Goal: Task Accomplishment & Management: Complete application form

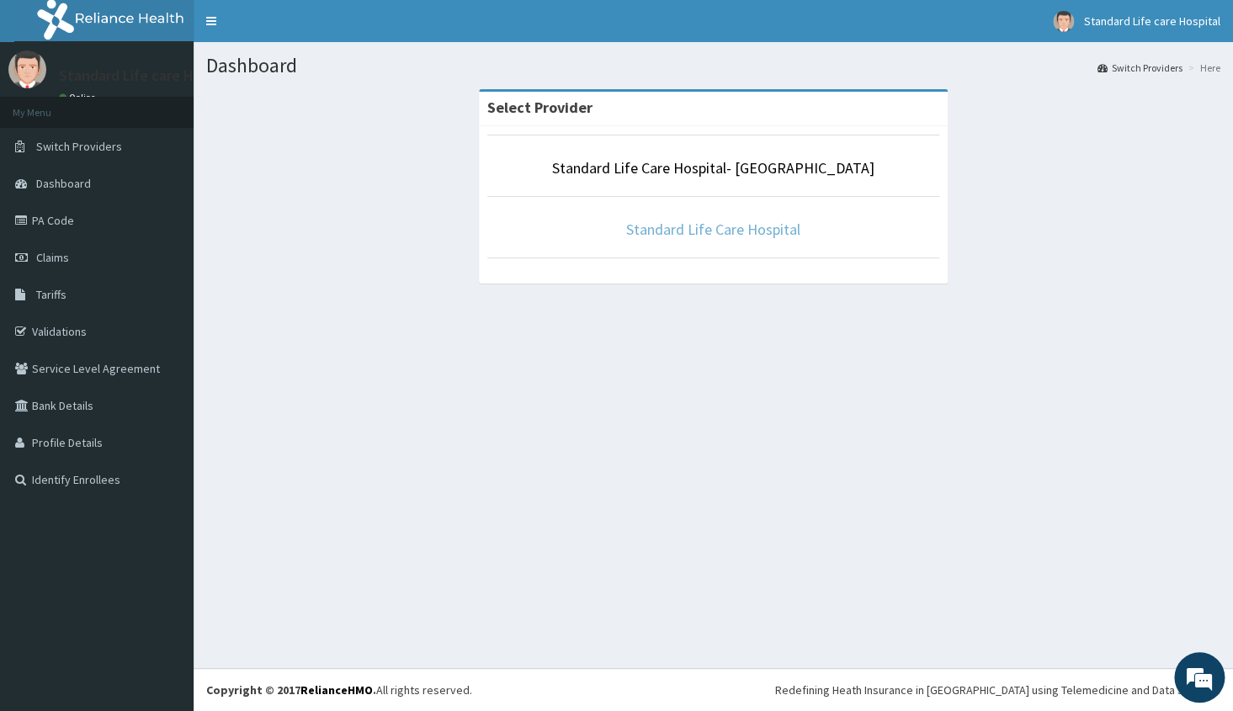
click at [720, 227] on link "Standard Life Care Hospital" at bounding box center [713, 229] width 174 height 19
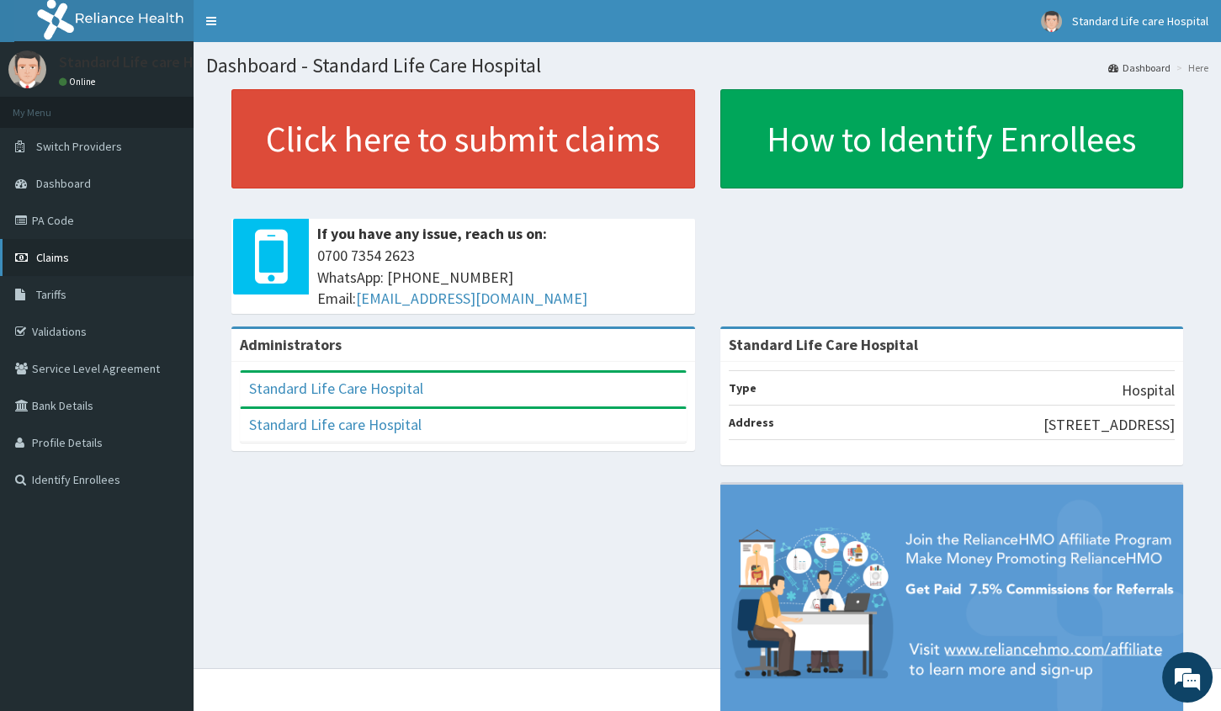
click at [66, 253] on span "Claims" at bounding box center [52, 257] width 33 height 15
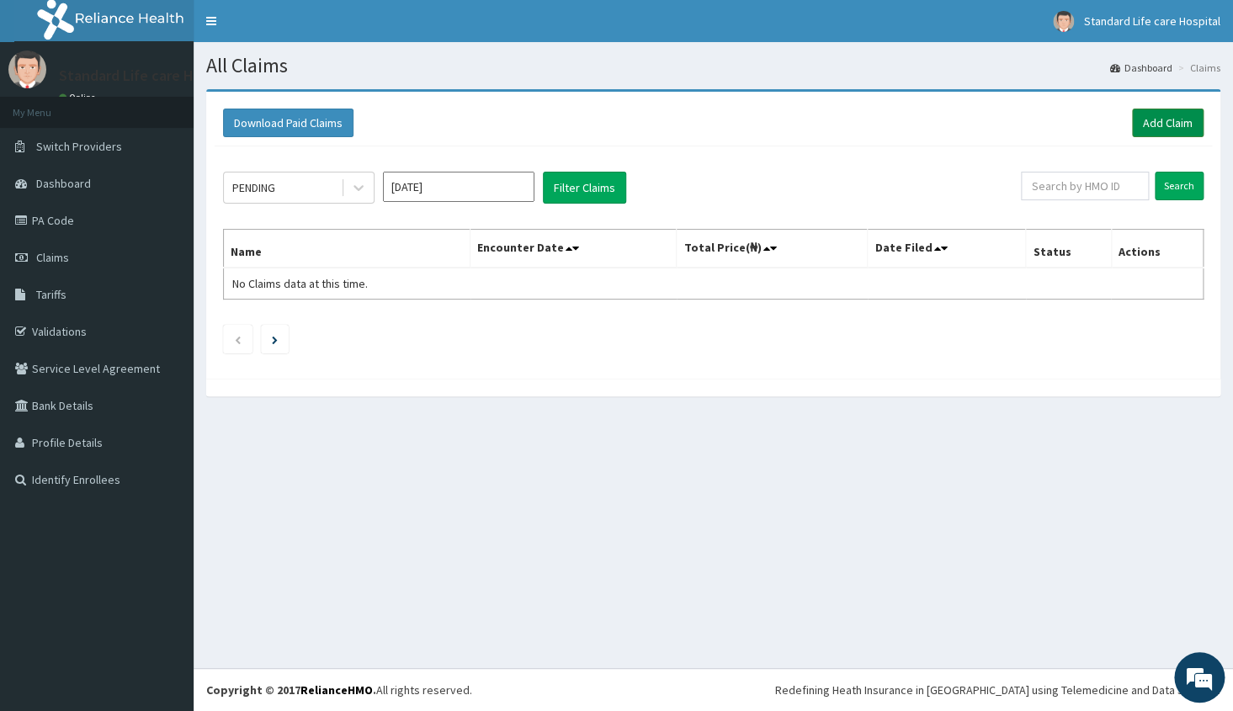
click at [1172, 121] on link "Add Claim" at bounding box center [1168, 123] width 72 height 29
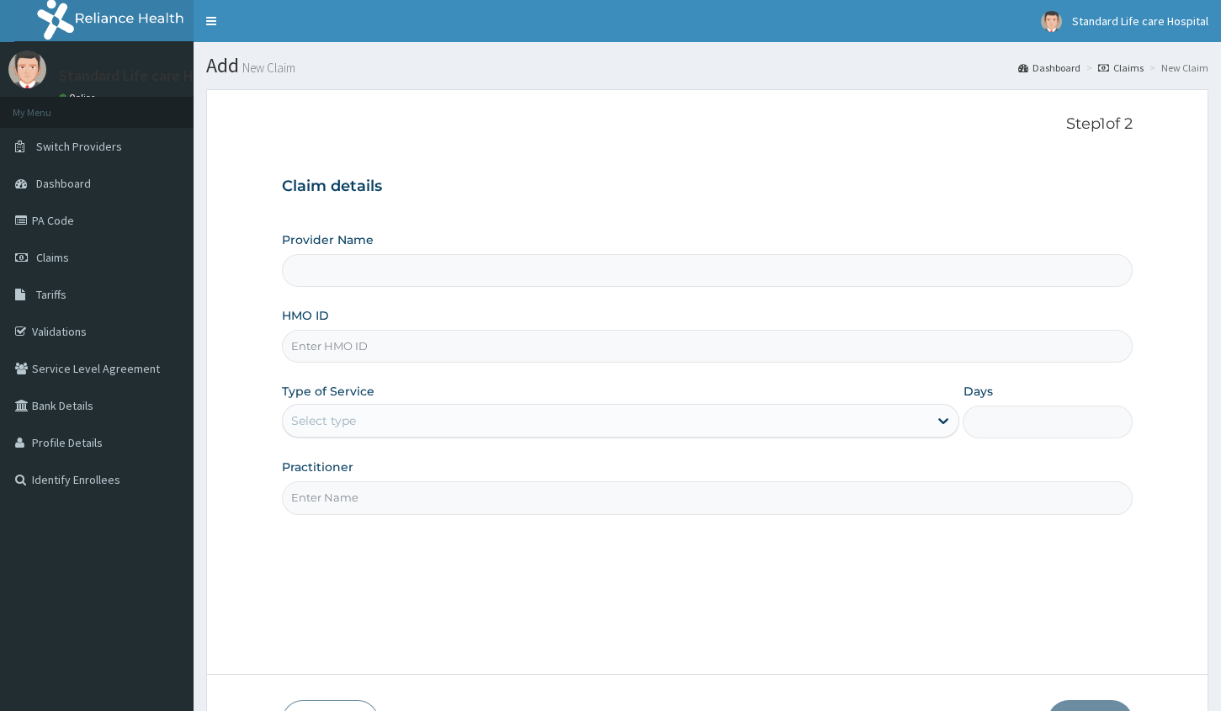
type input "Standard Life Care Hospital"
click at [373, 347] on input "HMO ID" at bounding box center [707, 346] width 851 height 33
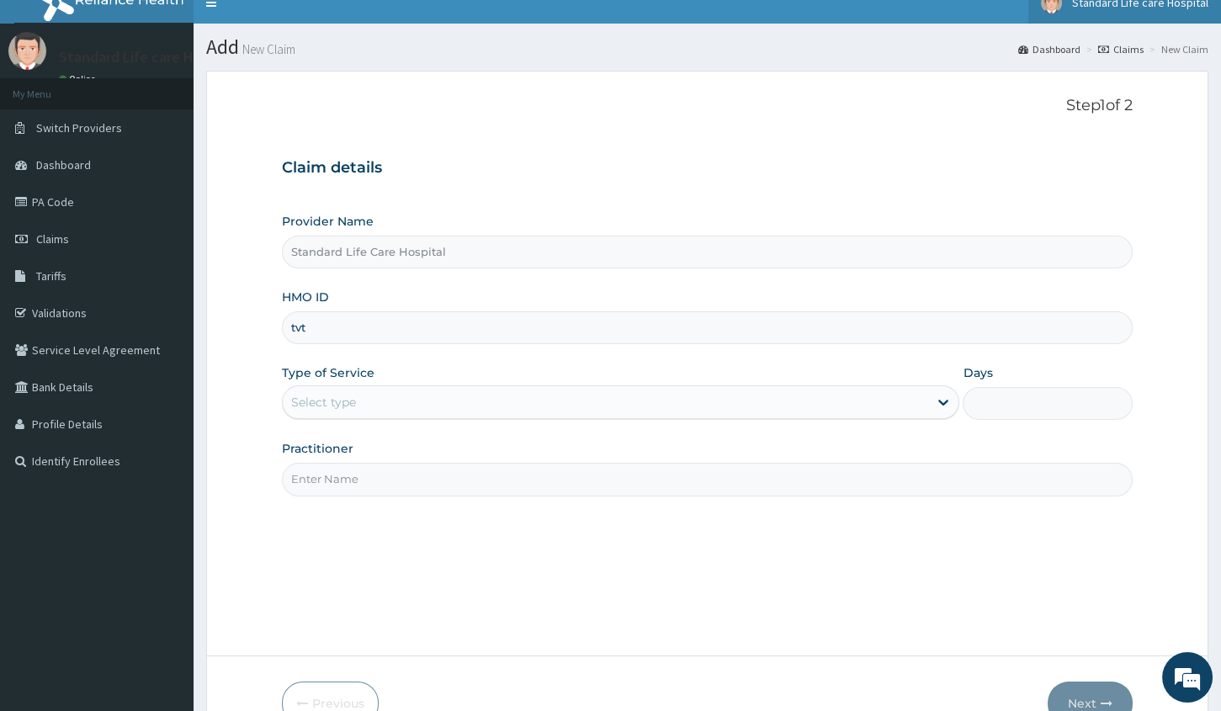
type input "tvt"
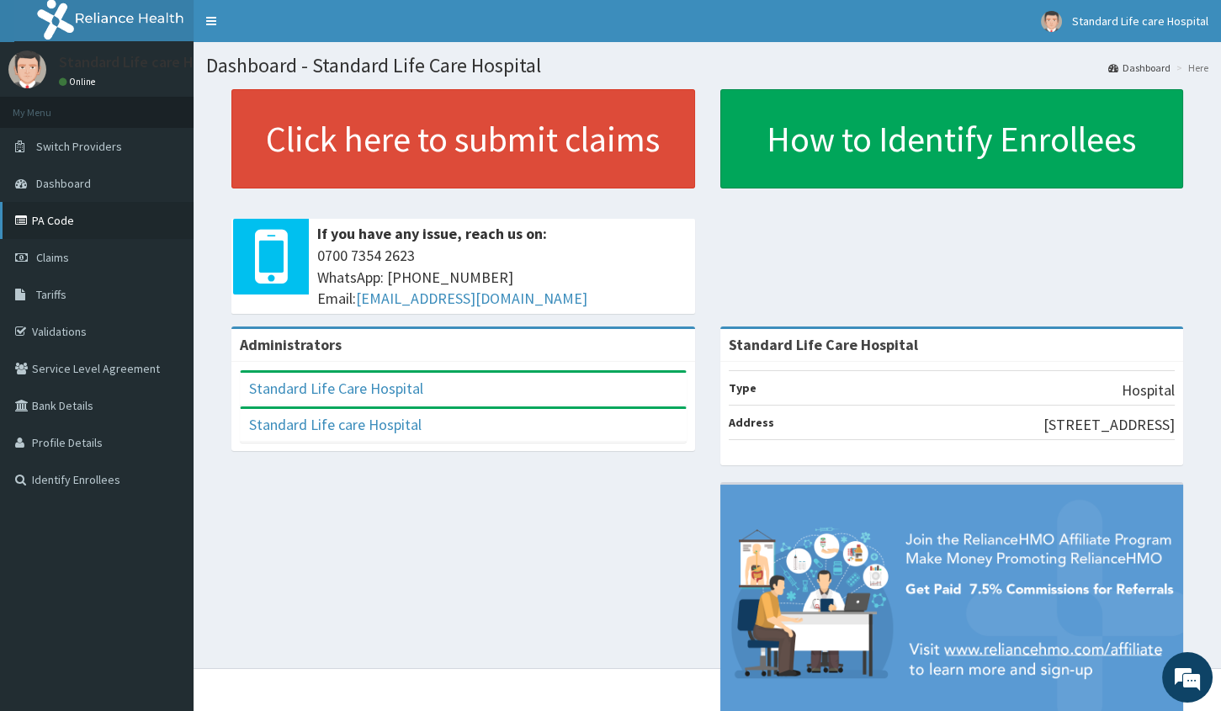
click at [66, 223] on link "PA Code" at bounding box center [97, 220] width 194 height 37
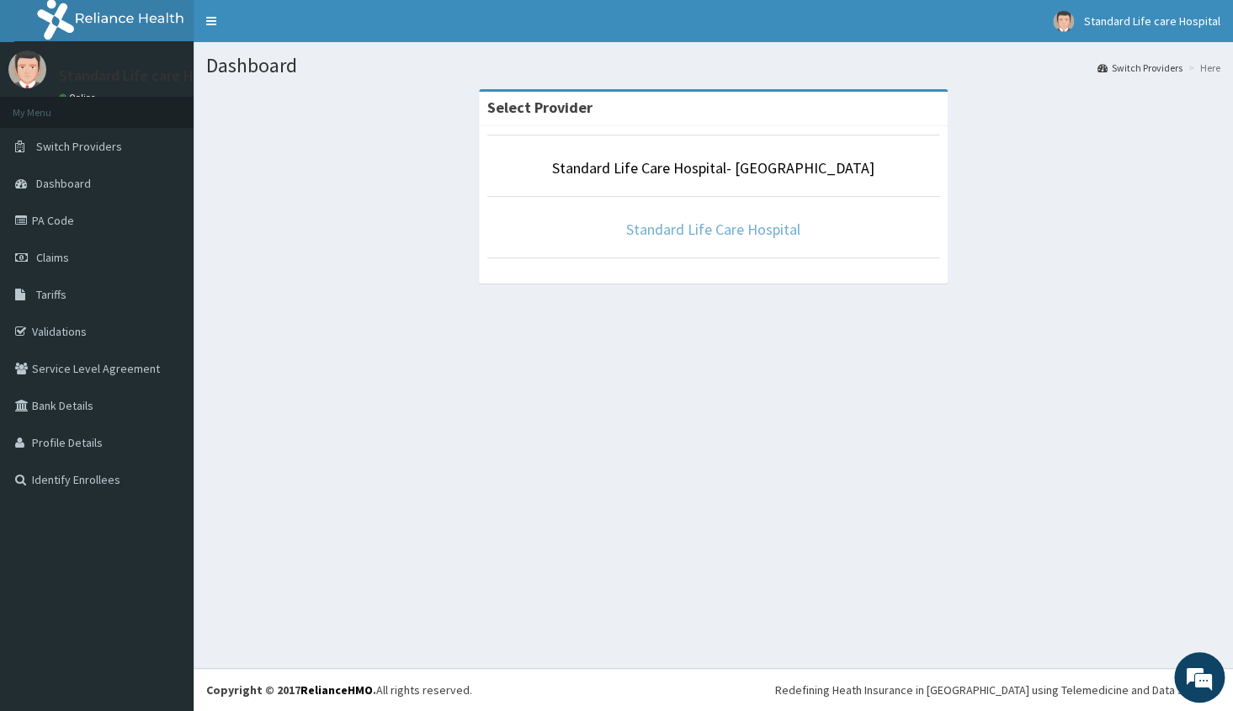
click at [710, 230] on link "Standard Life Care Hospital" at bounding box center [713, 229] width 174 height 19
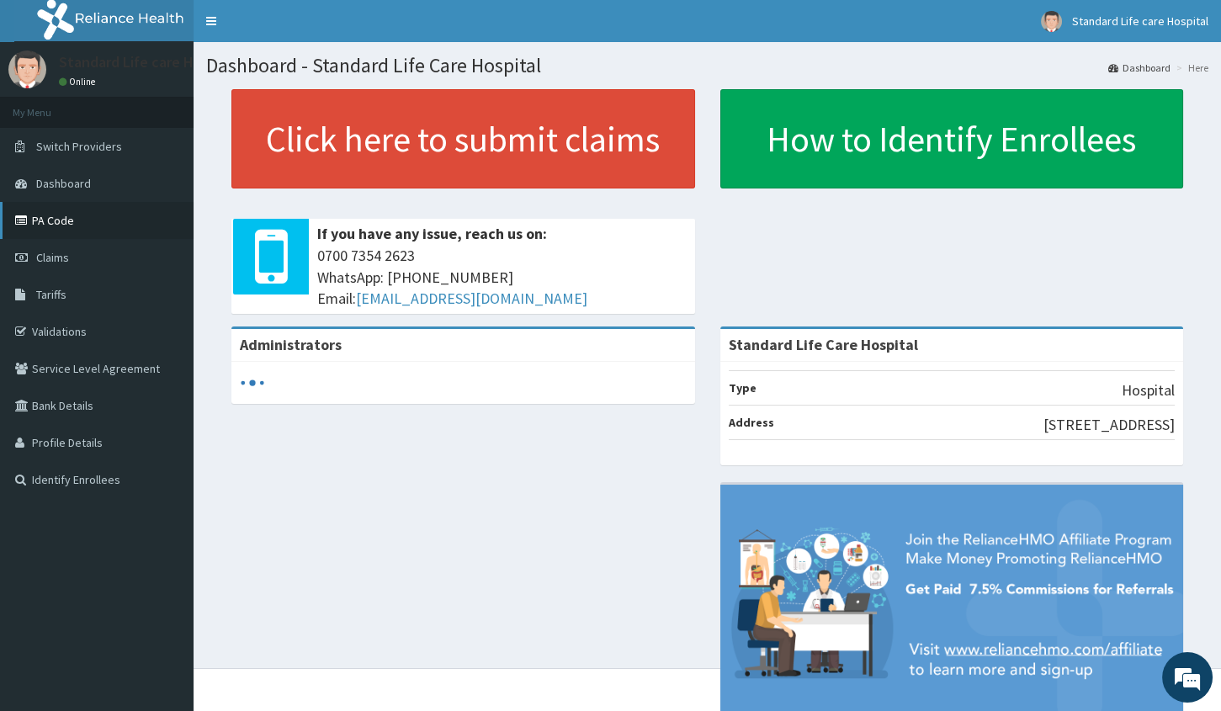
click at [64, 217] on link "PA Code" at bounding box center [97, 220] width 194 height 37
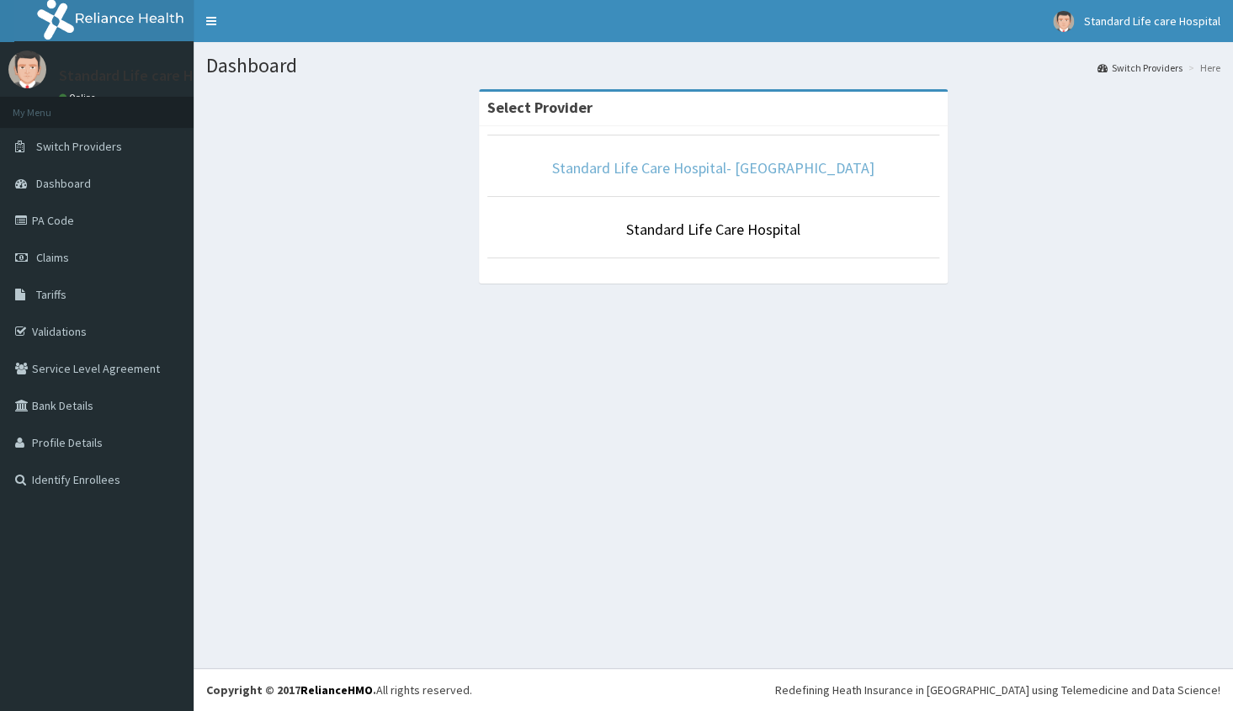
click at [672, 172] on link "Standard Life Care Hospital- [GEOGRAPHIC_DATA]" at bounding box center [713, 167] width 322 height 19
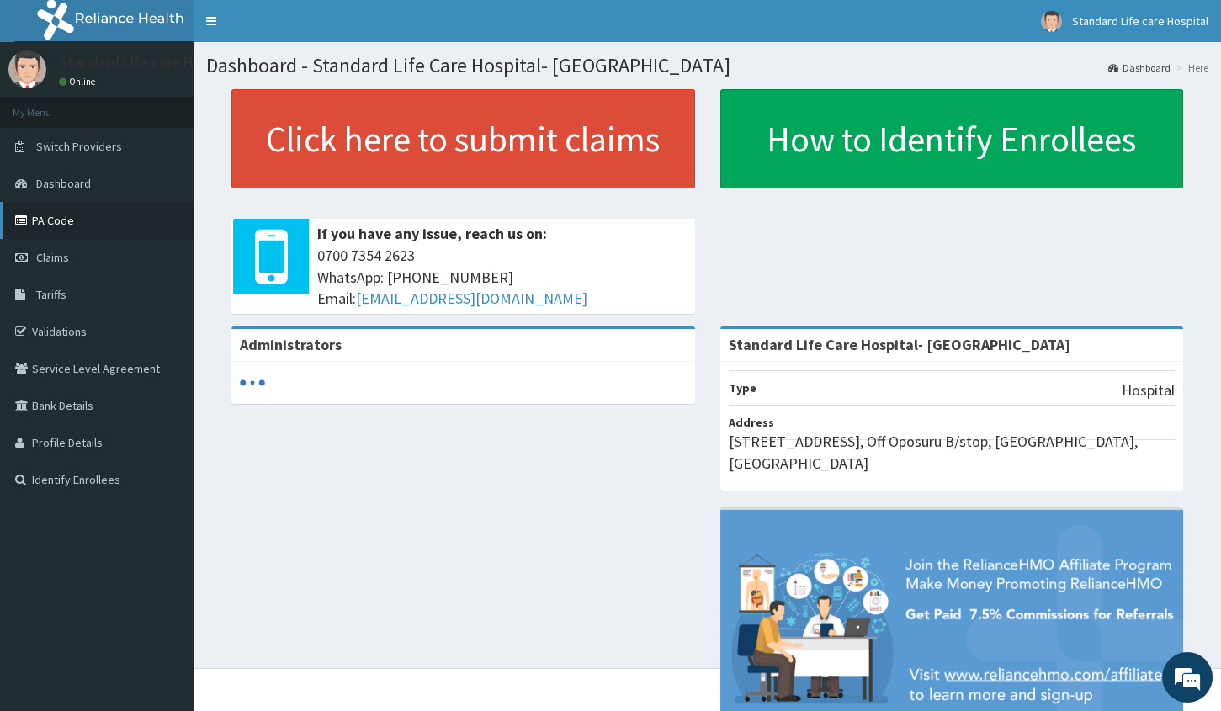
click at [67, 219] on link "PA Code" at bounding box center [97, 220] width 194 height 37
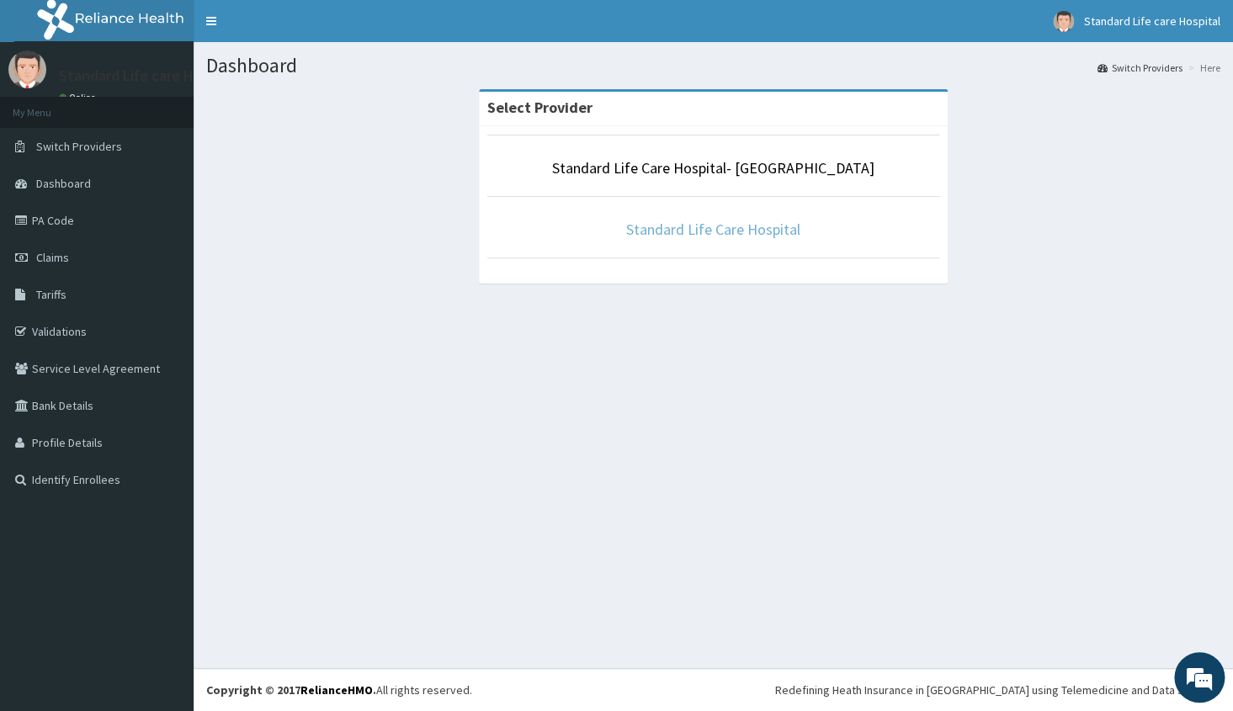
click at [661, 227] on link "Standard Life Care Hospital" at bounding box center [713, 229] width 174 height 19
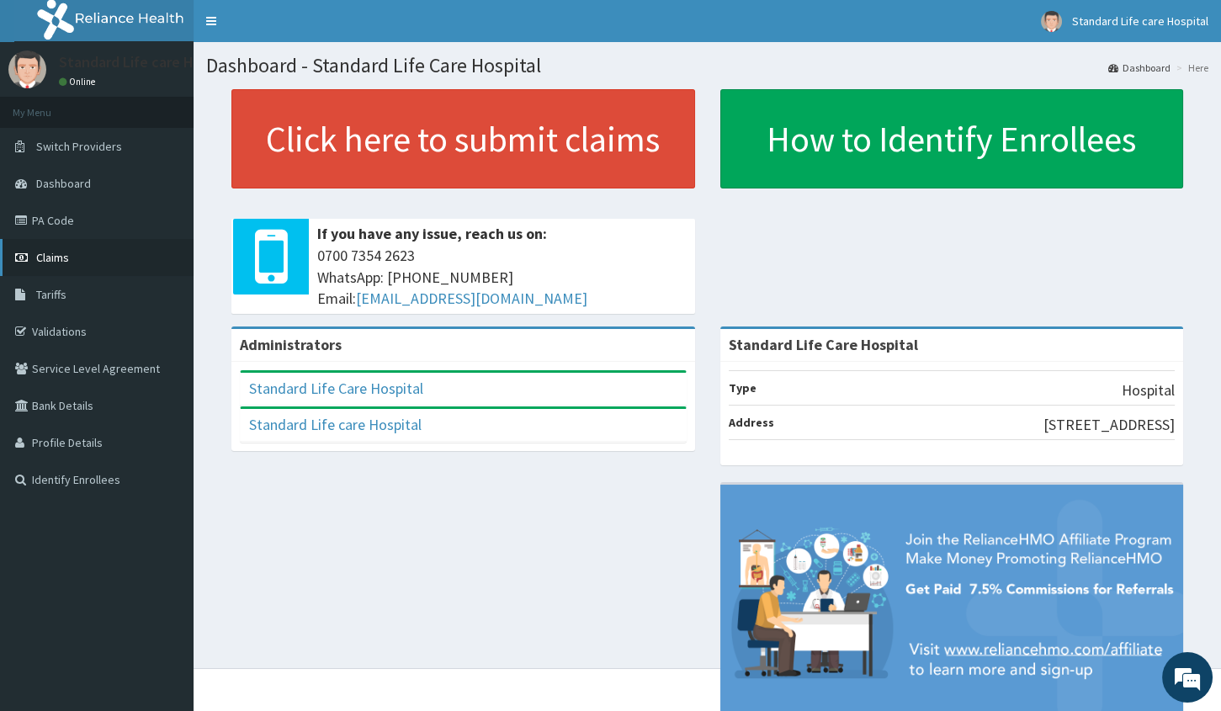
click at [57, 252] on span "Claims" at bounding box center [52, 257] width 33 height 15
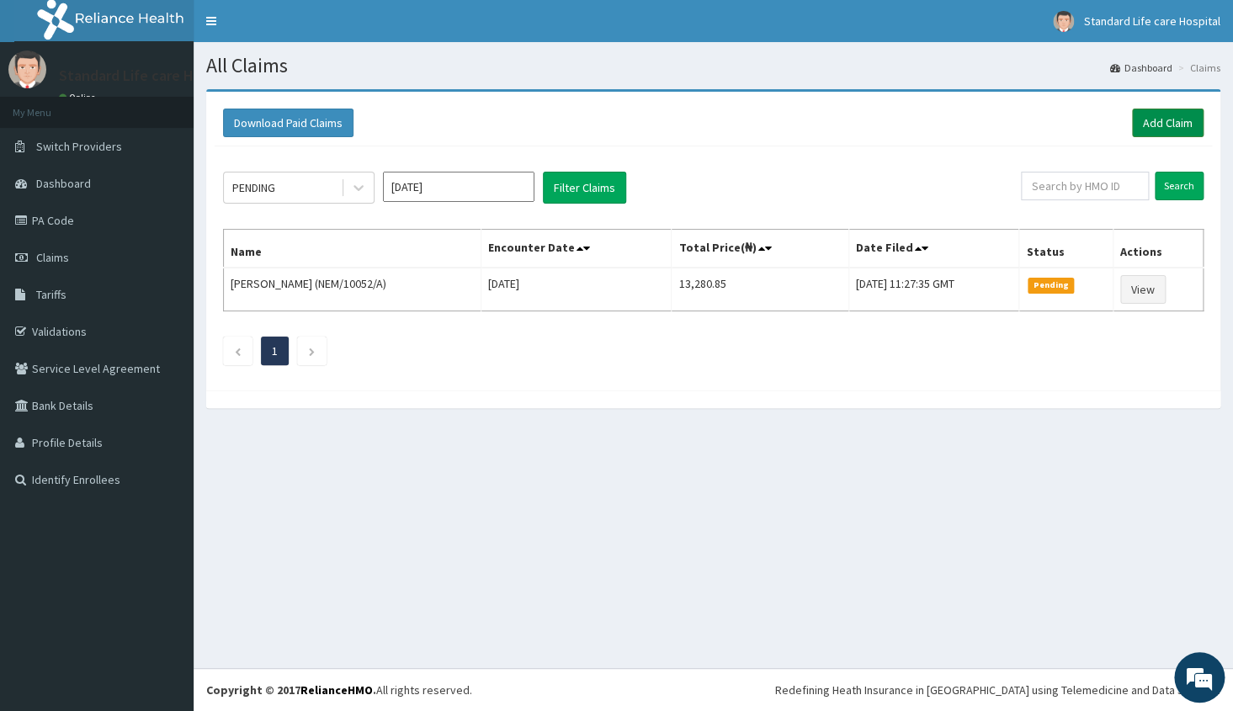
click at [1178, 118] on link "Add Claim" at bounding box center [1168, 123] width 72 height 29
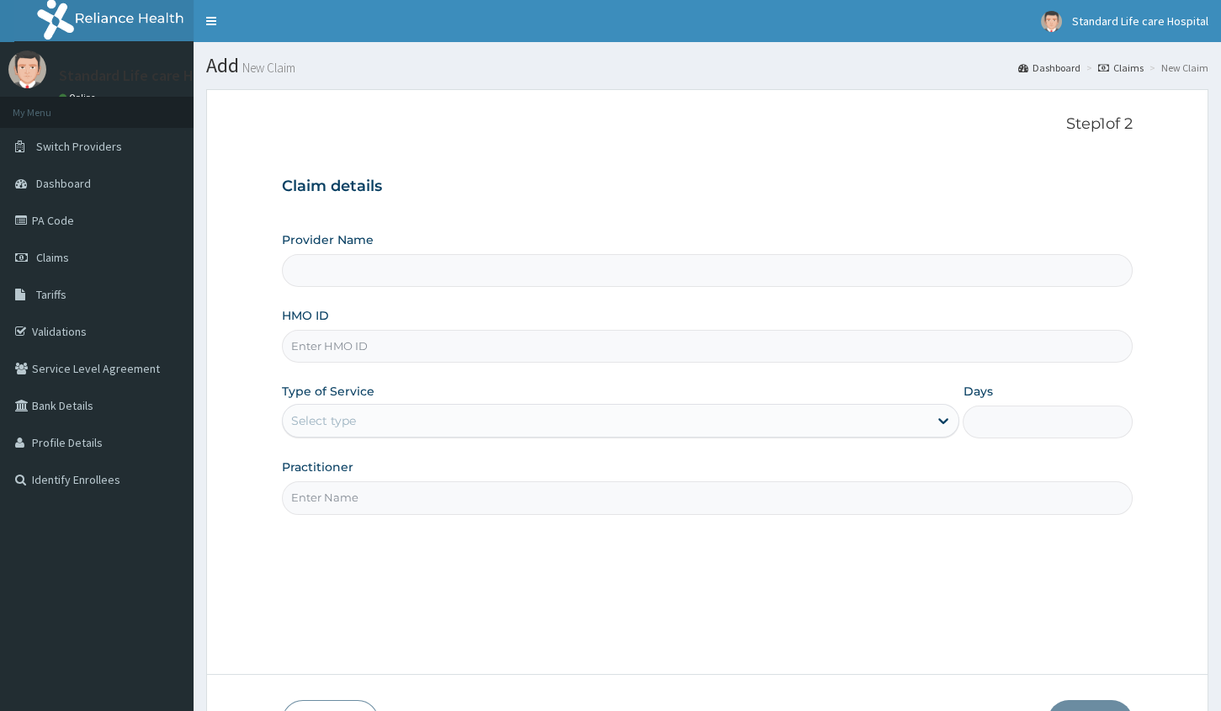
type input "Standard Life Care Hospital"
click at [375, 345] on input "HMO ID" at bounding box center [707, 346] width 851 height 33
type input "tvt/10008/b"
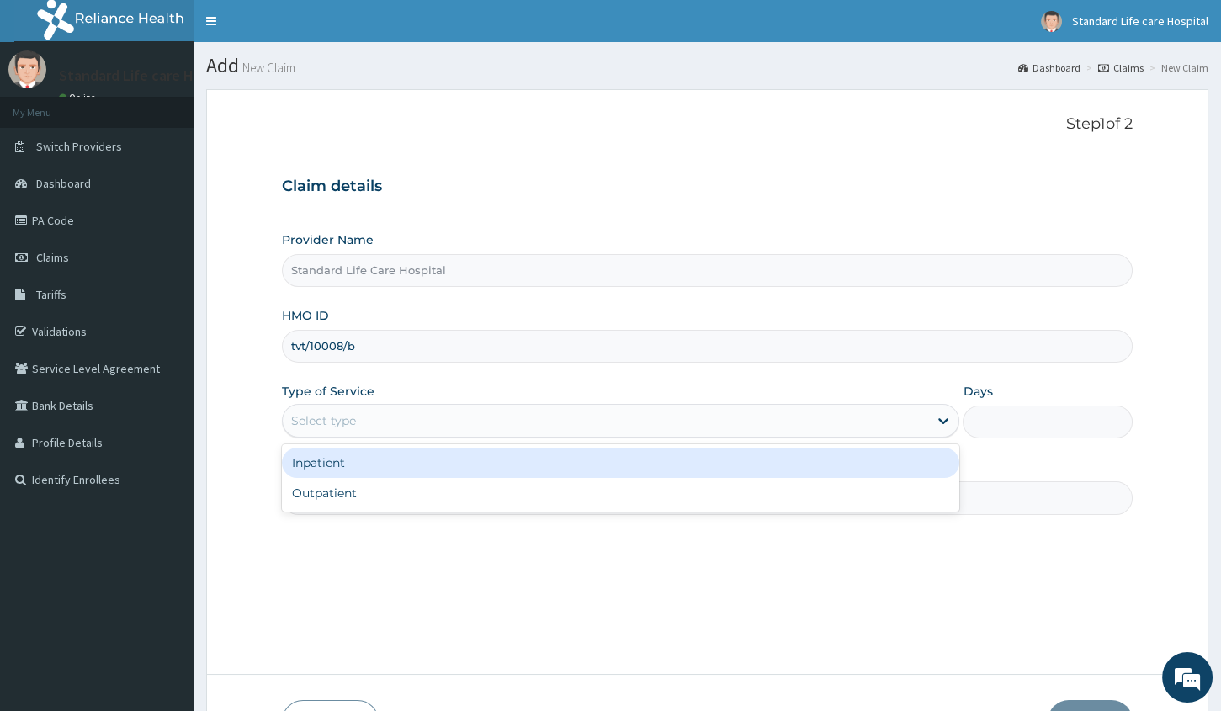
click at [309, 417] on div "Select type" at bounding box center [323, 420] width 65 height 17
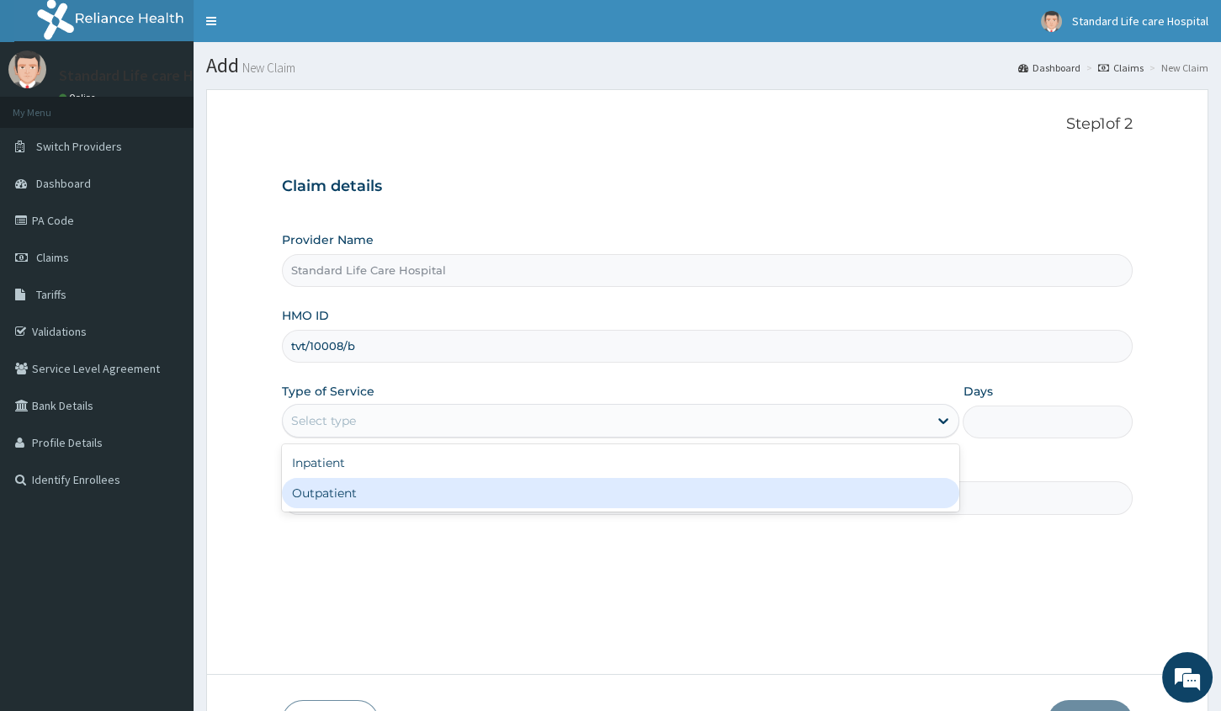
click at [353, 491] on div "Outpatient" at bounding box center [620, 493] width 677 height 30
type input "1"
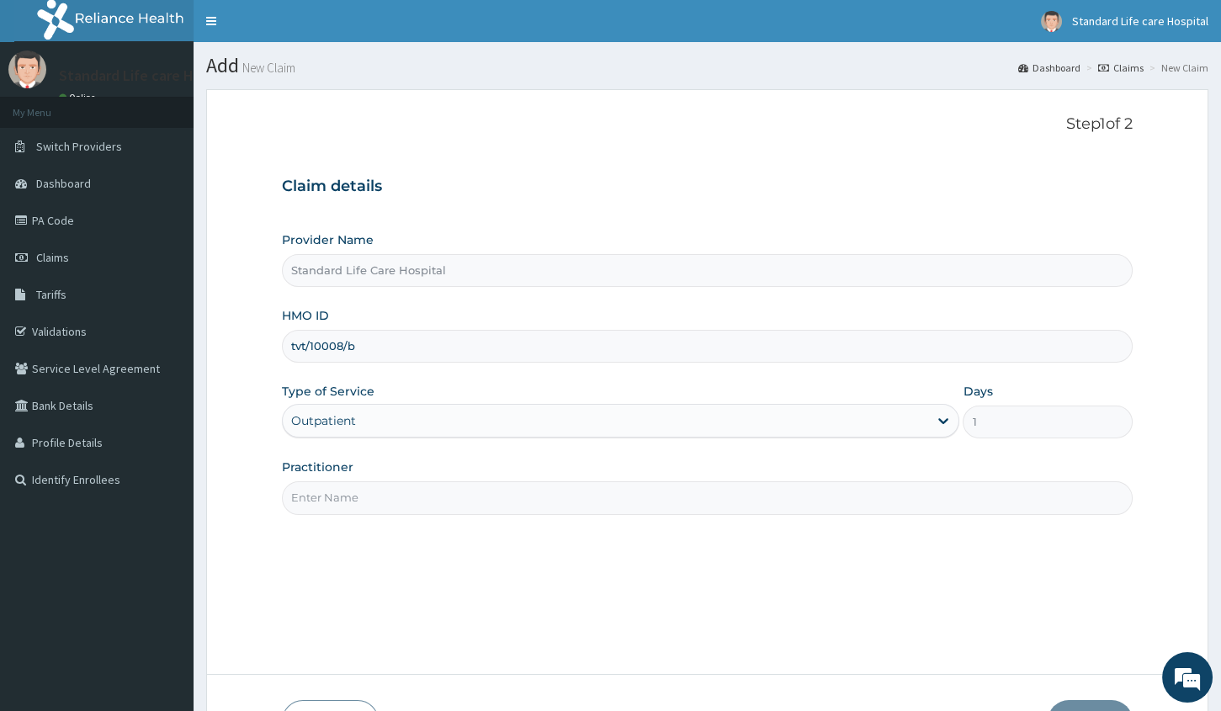
click at [353, 491] on input "Practitioner" at bounding box center [707, 497] width 851 height 33
type input "[PERSON_NAME]"
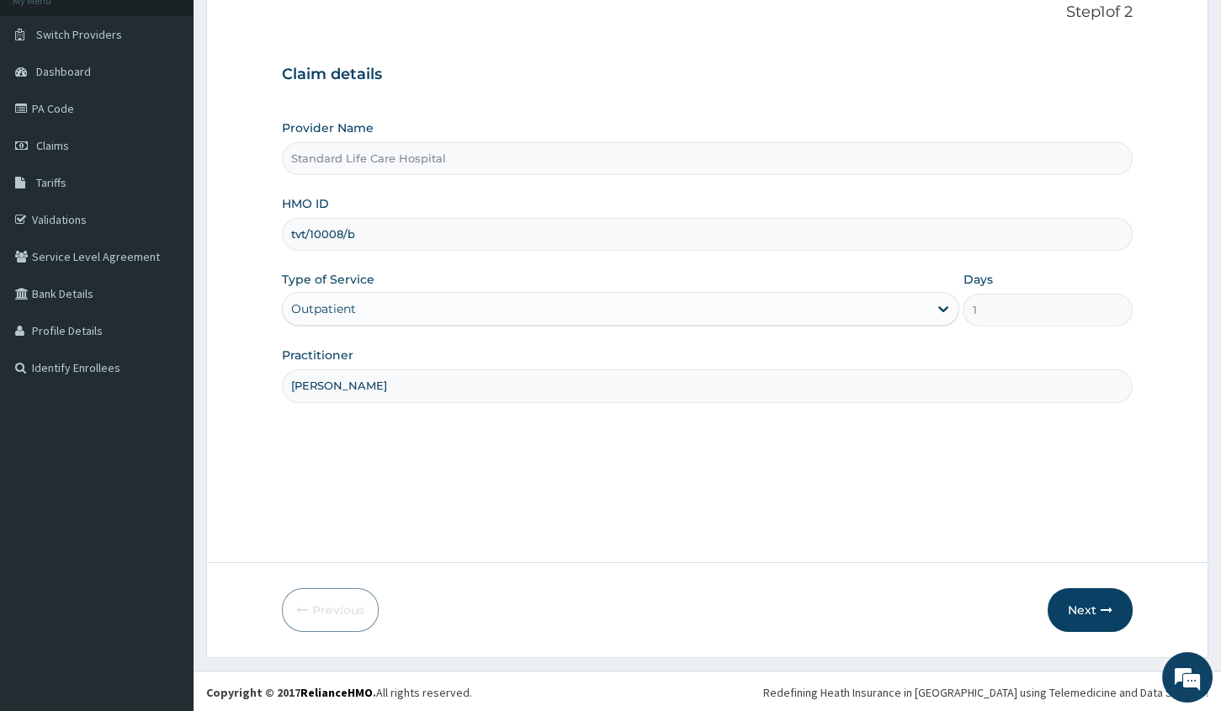
scroll to position [114, 0]
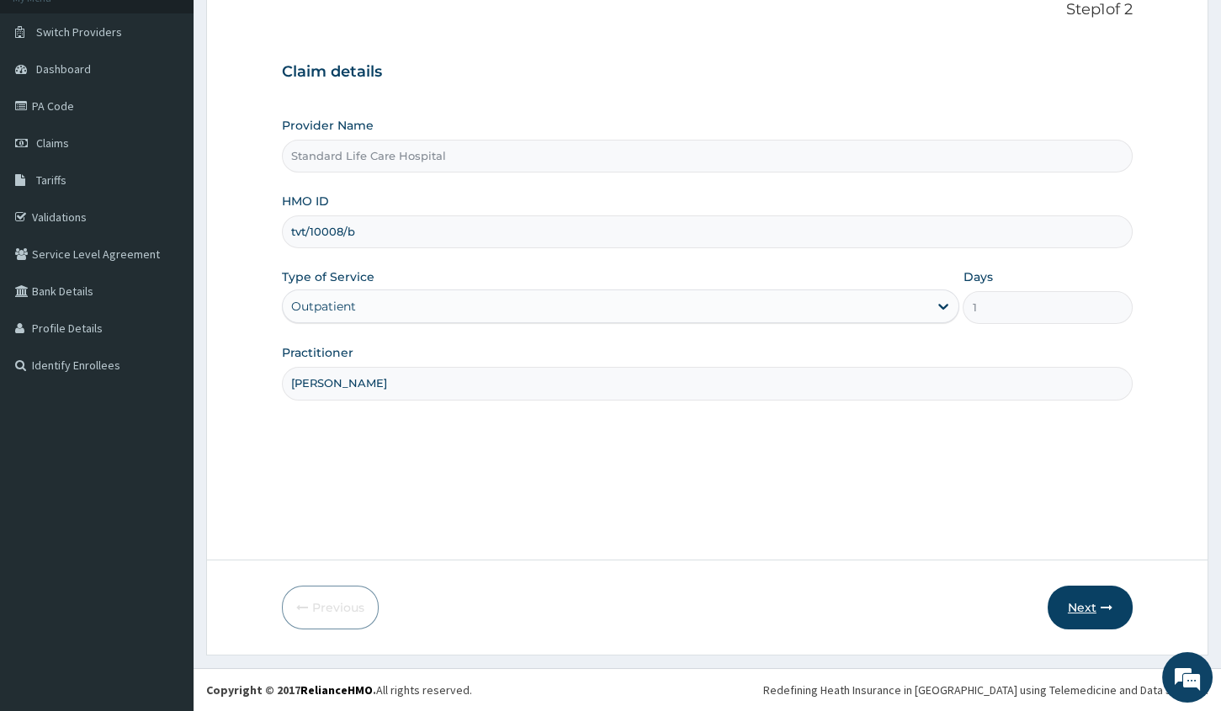
click at [1084, 611] on button "Next" at bounding box center [1090, 608] width 85 height 44
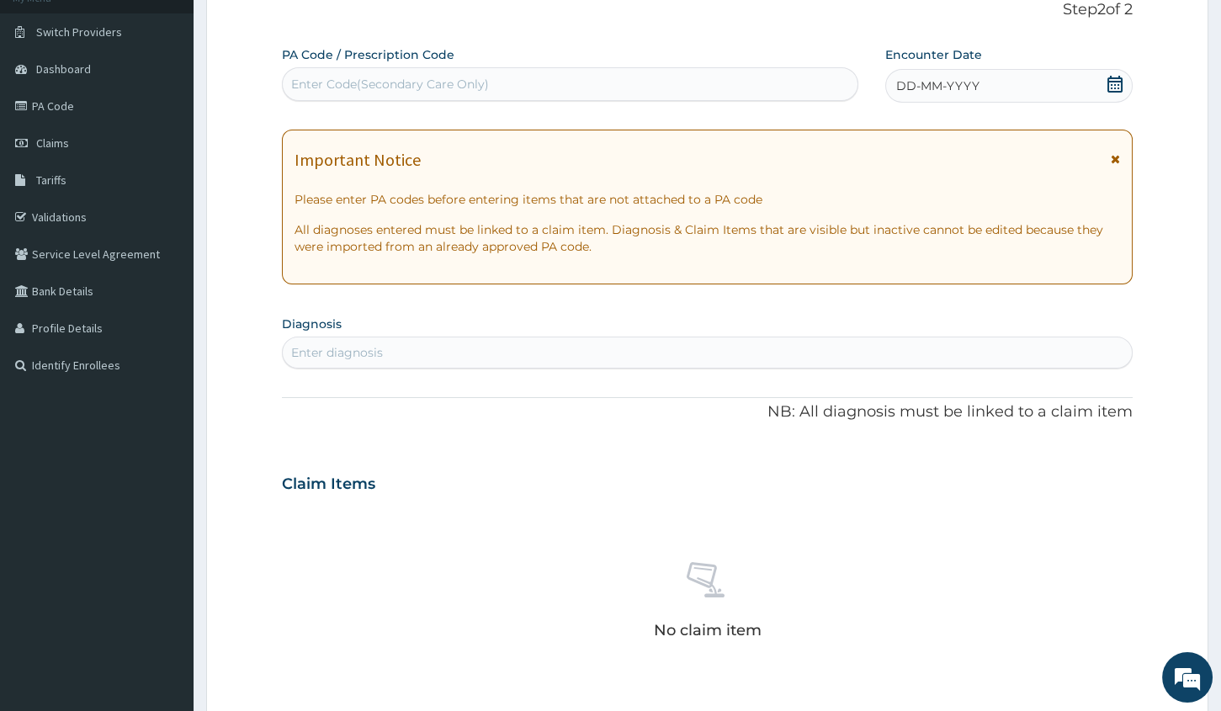
click at [1033, 88] on div "DD-MM-YYYY" at bounding box center [1008, 86] width 247 height 34
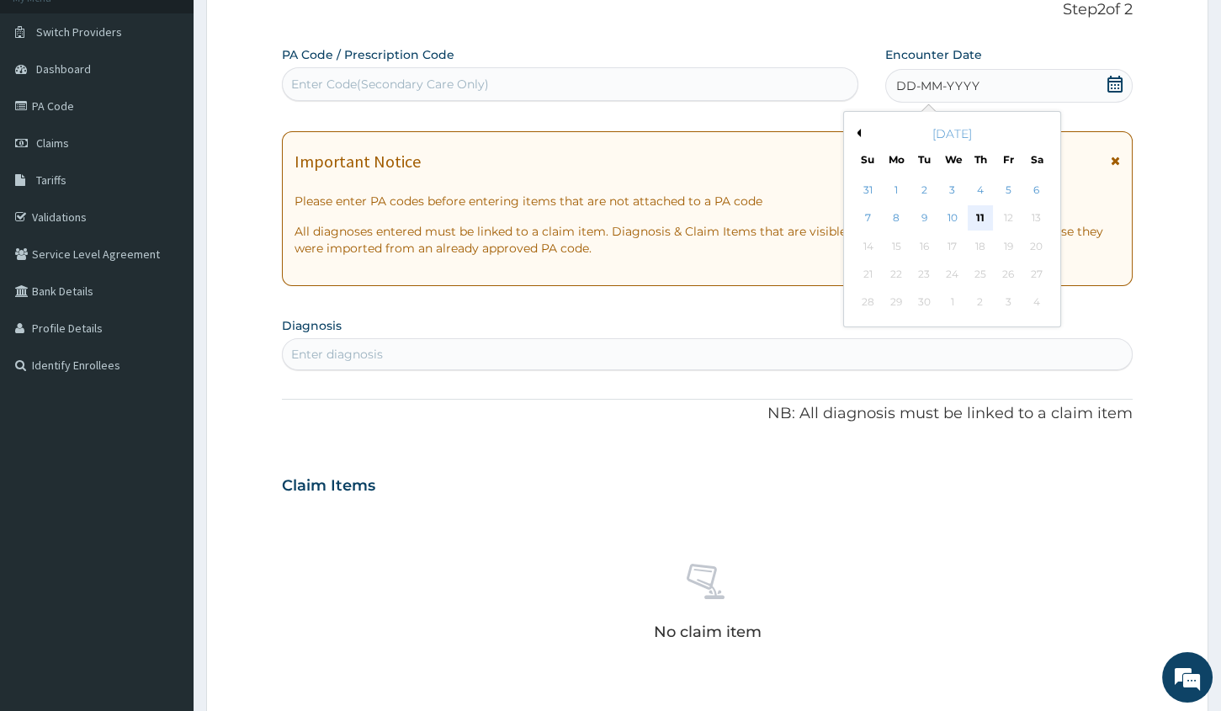
click at [983, 217] on div "11" at bounding box center [980, 218] width 25 height 25
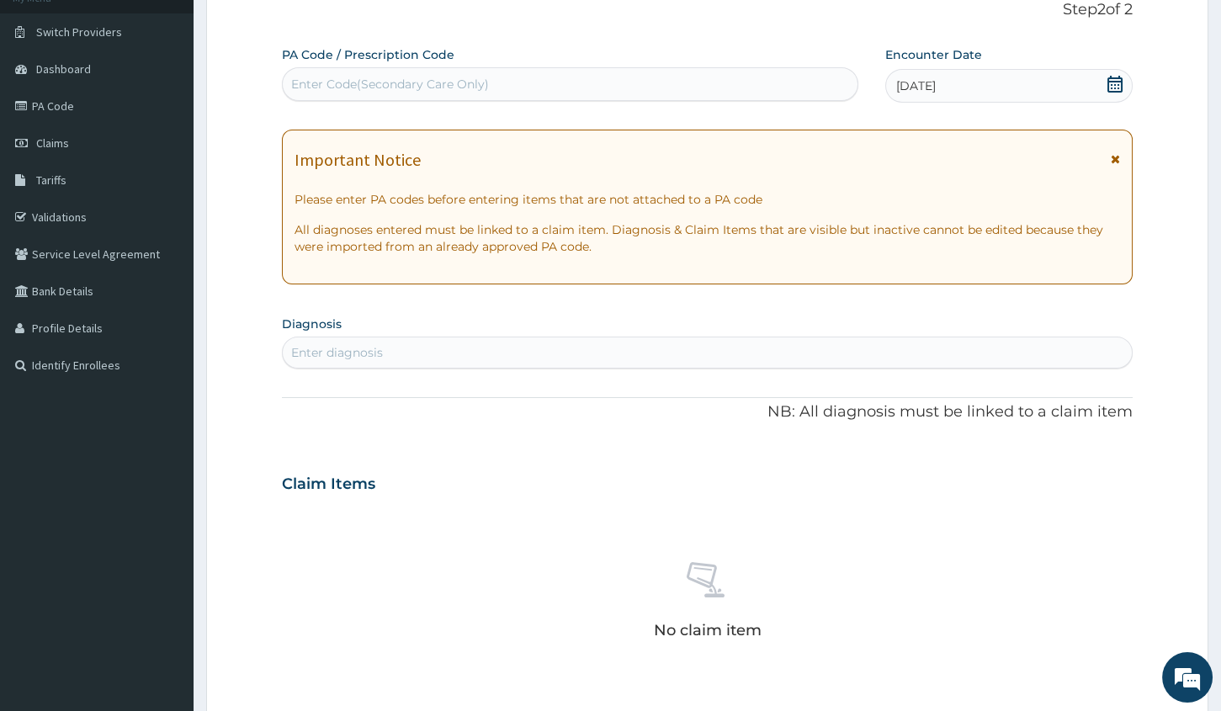
click at [357, 357] on div "Enter diagnosis" at bounding box center [337, 352] width 92 height 17
type input "hyperte"
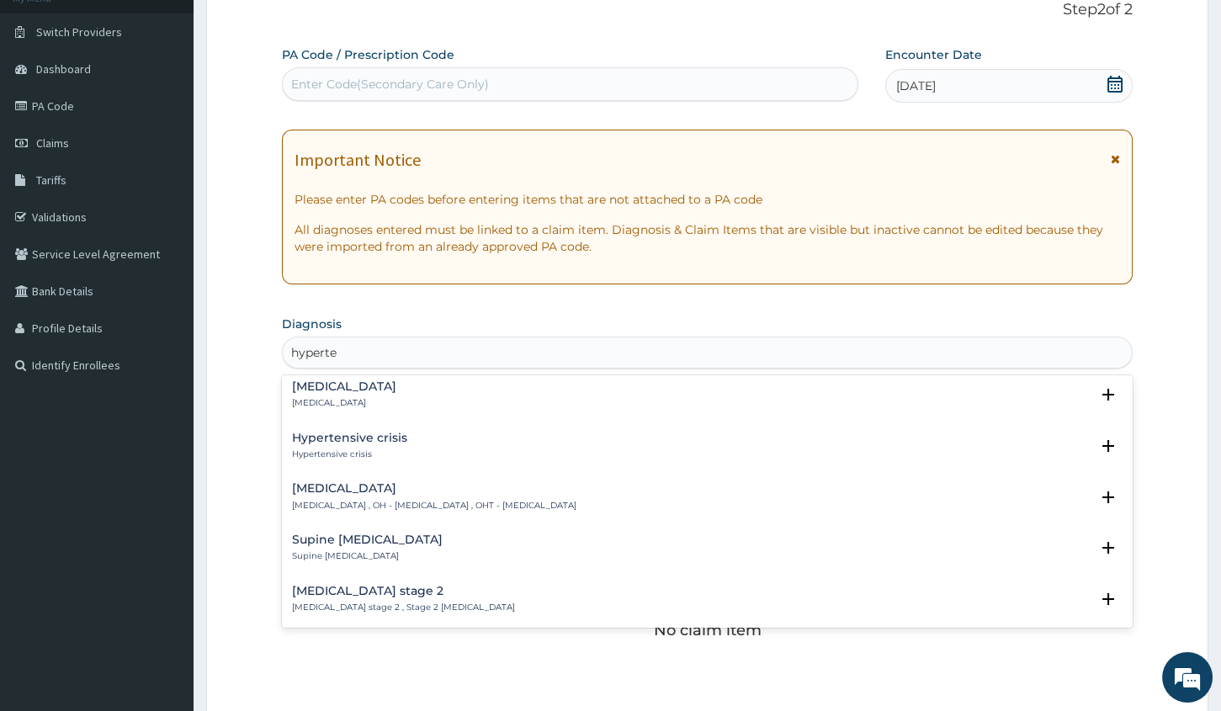
scroll to position [535, 0]
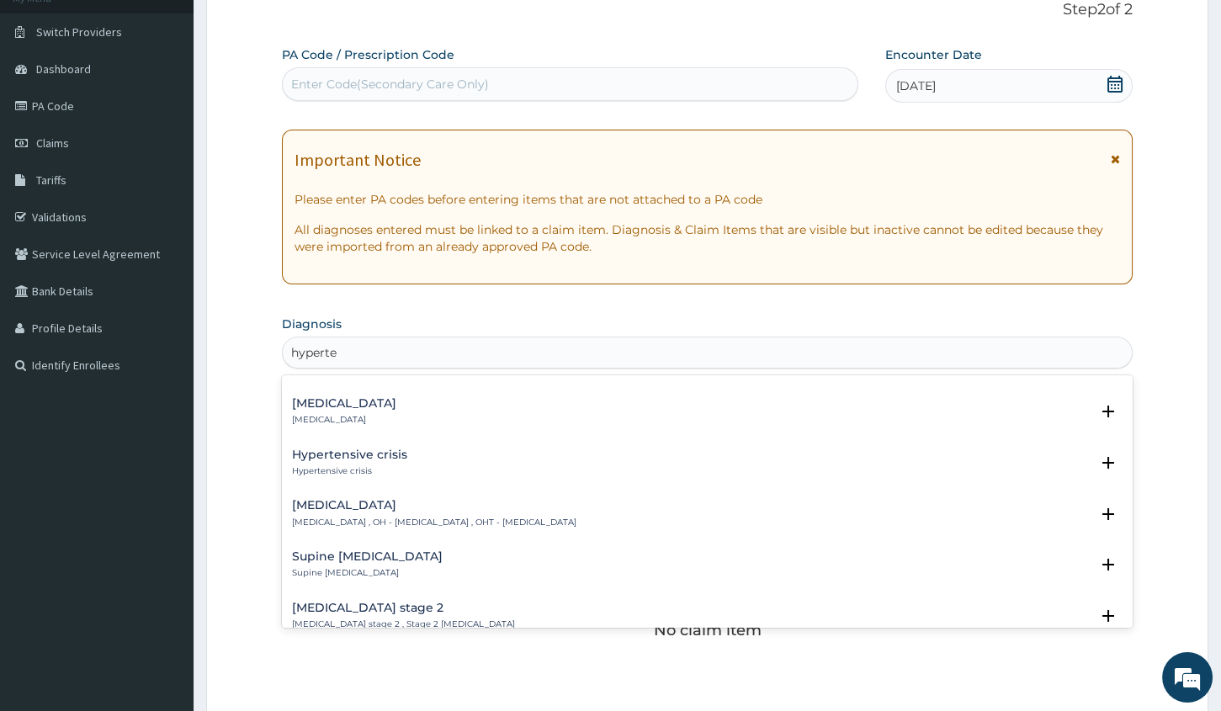
click at [364, 414] on p "[MEDICAL_DATA]" at bounding box center [344, 420] width 104 height 12
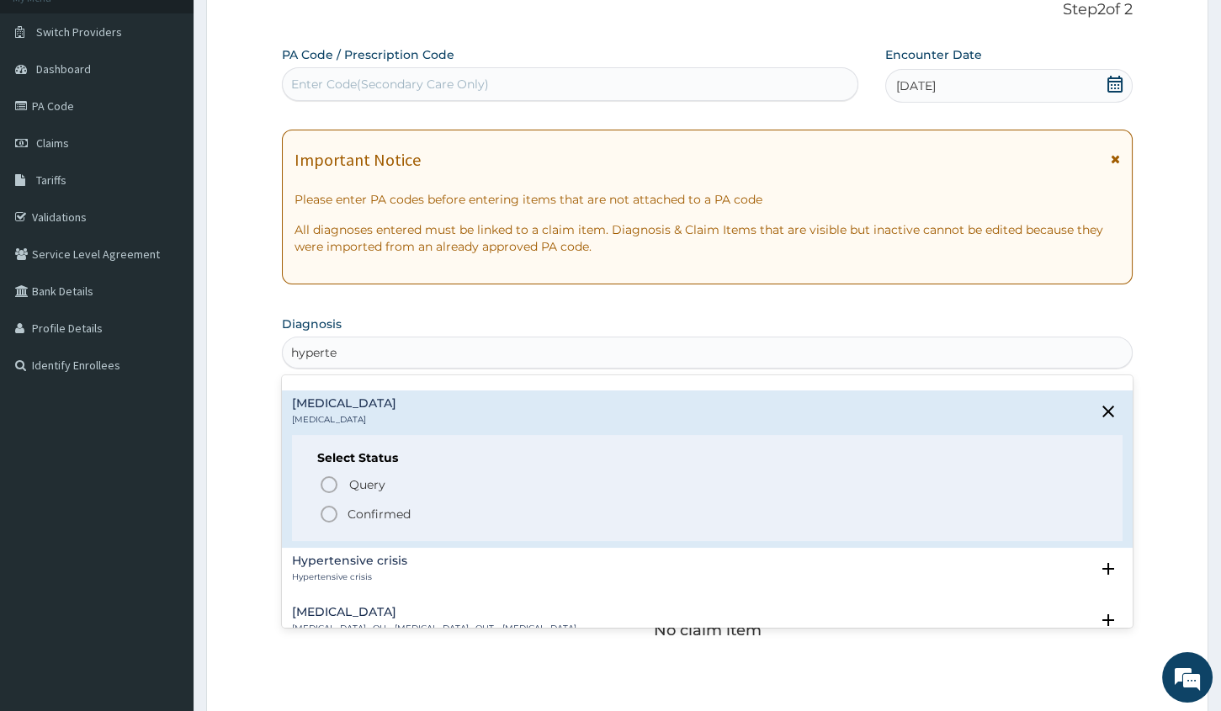
click at [330, 512] on icon "status option filled" at bounding box center [329, 514] width 20 height 20
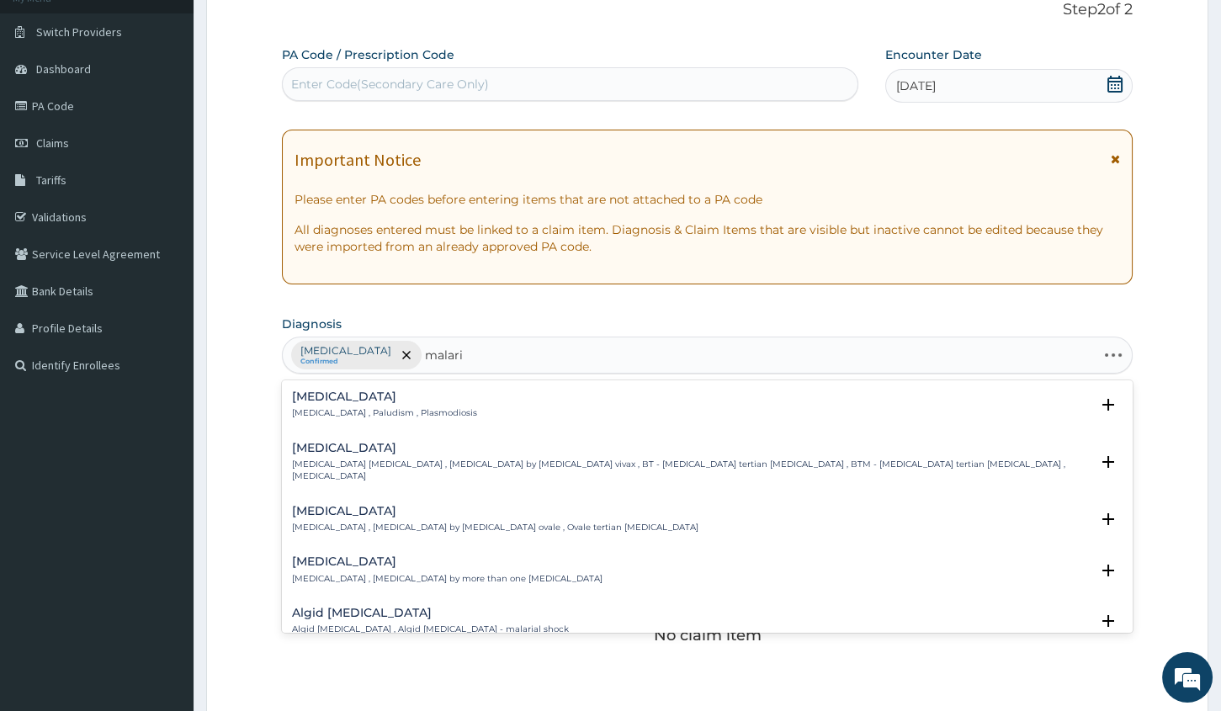
type input "[MEDICAL_DATA]"
click at [310, 399] on h4 "[MEDICAL_DATA]" at bounding box center [384, 396] width 185 height 13
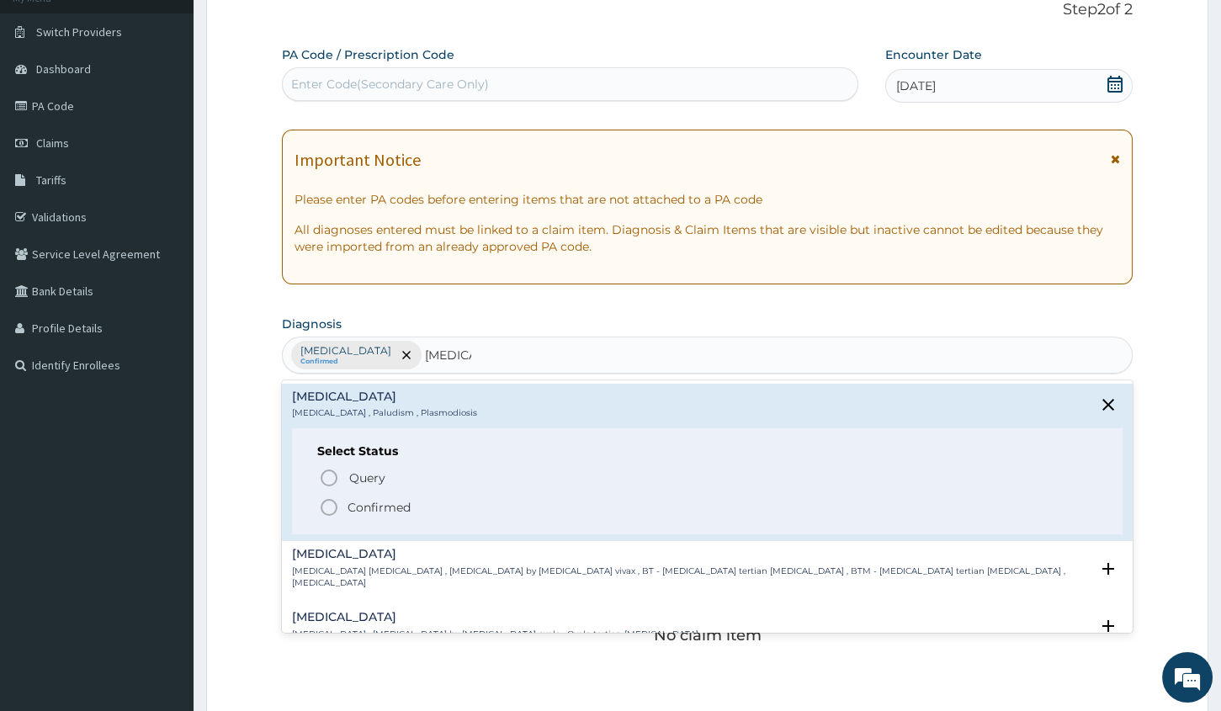
click at [328, 505] on icon "status option filled" at bounding box center [329, 507] width 20 height 20
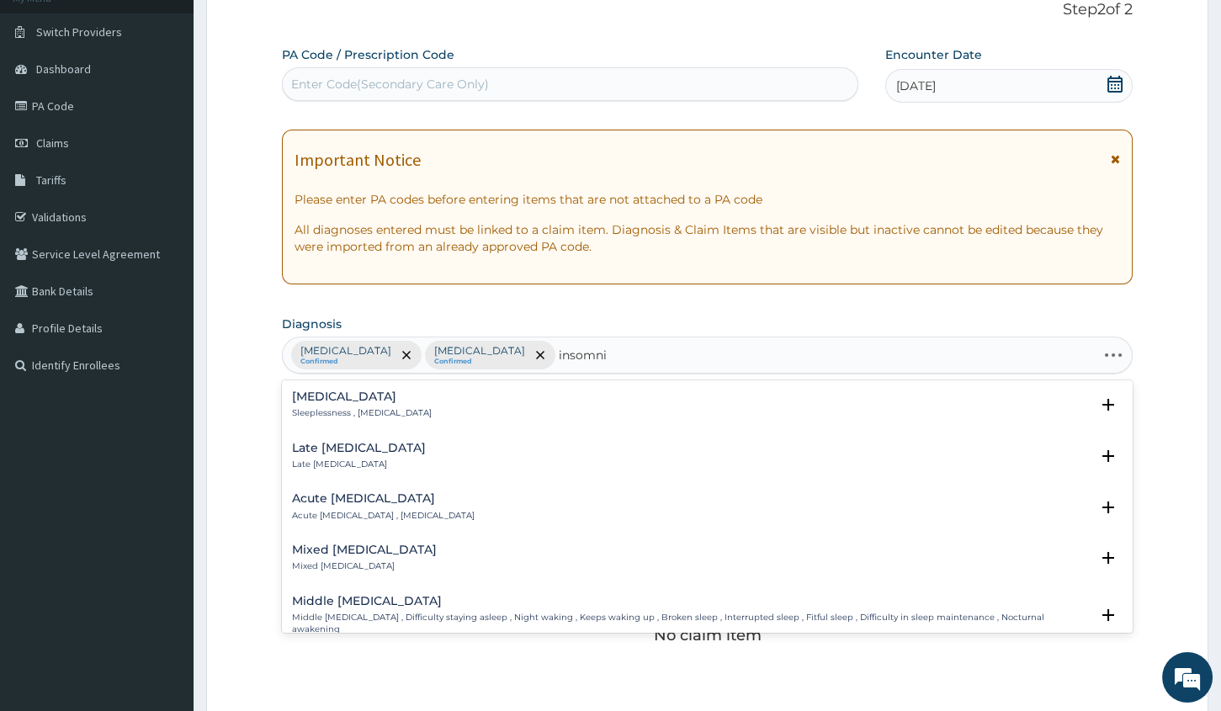
type input "[MEDICAL_DATA]"
click at [329, 405] on div "[MEDICAL_DATA] Sleeplessness , [MEDICAL_DATA]" at bounding box center [362, 404] width 140 height 29
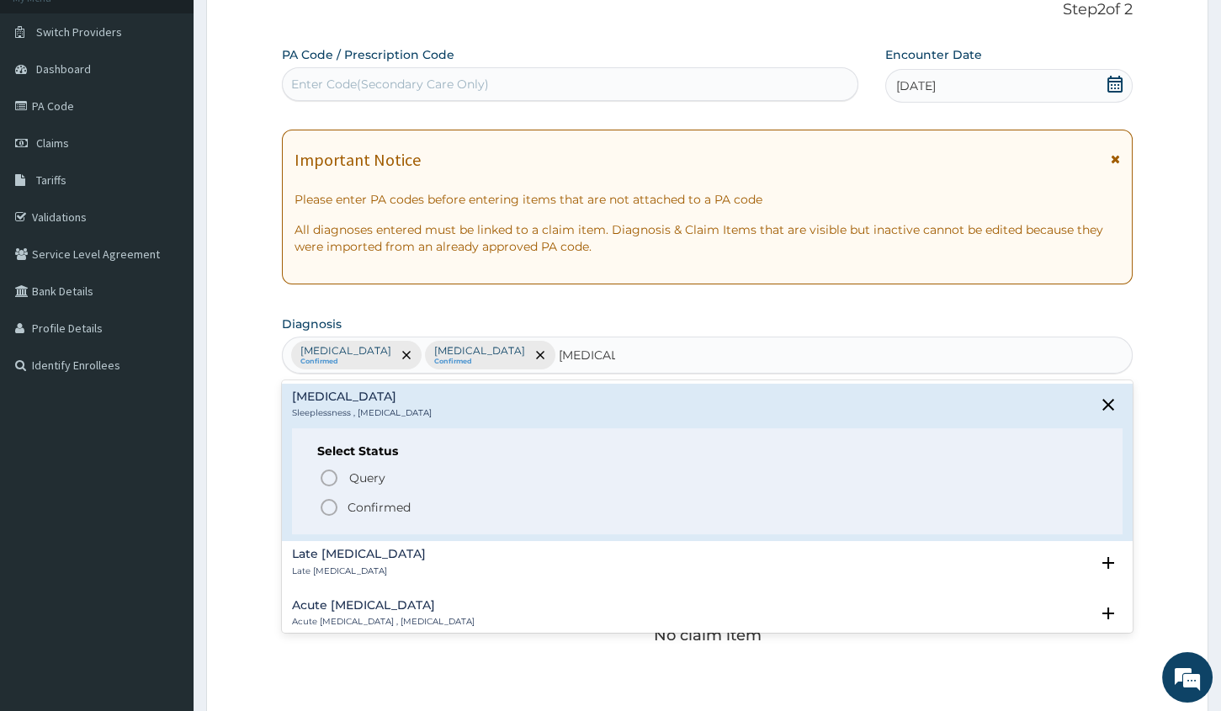
click at [329, 505] on icon "status option filled" at bounding box center [329, 507] width 20 height 20
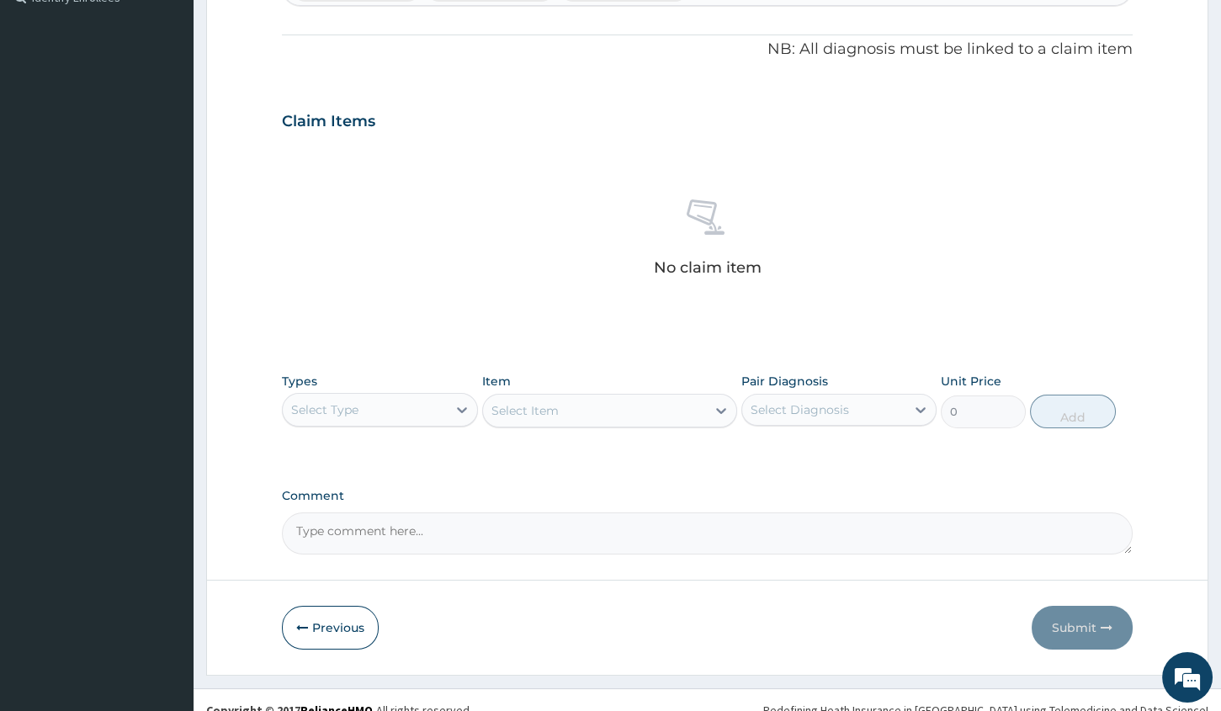
scroll to position [502, 0]
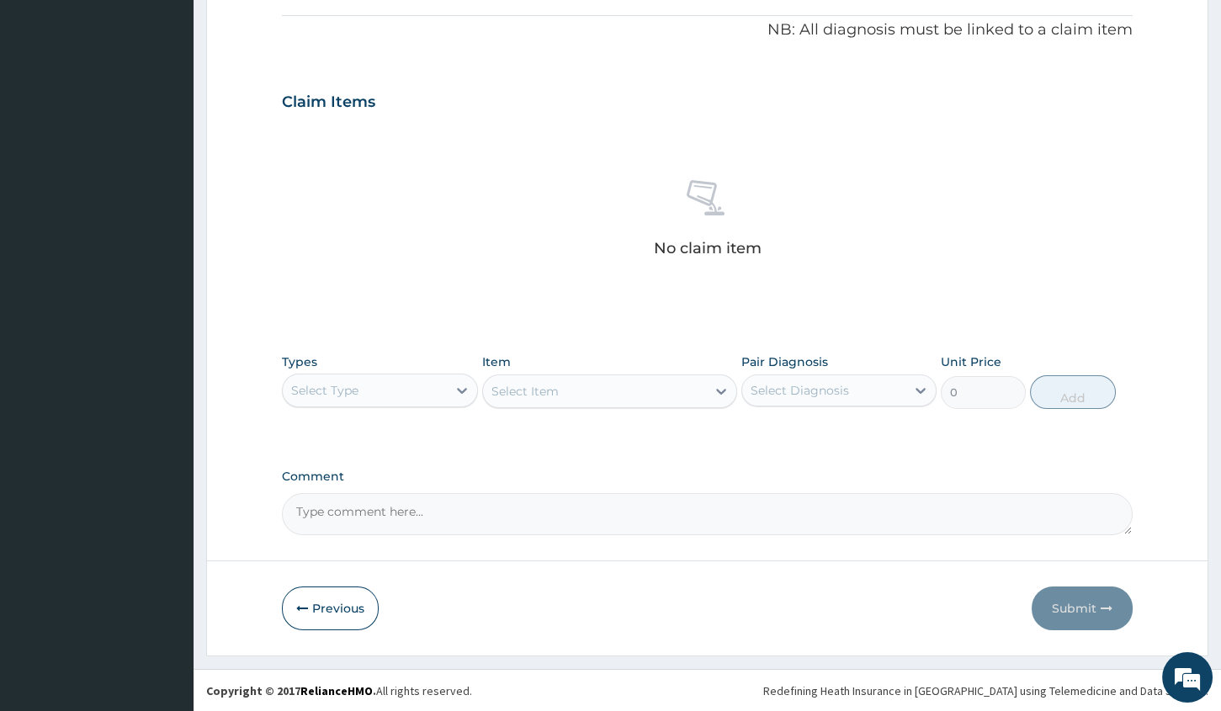
click at [384, 374] on div "Select Type" at bounding box center [379, 391] width 195 height 34
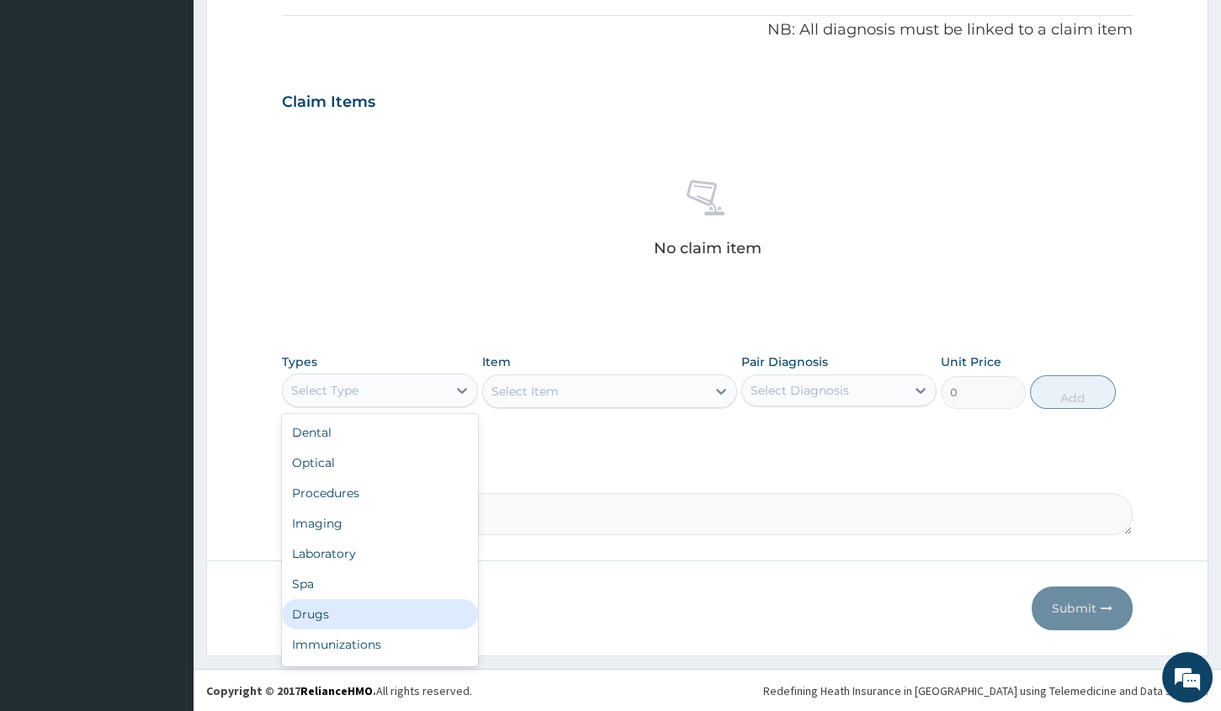
click at [328, 606] on div "Drugs" at bounding box center [379, 614] width 195 height 30
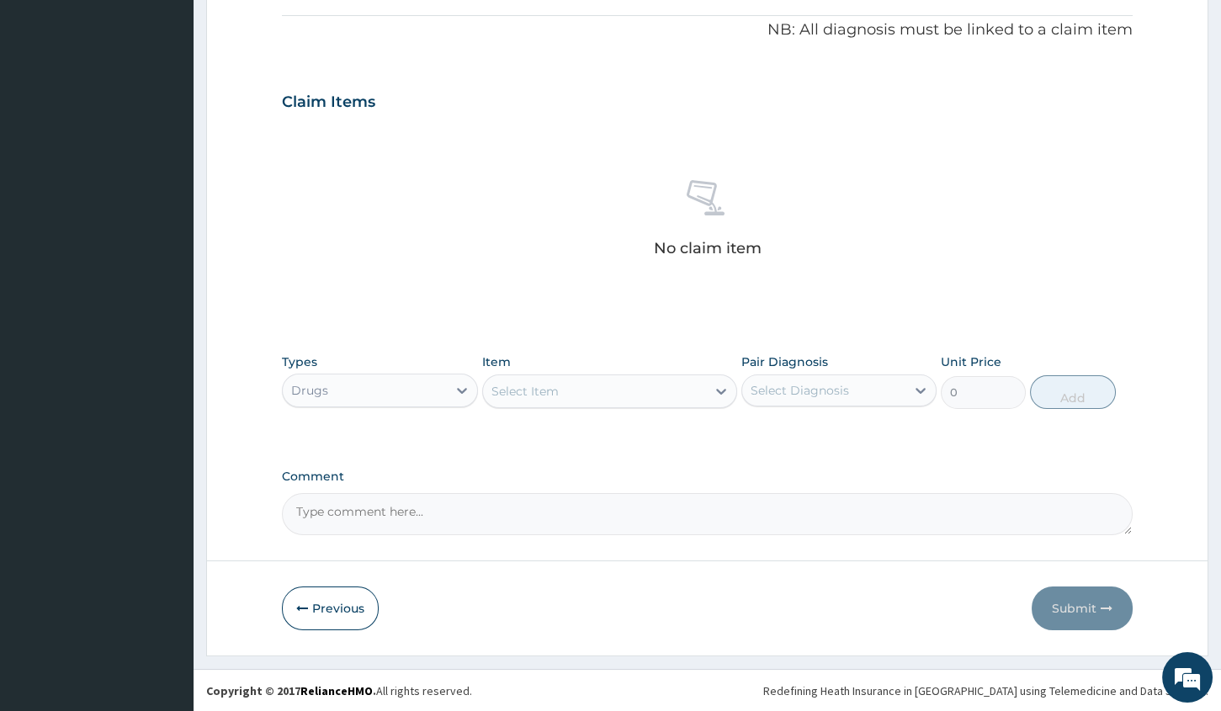
click at [573, 389] on div "Select Item" at bounding box center [594, 391] width 223 height 27
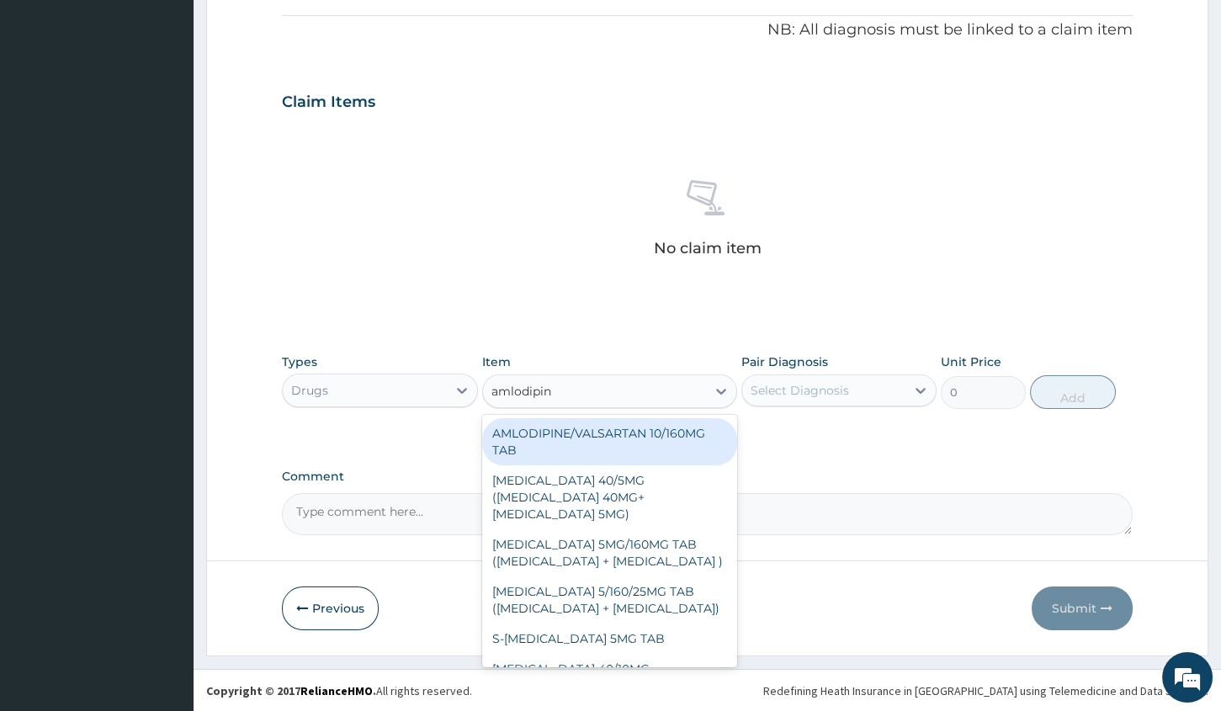
type input "[MEDICAL_DATA]"
click at [595, 444] on div "AMLODIPINE/VALSARTAN 10/160MG TAB" at bounding box center [609, 441] width 255 height 47
type input "199.5"
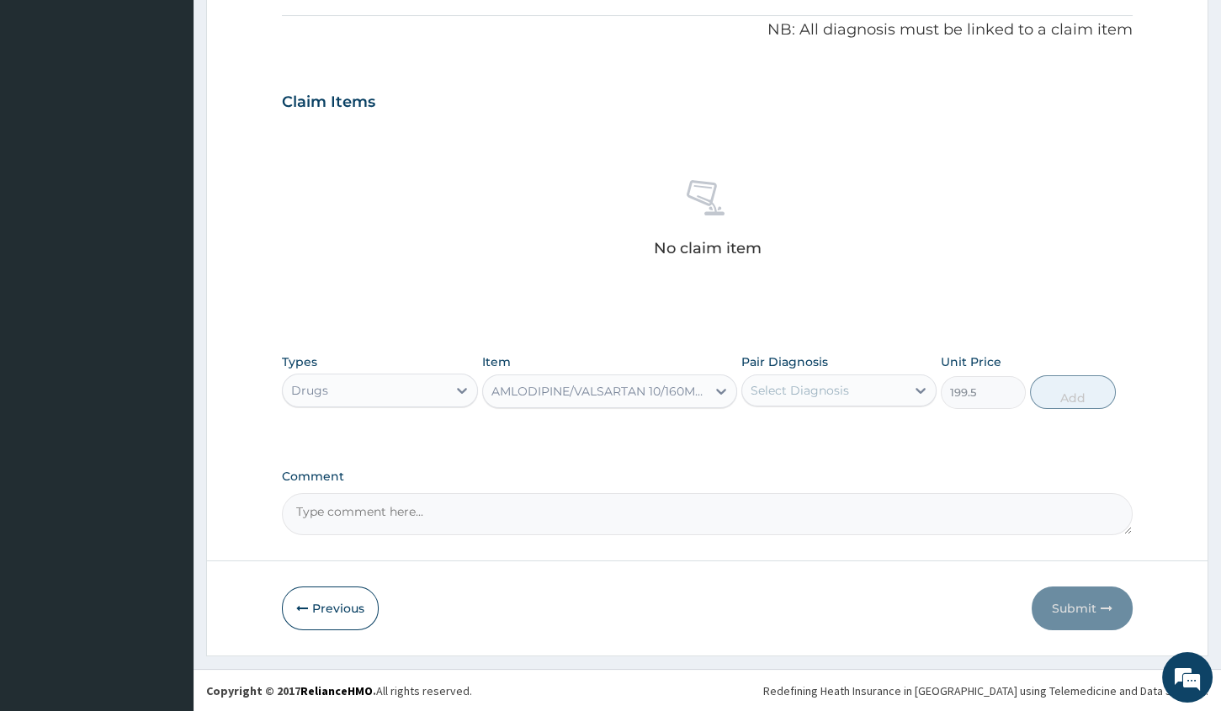
click at [810, 394] on div "Select Diagnosis" at bounding box center [800, 390] width 98 height 17
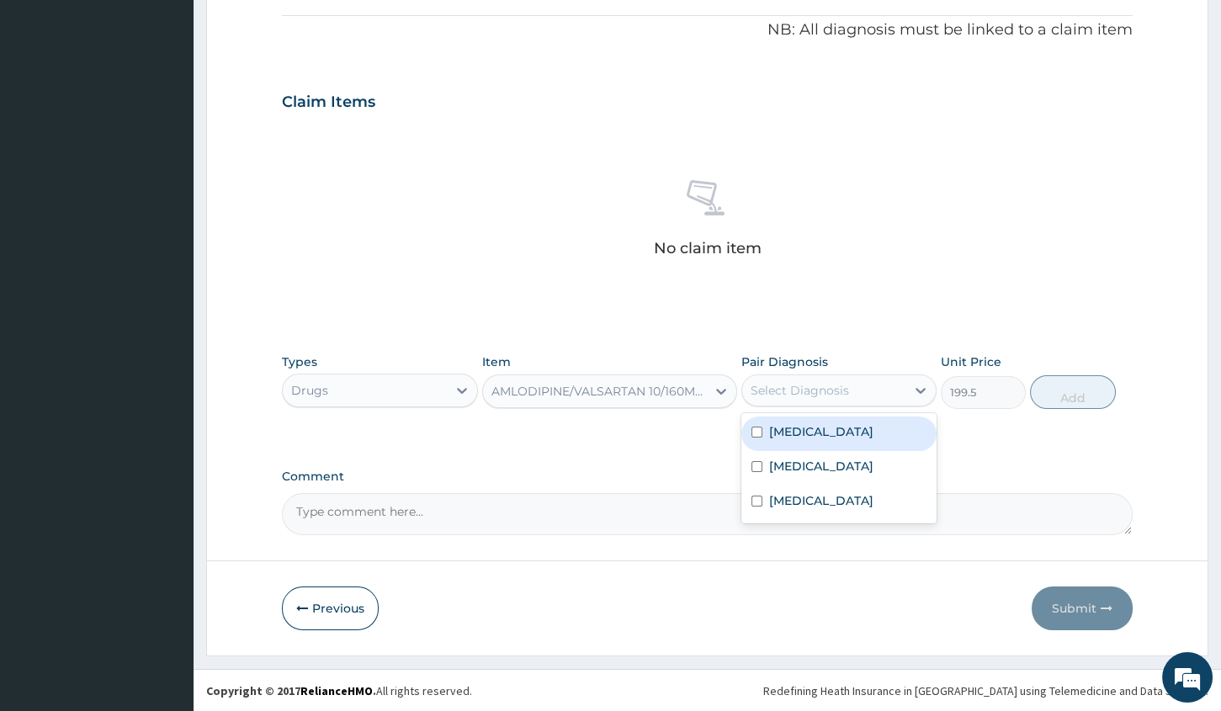
click at [791, 431] on label "[MEDICAL_DATA]" at bounding box center [821, 431] width 104 height 17
checkbox input "true"
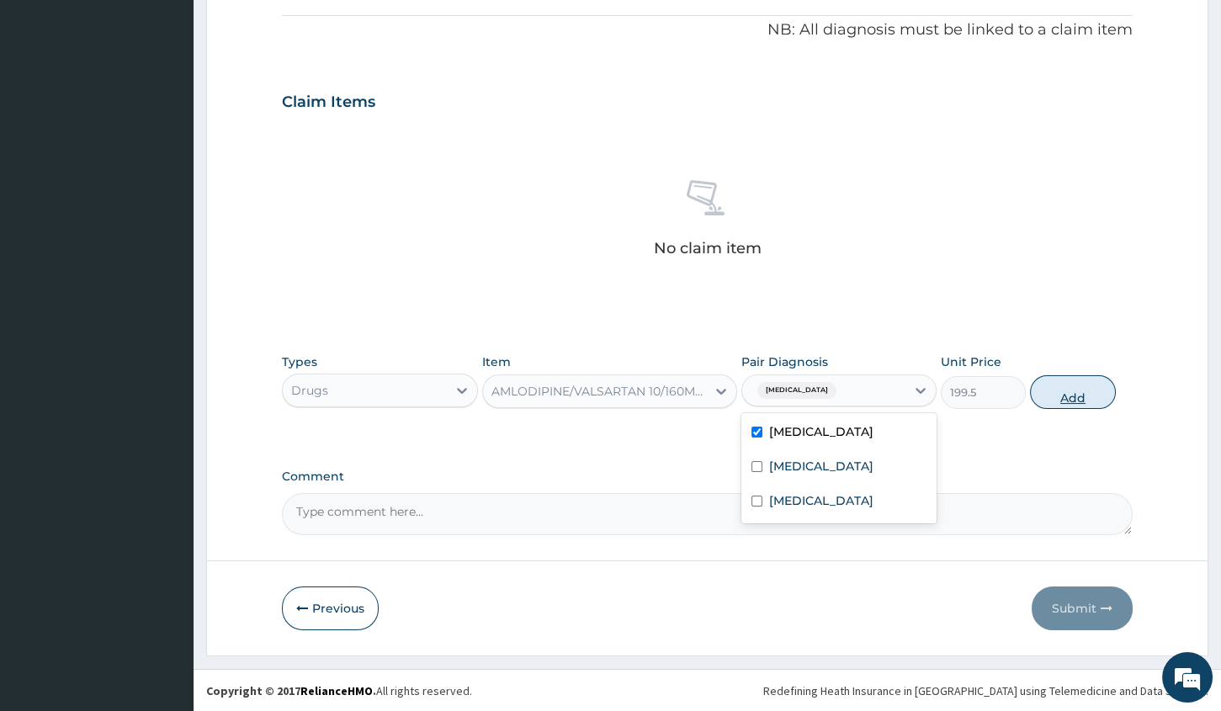
click at [1073, 396] on button "Add" at bounding box center [1072, 392] width 85 height 34
type input "0"
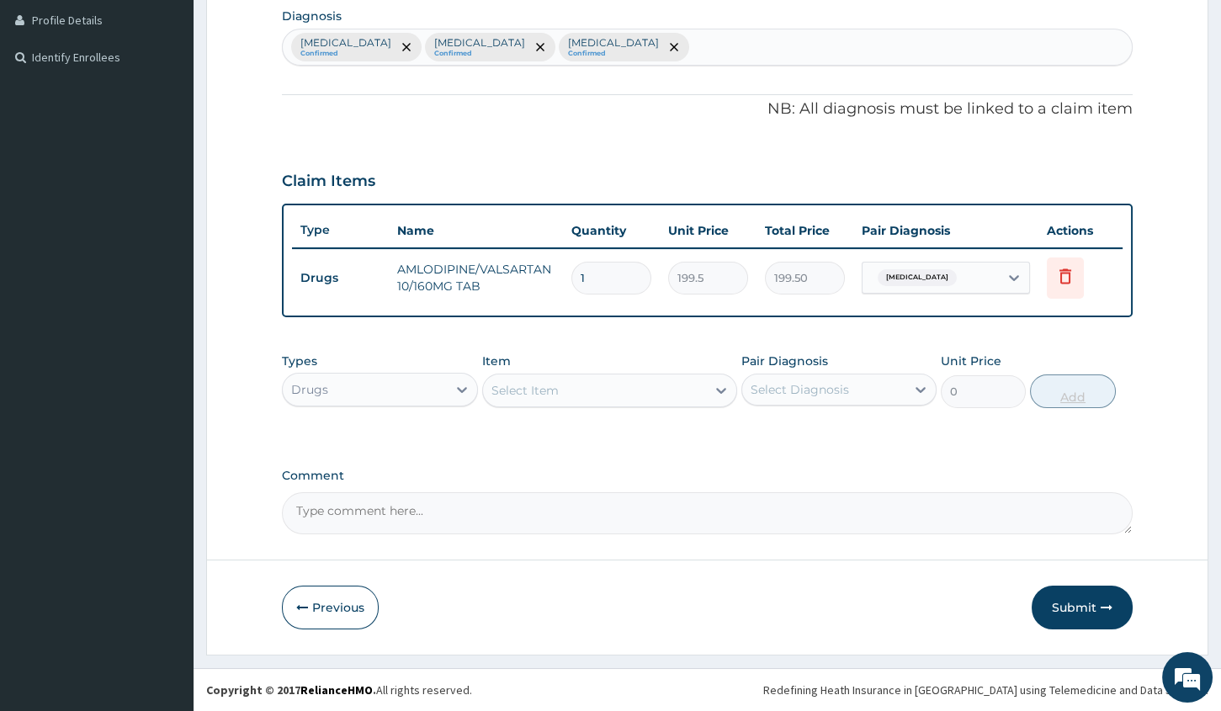
scroll to position [421, 0]
click at [569, 399] on div "Select Item" at bounding box center [594, 392] width 223 height 27
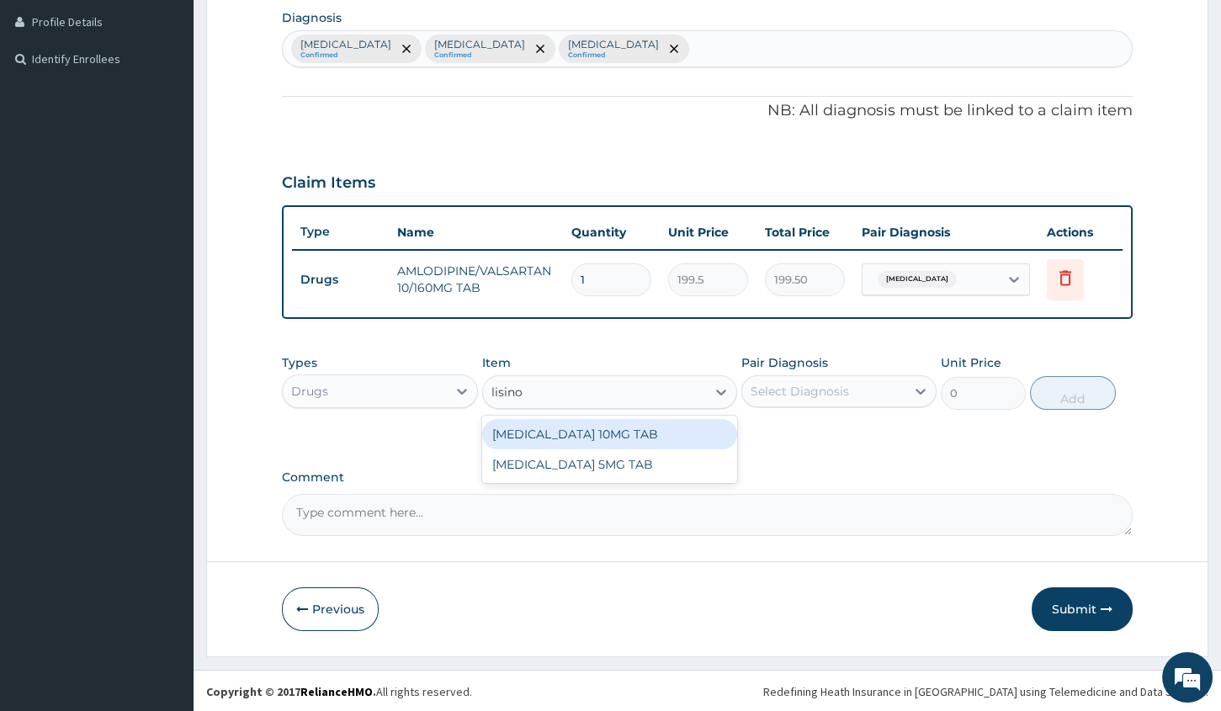
type input "lisinop"
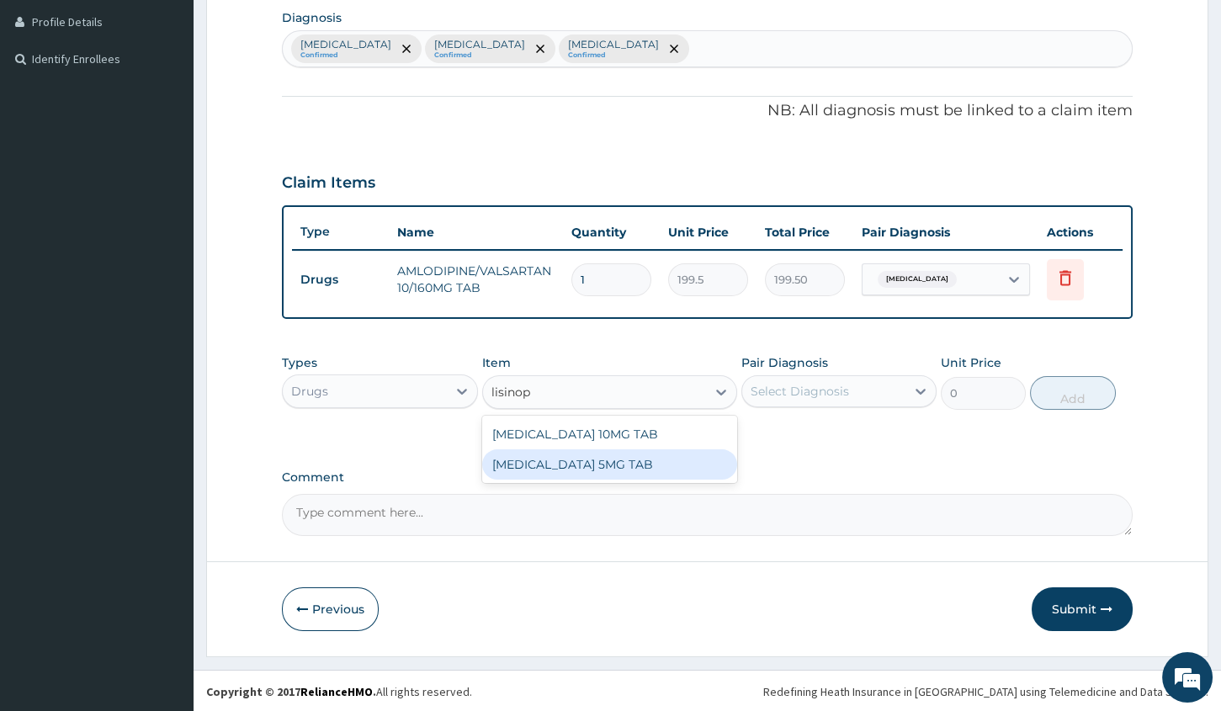
click at [572, 461] on div "[MEDICAL_DATA] 5MG TAB" at bounding box center [609, 464] width 255 height 30
type input "63"
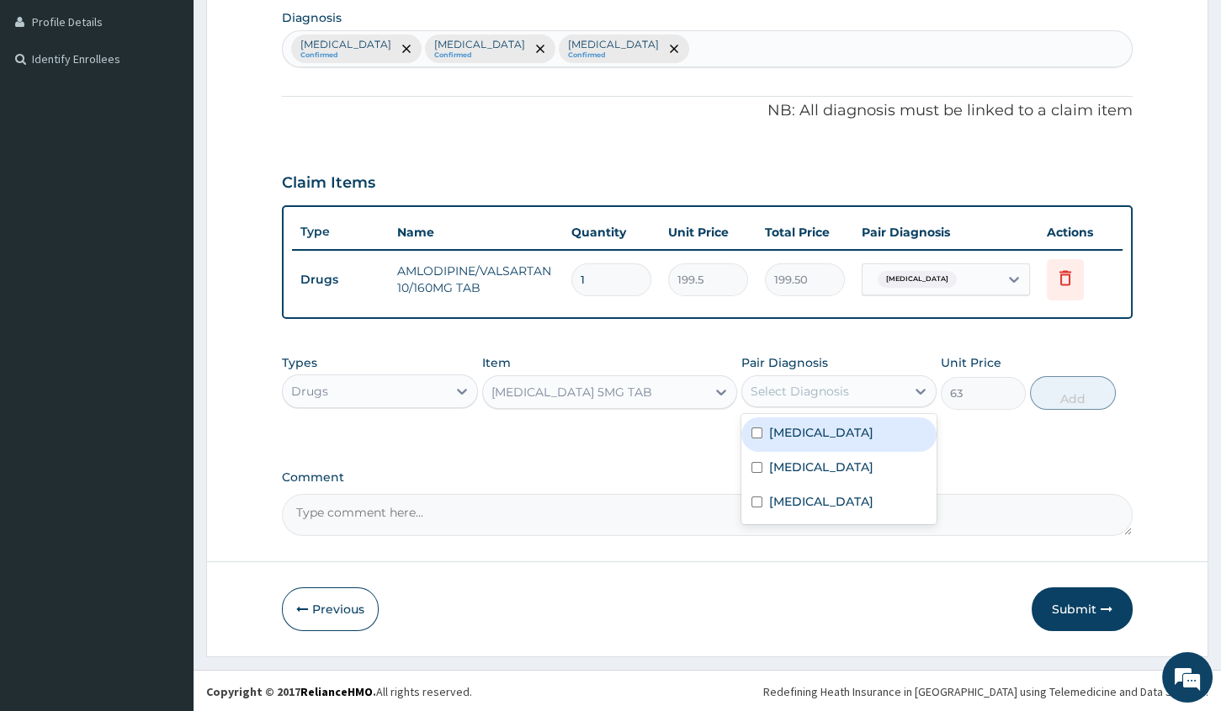
click at [823, 390] on div "Select Diagnosis" at bounding box center [800, 391] width 98 height 17
click at [814, 428] on label "[MEDICAL_DATA]" at bounding box center [821, 432] width 104 height 17
checkbox input "true"
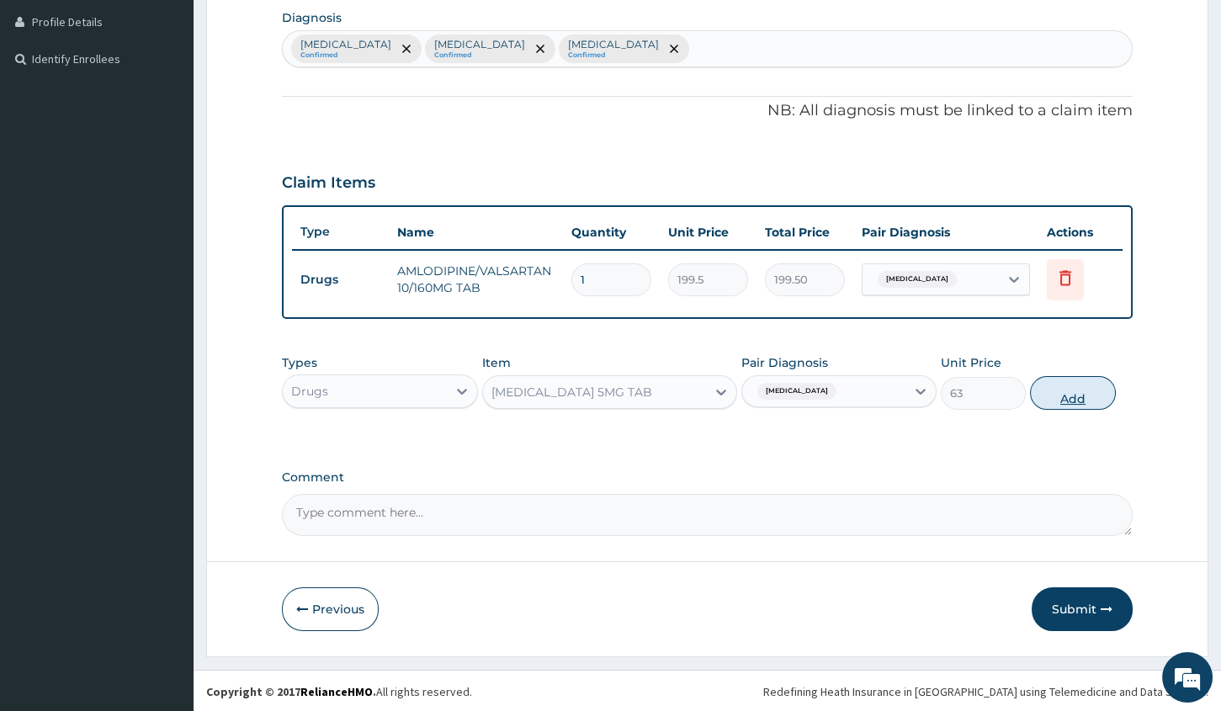
click at [1081, 396] on button "Add" at bounding box center [1072, 393] width 85 height 34
type input "0"
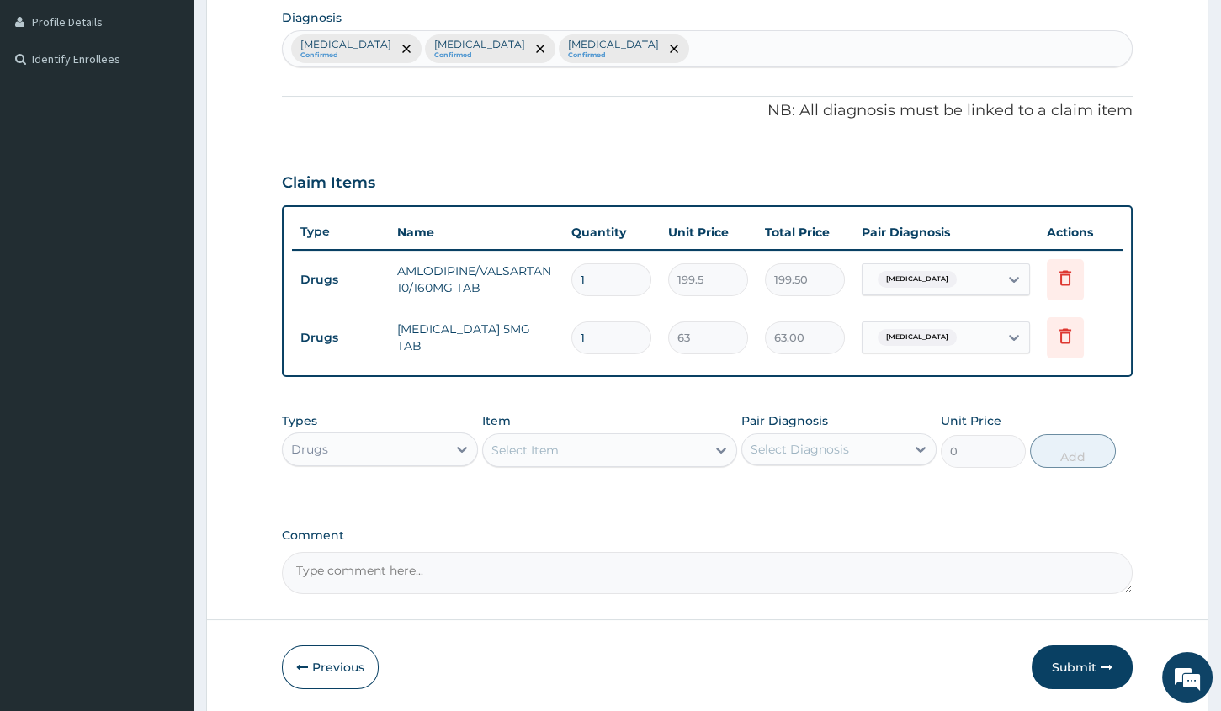
click at [561, 444] on div "Select Item" at bounding box center [594, 450] width 223 height 27
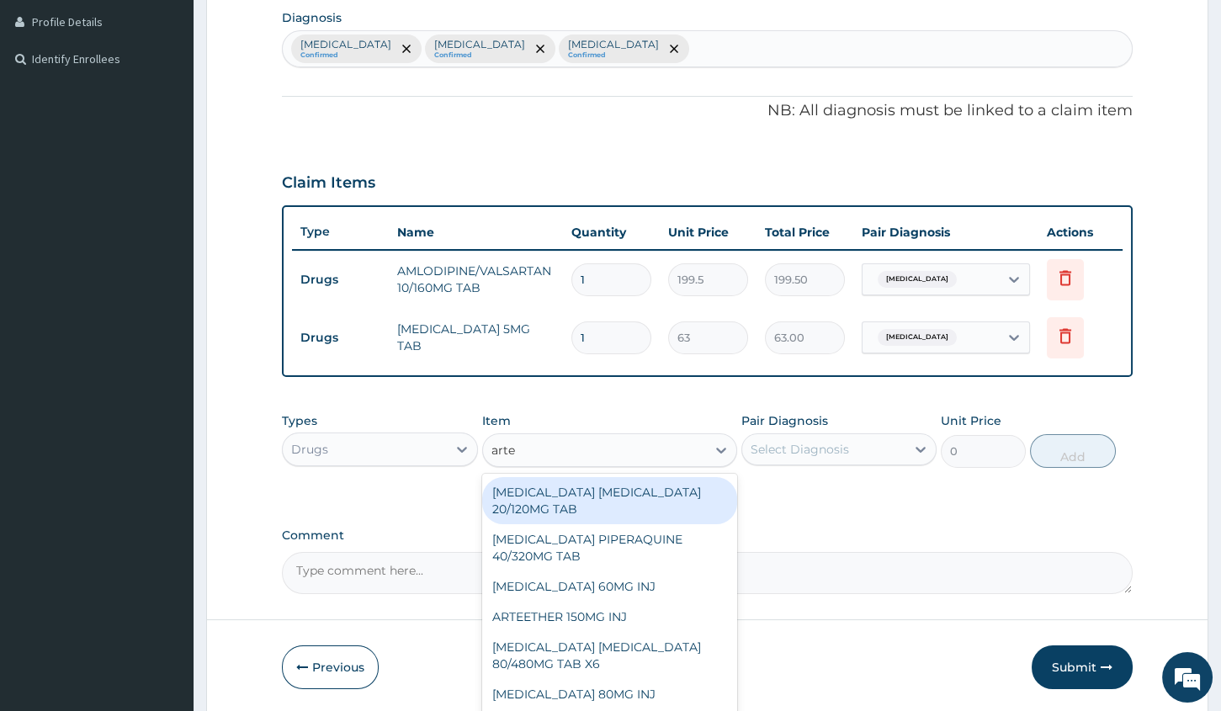
type input "artem"
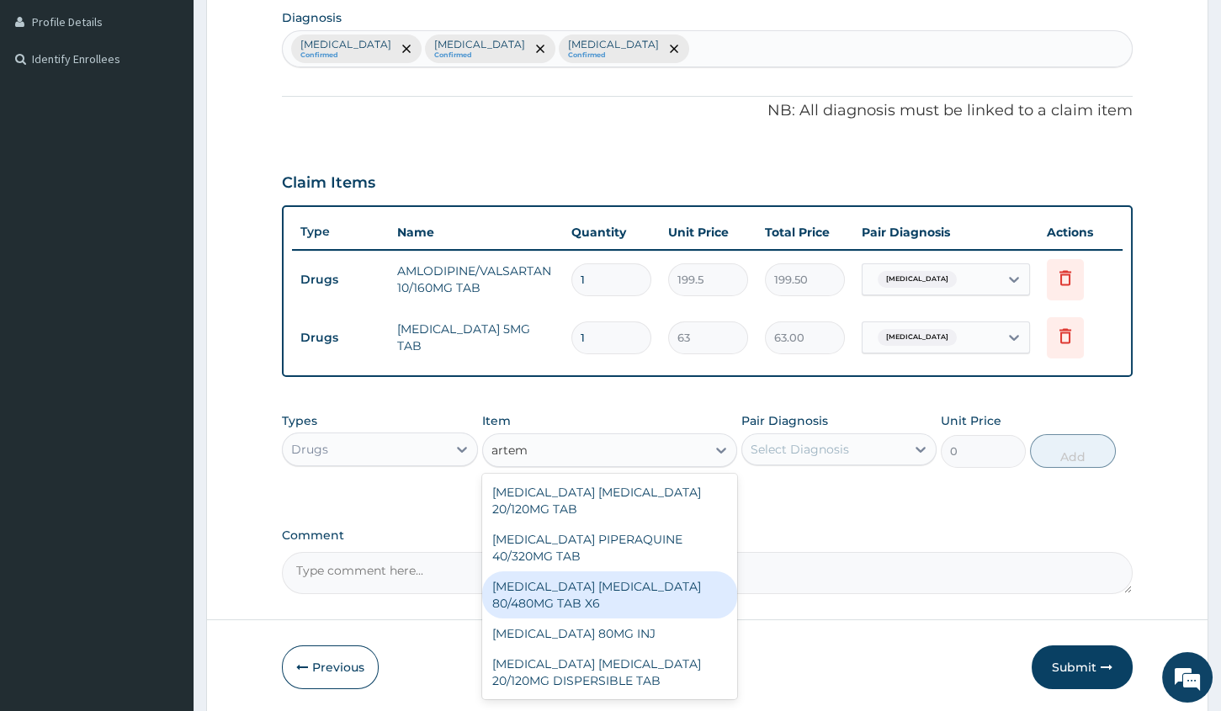
click at [574, 588] on div "[MEDICAL_DATA] [MEDICAL_DATA] 80/480MG TAB X6" at bounding box center [609, 594] width 255 height 47
type input "262.5"
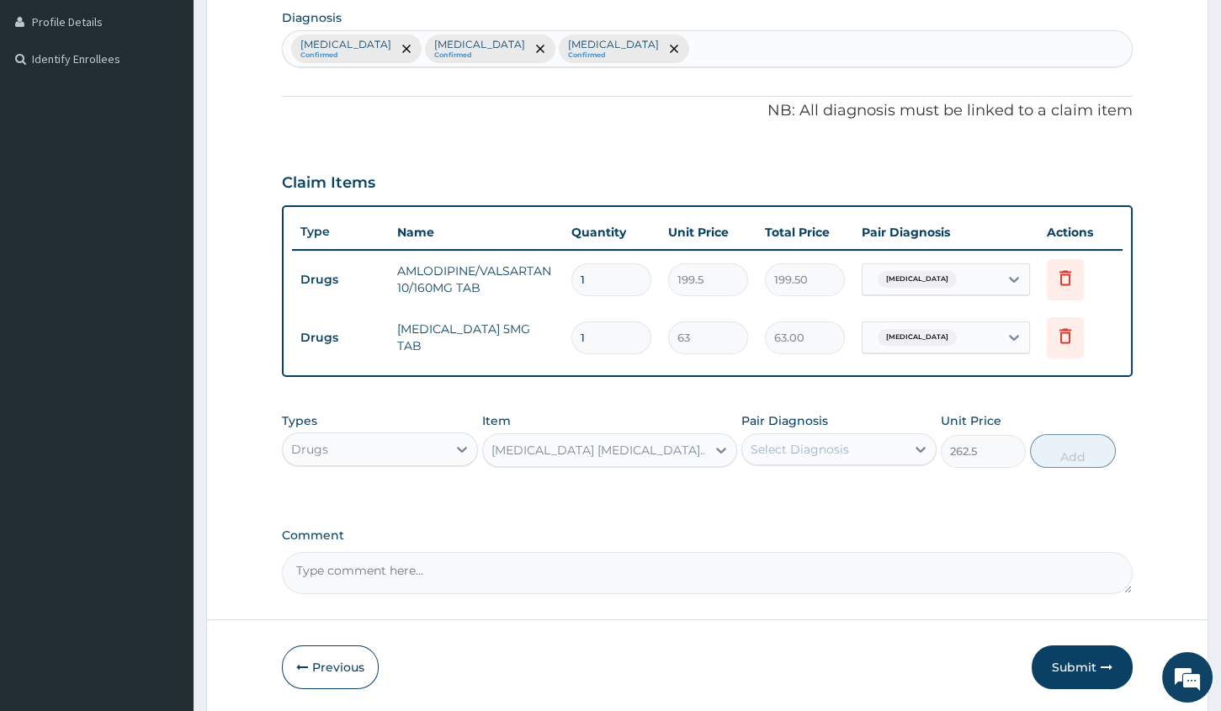
click at [807, 449] on div "Select Diagnosis" at bounding box center [800, 449] width 98 height 17
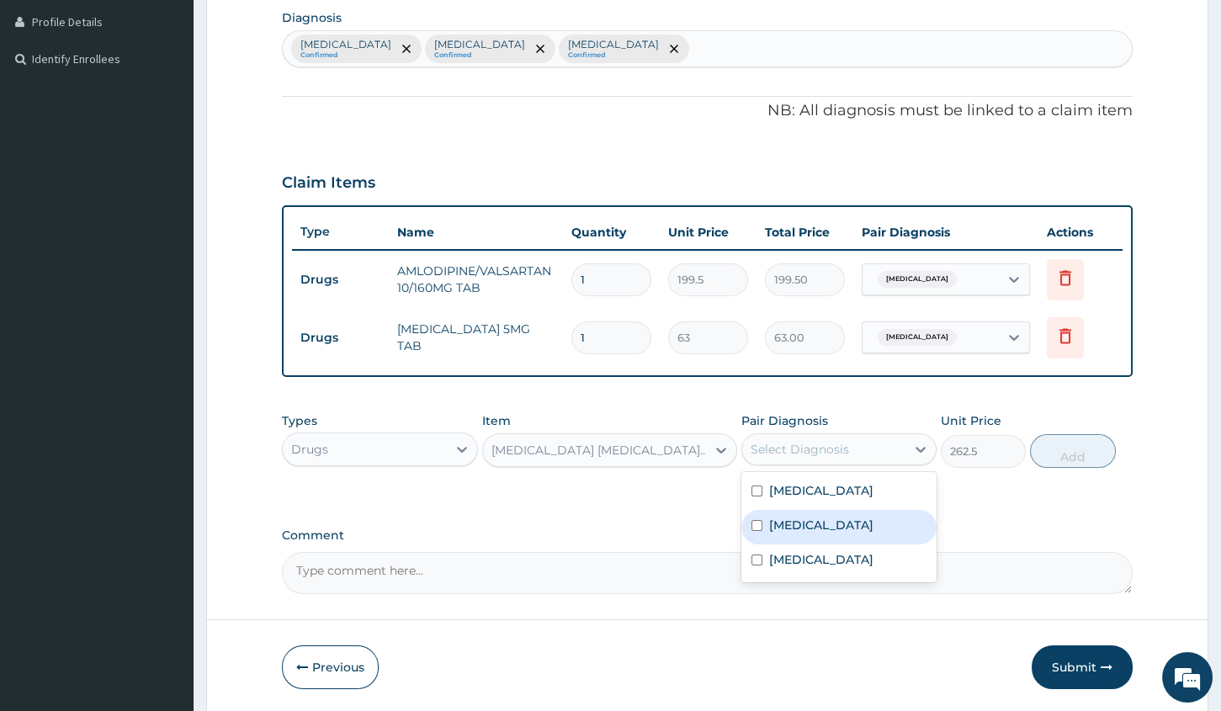
click at [785, 523] on label "[MEDICAL_DATA]" at bounding box center [821, 525] width 104 height 17
checkbox input "true"
click at [1076, 456] on button "Add" at bounding box center [1072, 451] width 85 height 34
type input "0"
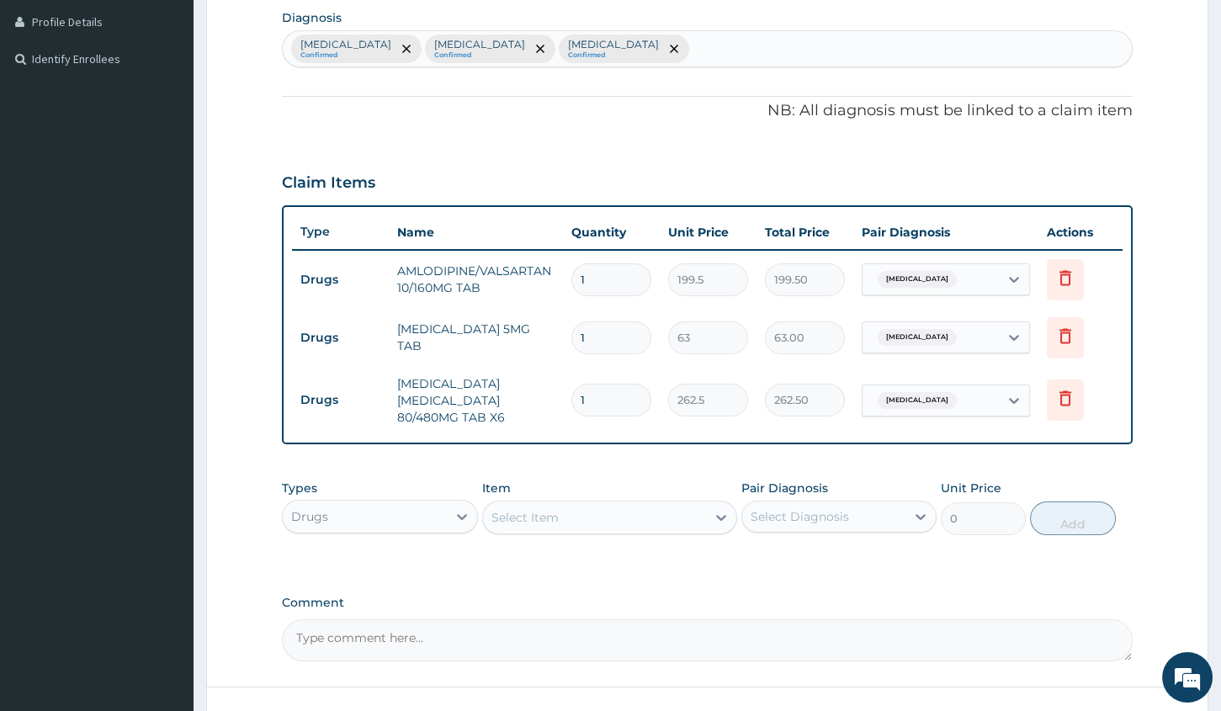
click at [550, 513] on div "Select Item" at bounding box center [524, 517] width 67 height 17
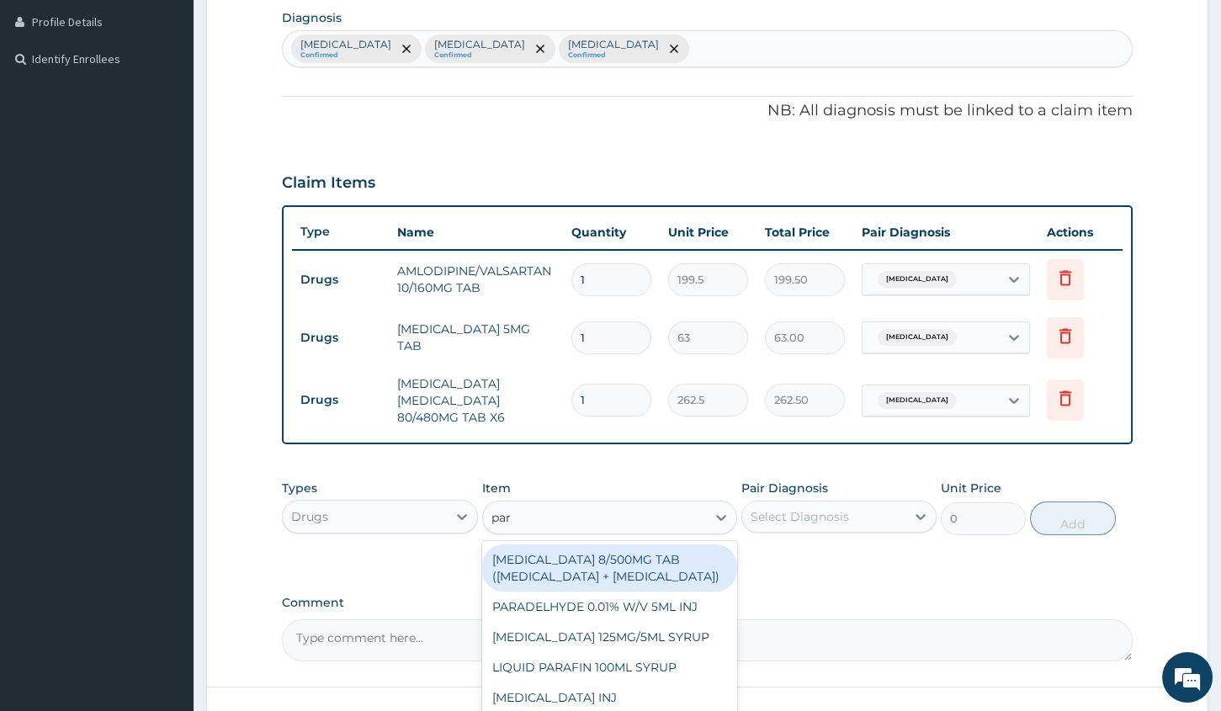
type input "para"
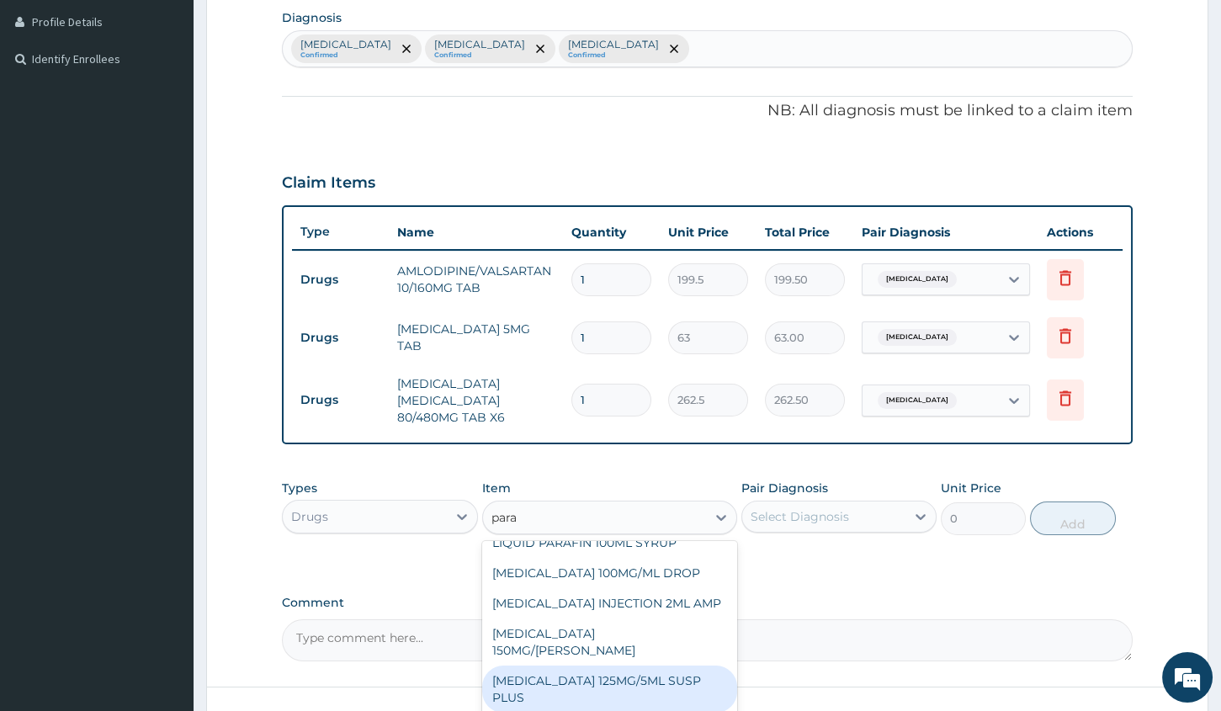
scroll to position [547, 0]
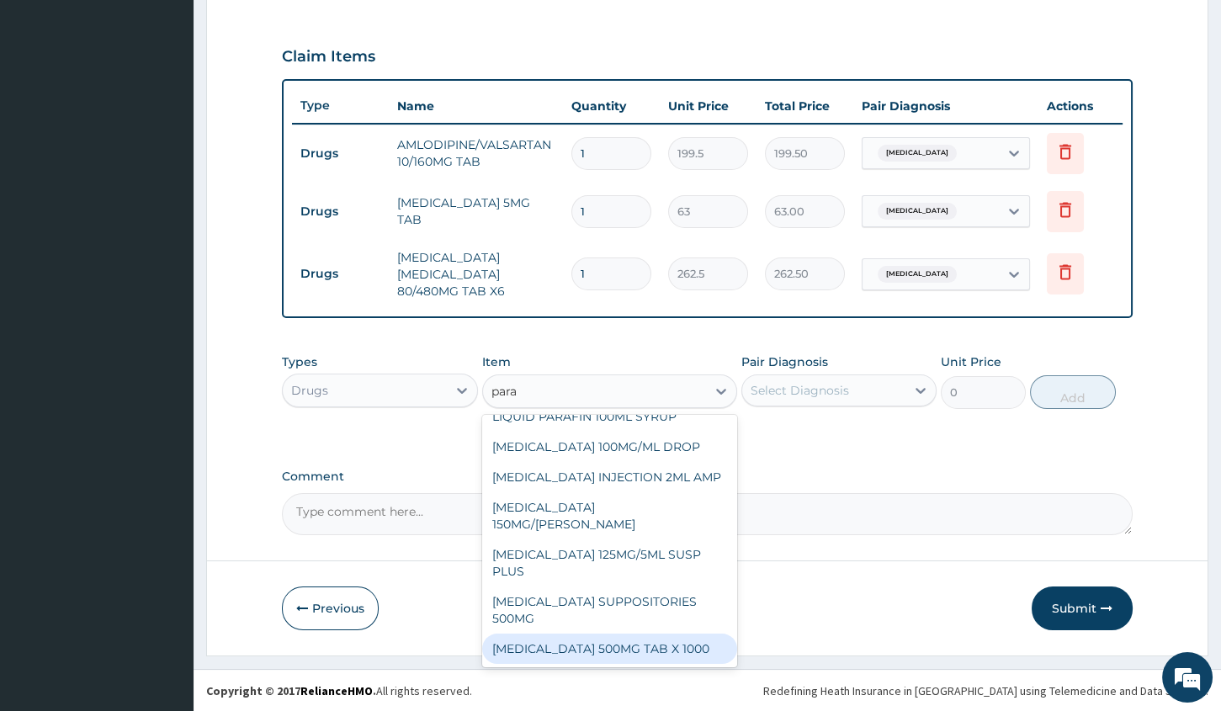
click at [628, 641] on div "[MEDICAL_DATA] 500MG TAB X 1000" at bounding box center [609, 649] width 255 height 30
type input "11.03"
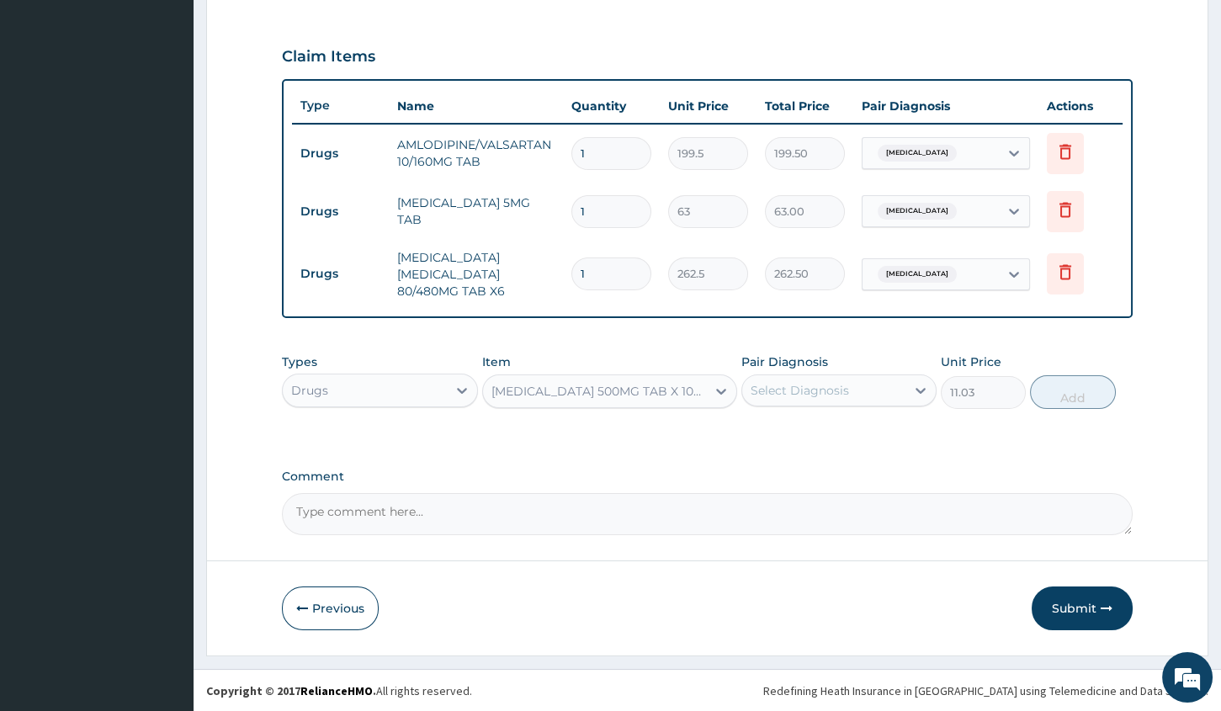
click at [831, 389] on div "Select Diagnosis" at bounding box center [800, 390] width 98 height 17
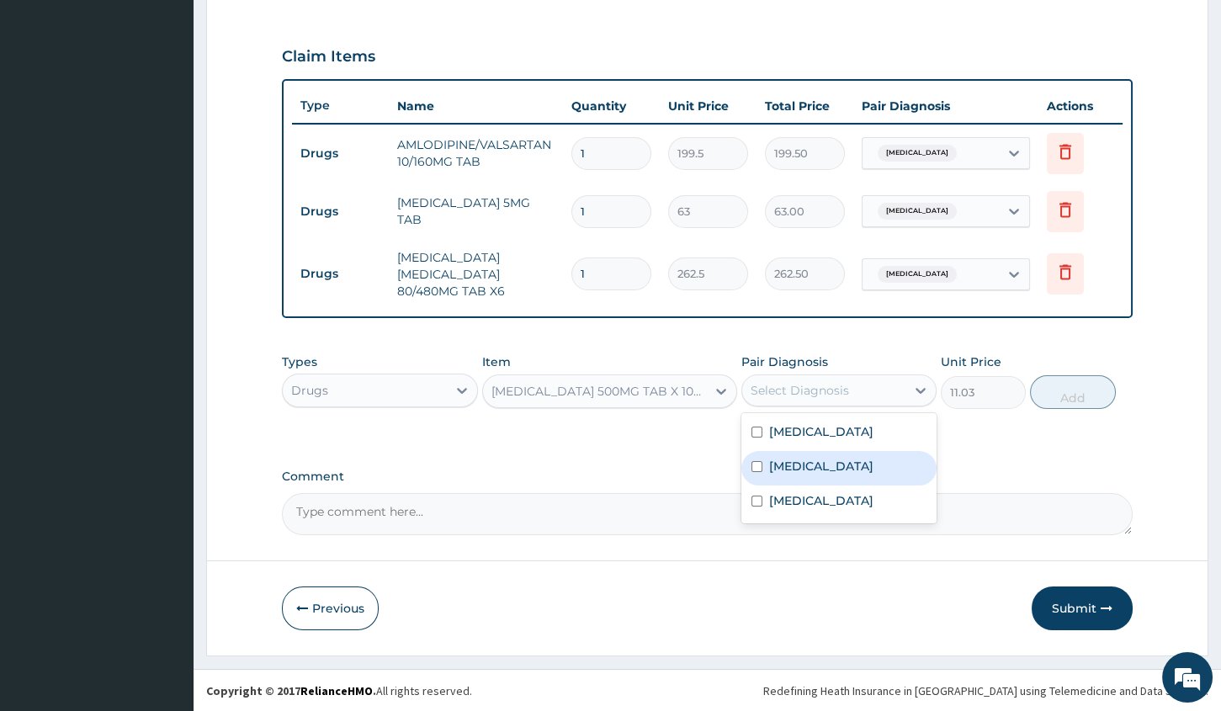
click at [802, 462] on label "[MEDICAL_DATA]" at bounding box center [821, 466] width 104 height 17
checkbox input "true"
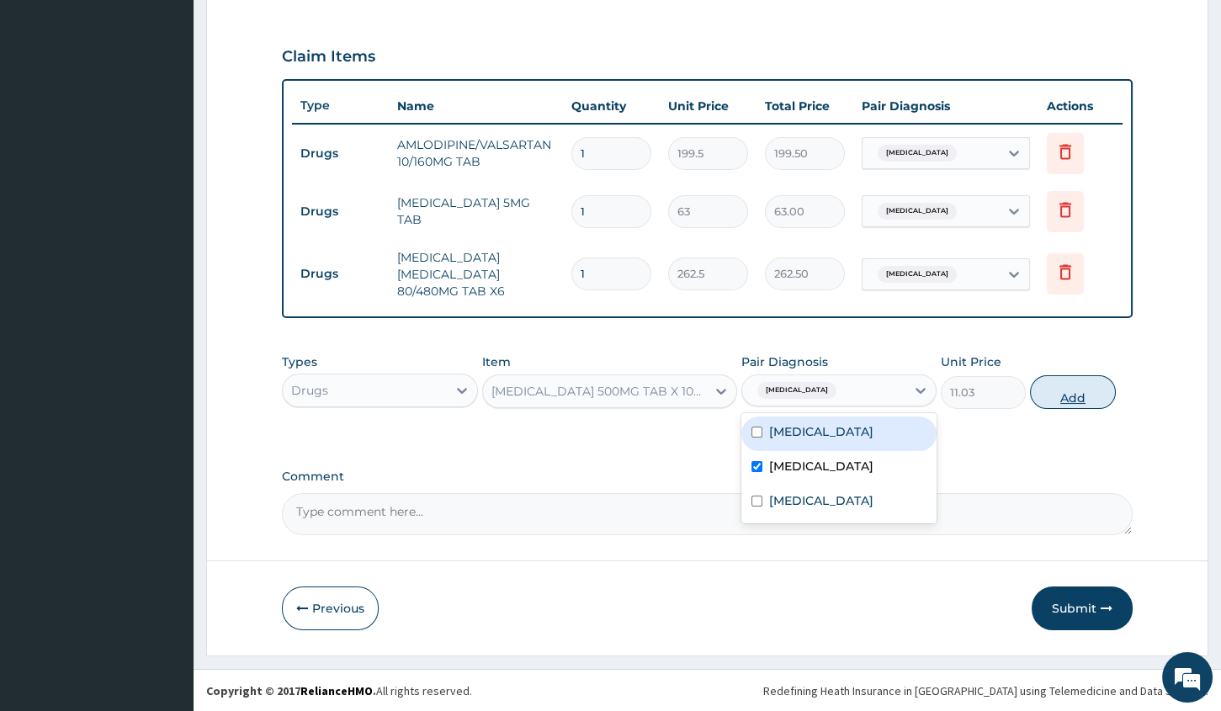
click at [1065, 391] on button "Add" at bounding box center [1072, 392] width 85 height 34
type input "0"
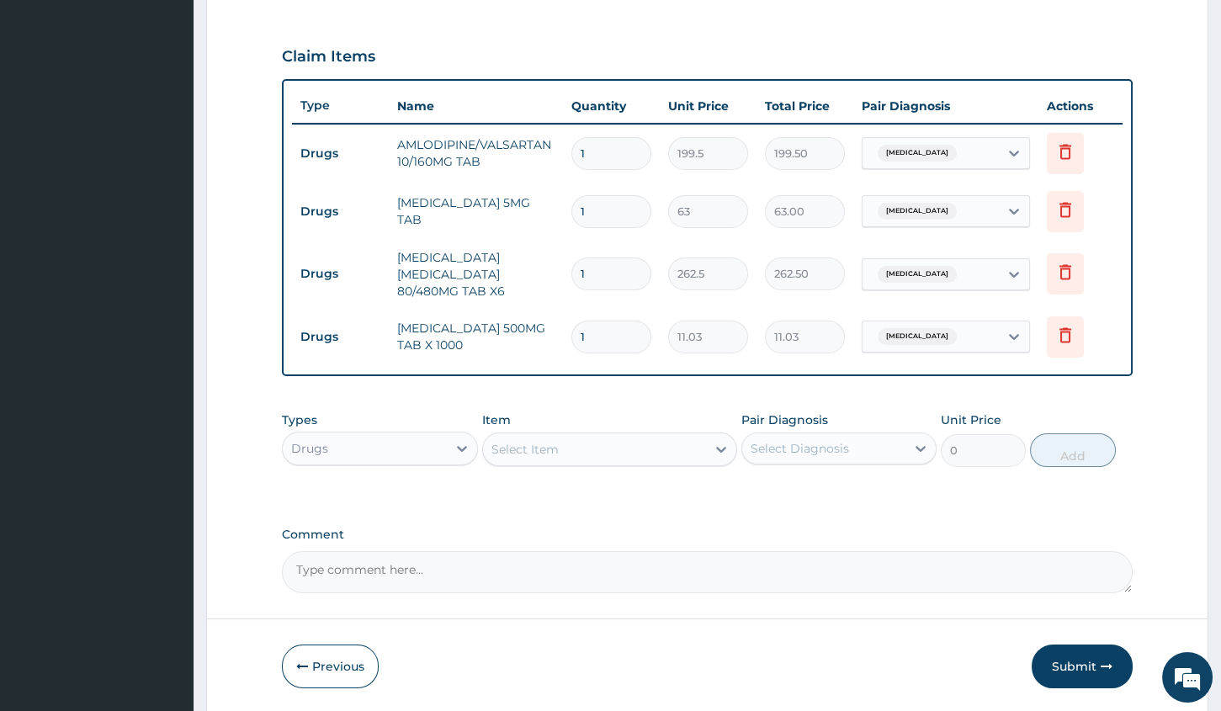
click at [542, 447] on div "Select Item" at bounding box center [524, 449] width 67 height 17
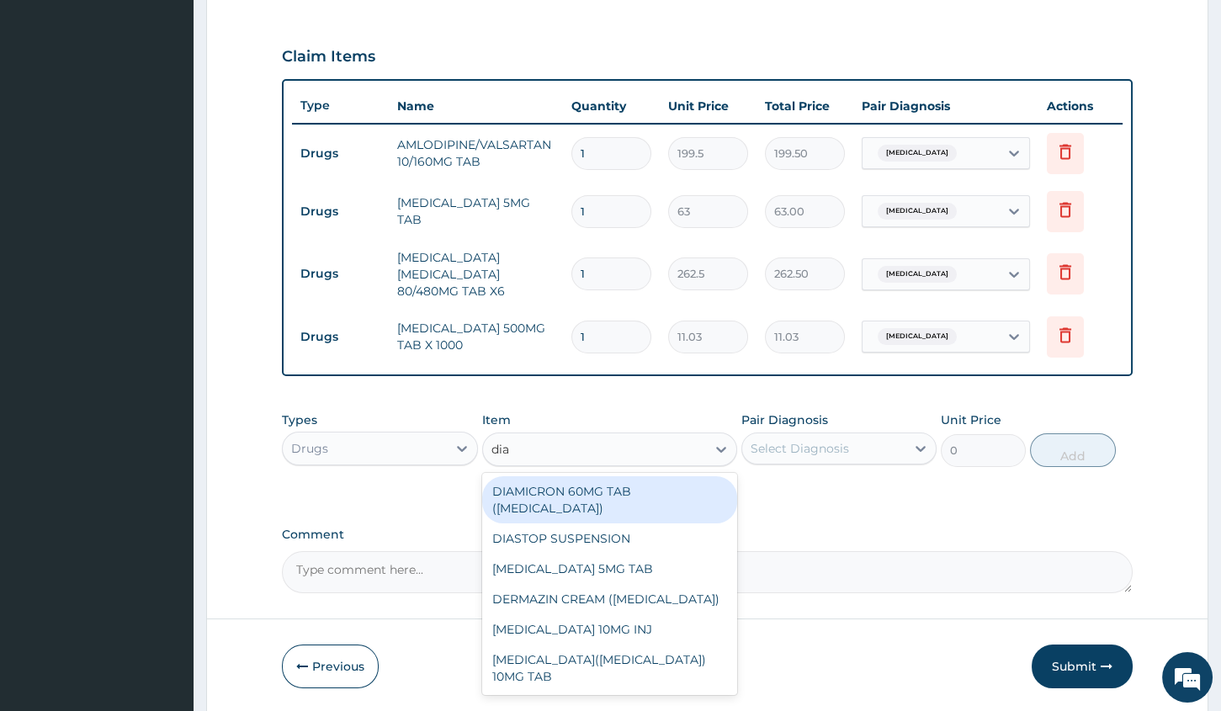
type input "[PERSON_NAME]"
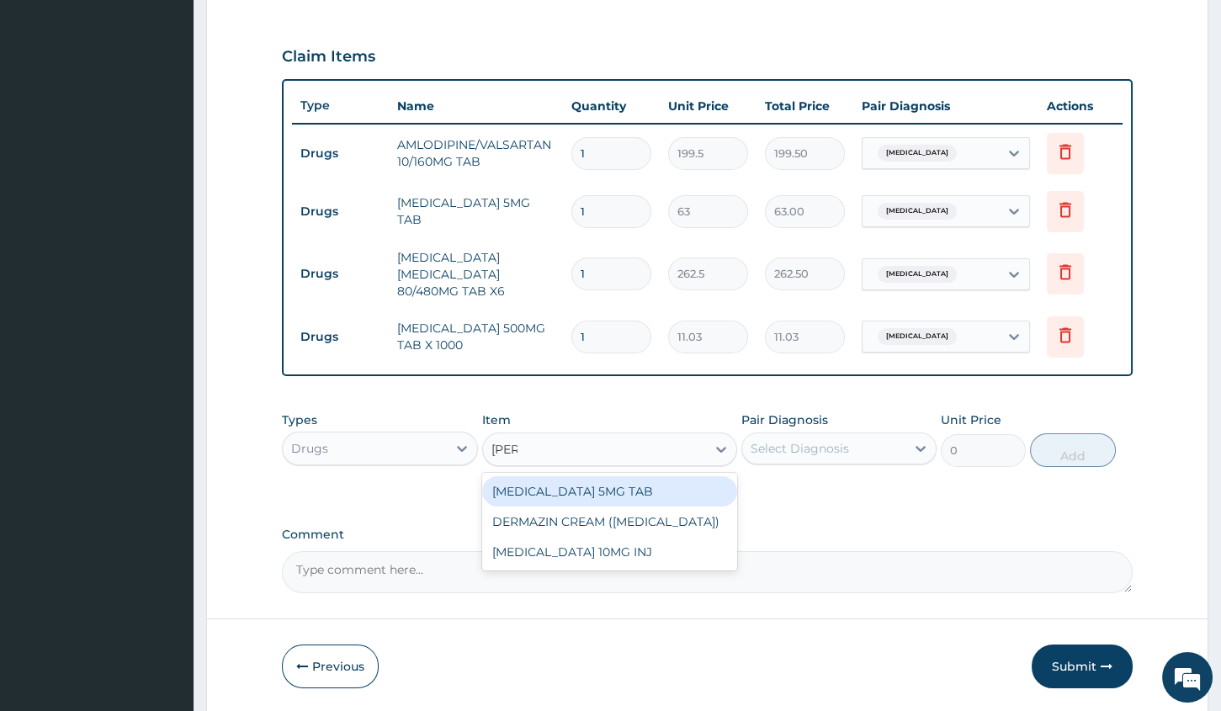
click at [544, 488] on div "[MEDICAL_DATA] 5MG TAB" at bounding box center [609, 491] width 255 height 30
type input "52.5"
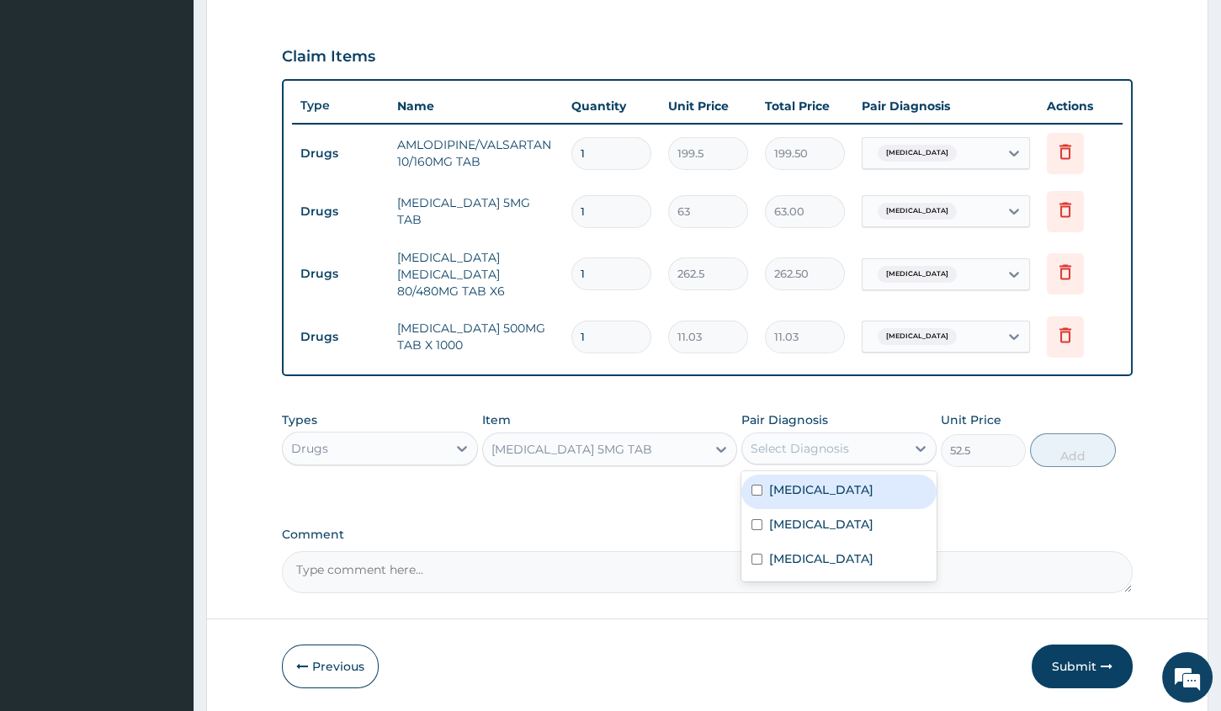
click at [807, 444] on div "Select Diagnosis" at bounding box center [800, 448] width 98 height 17
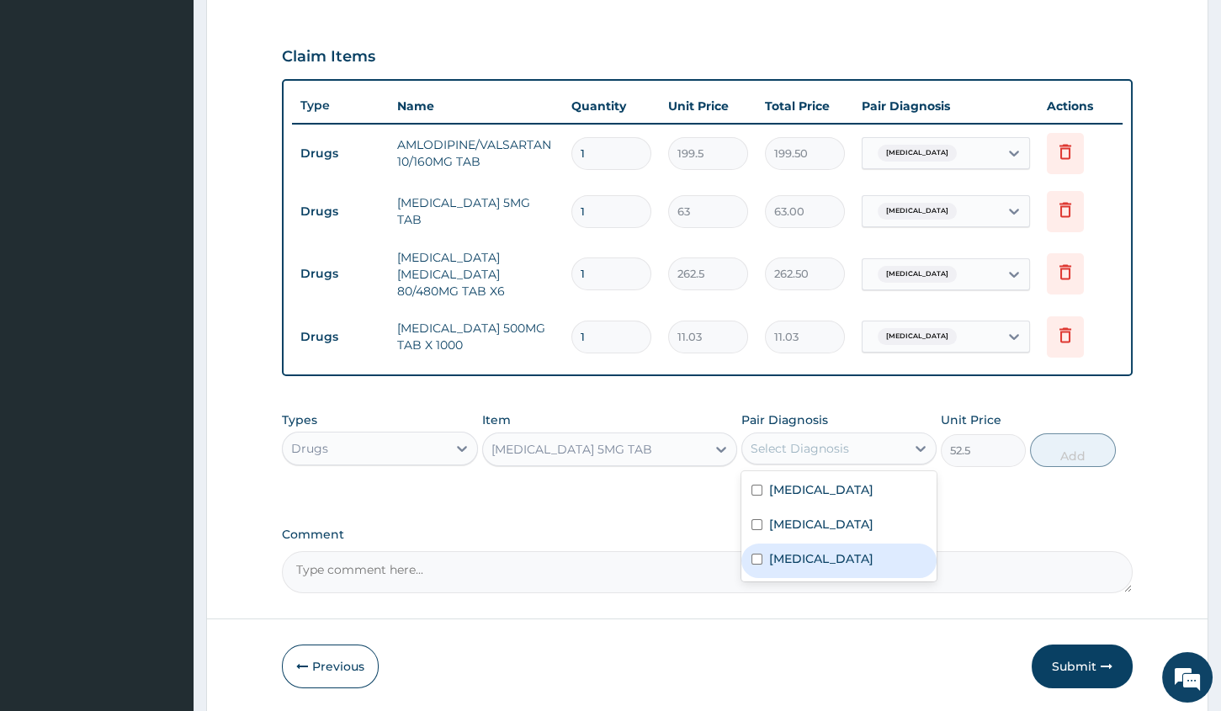
click at [791, 553] on label "[MEDICAL_DATA]" at bounding box center [821, 558] width 104 height 17
checkbox input "true"
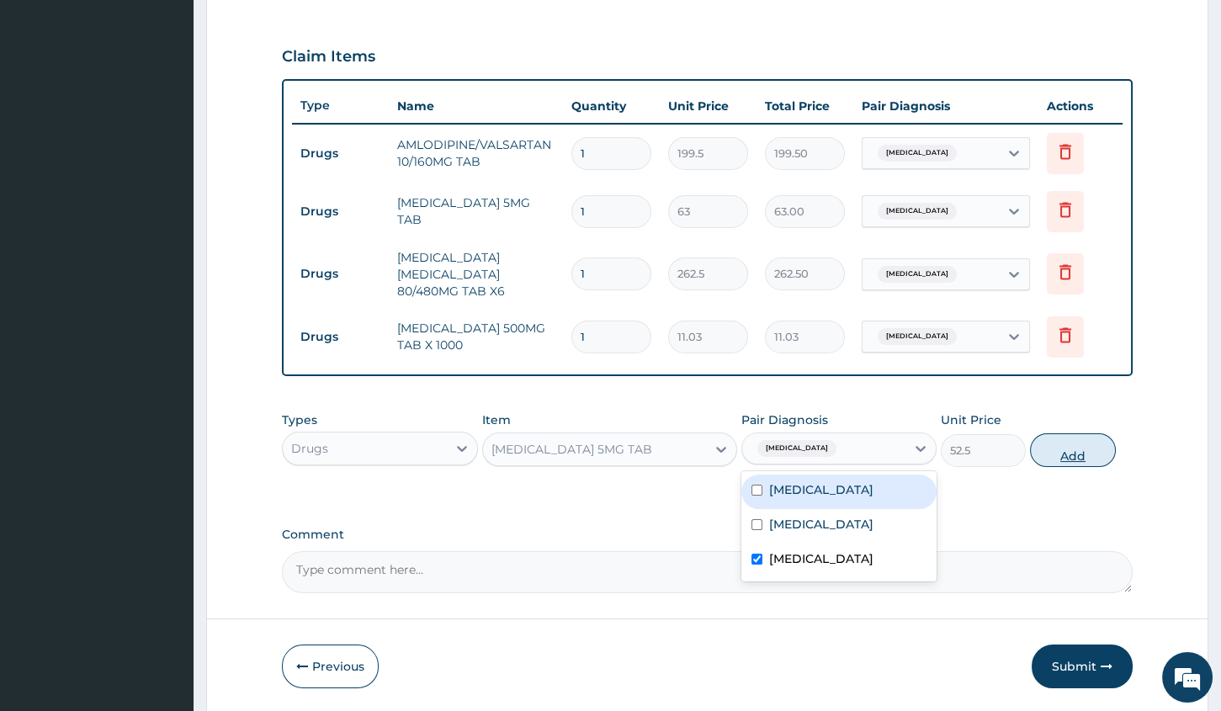
click at [1071, 454] on button "Add" at bounding box center [1072, 450] width 85 height 34
type input "0"
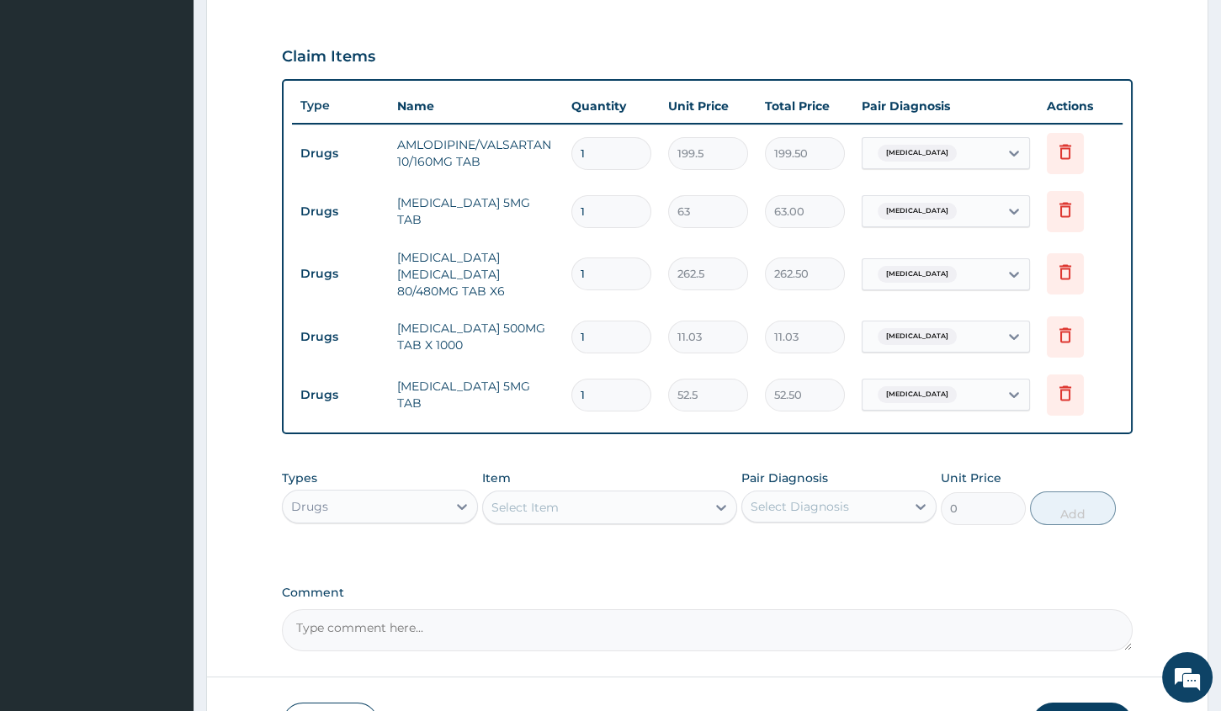
click at [538, 495] on div "Select Item" at bounding box center [594, 507] width 223 height 27
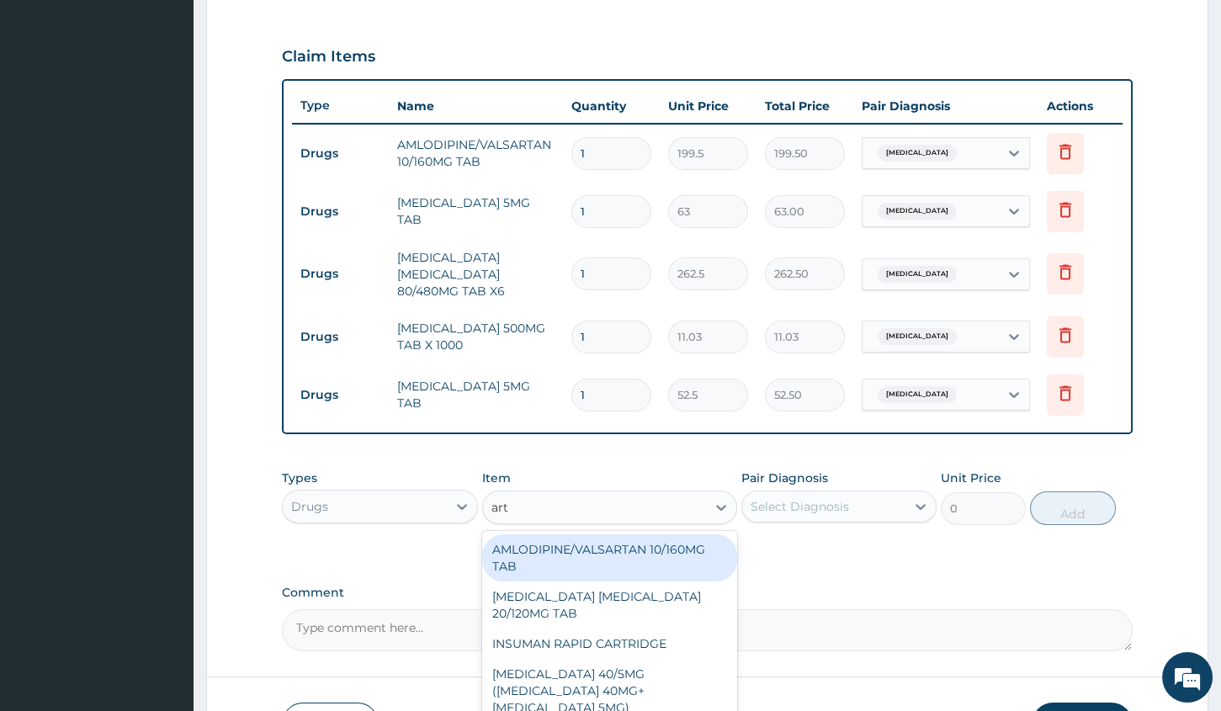
type input "arth"
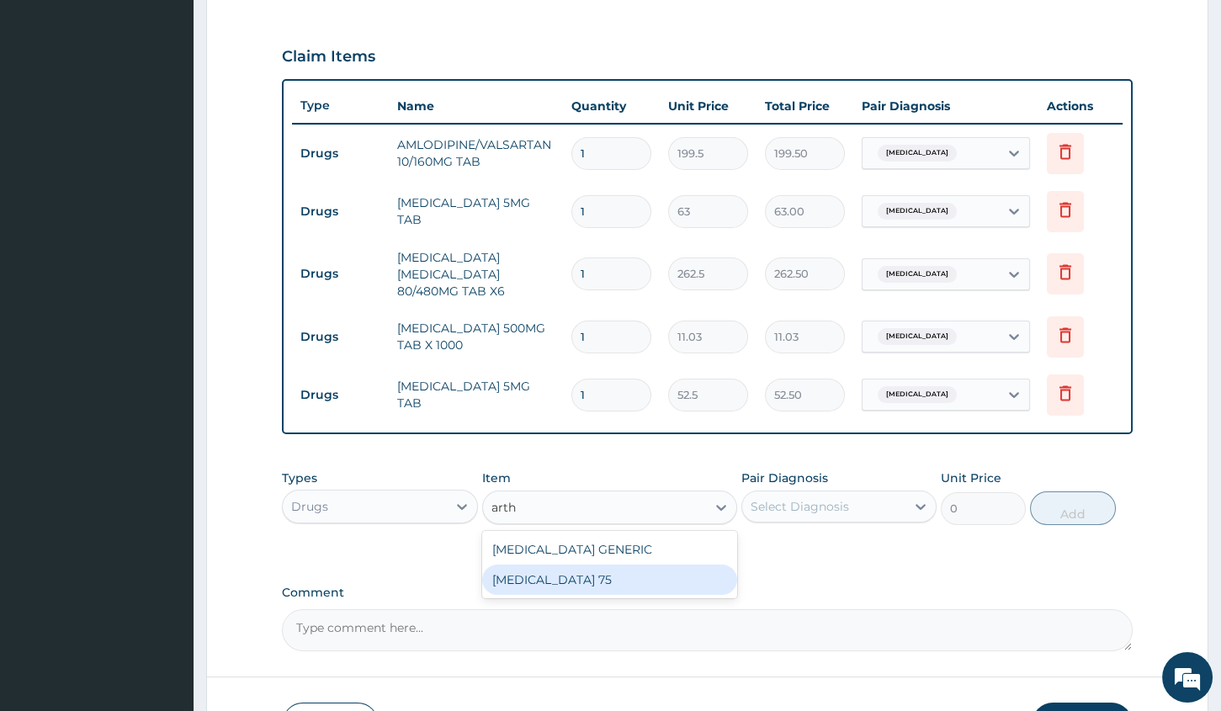
click at [579, 576] on div "[MEDICAL_DATA] 75" at bounding box center [609, 580] width 255 height 30
type input "223.3"
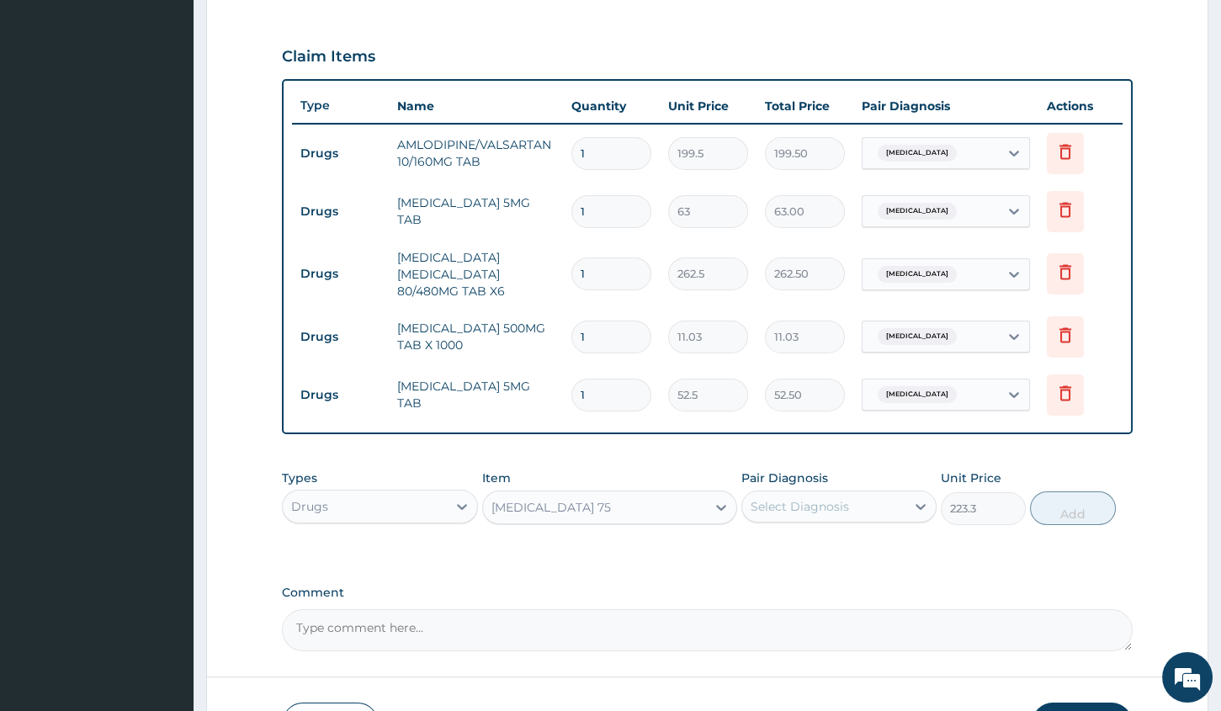
click at [868, 505] on div "Select Diagnosis" at bounding box center [823, 506] width 163 height 27
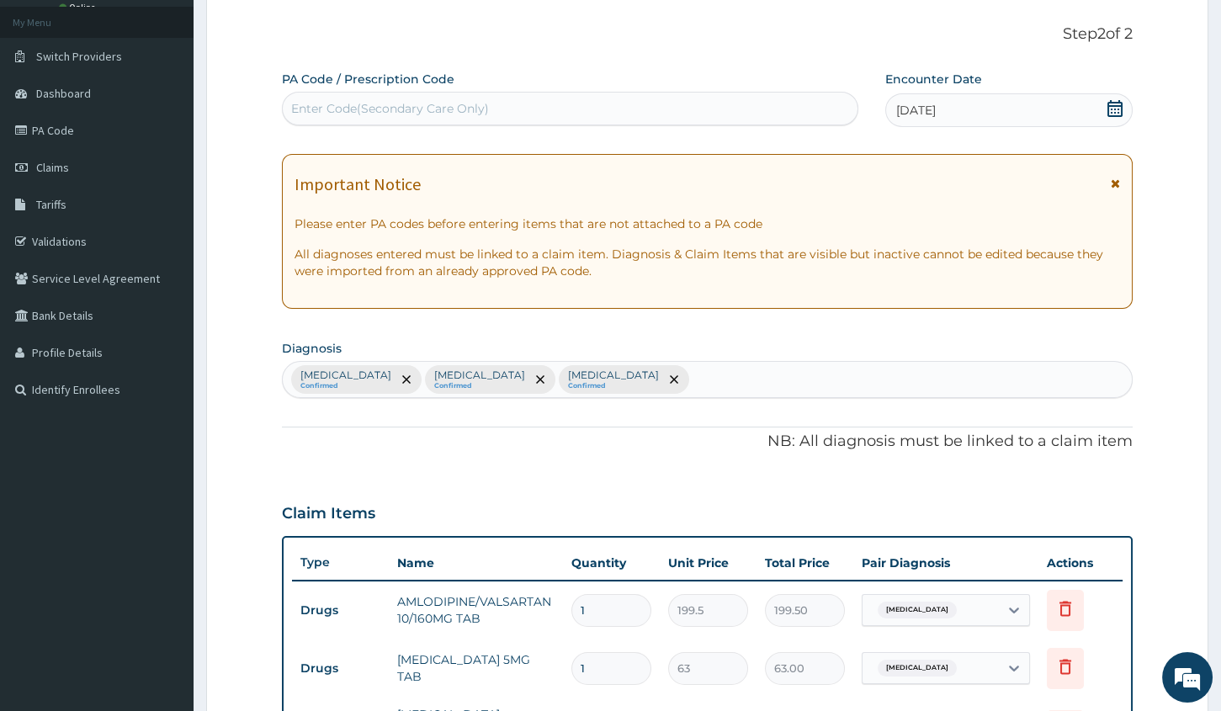
scroll to position [88, 0]
click at [638, 377] on div "[MEDICAL_DATA] Confirmed [MEDICAL_DATA] Confirmed [MEDICAL_DATA] Confirmed" at bounding box center [707, 381] width 849 height 35
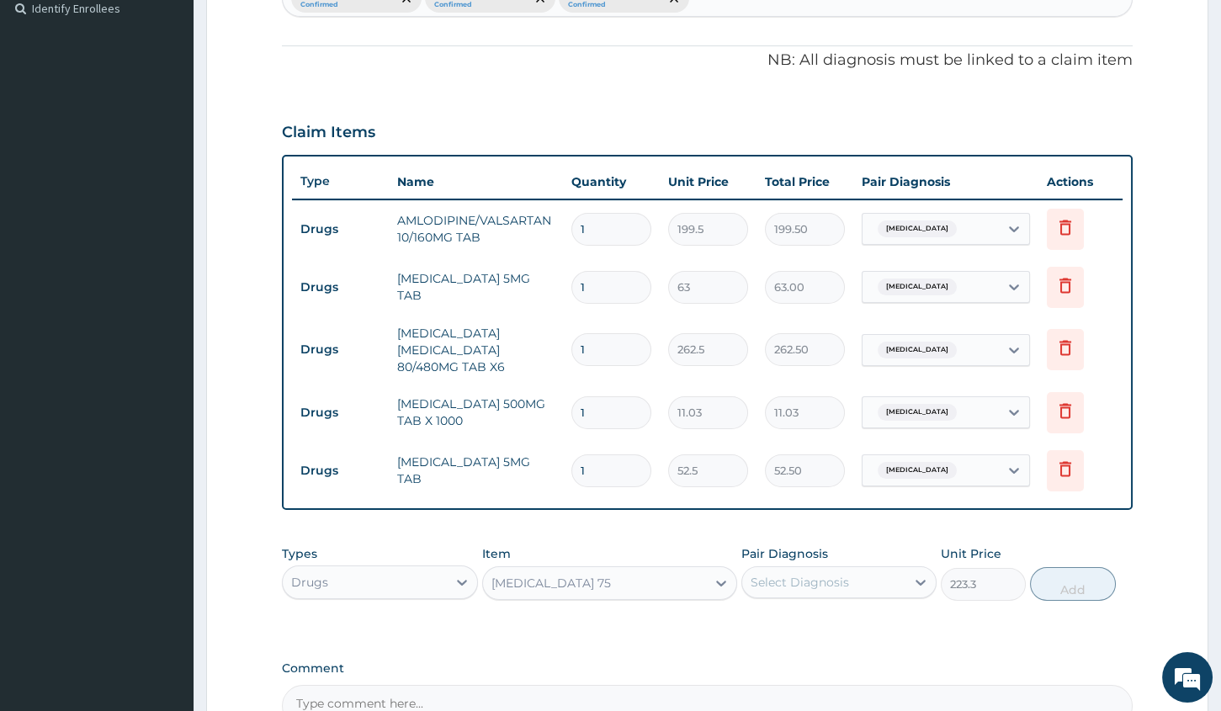
scroll to position [395, 0]
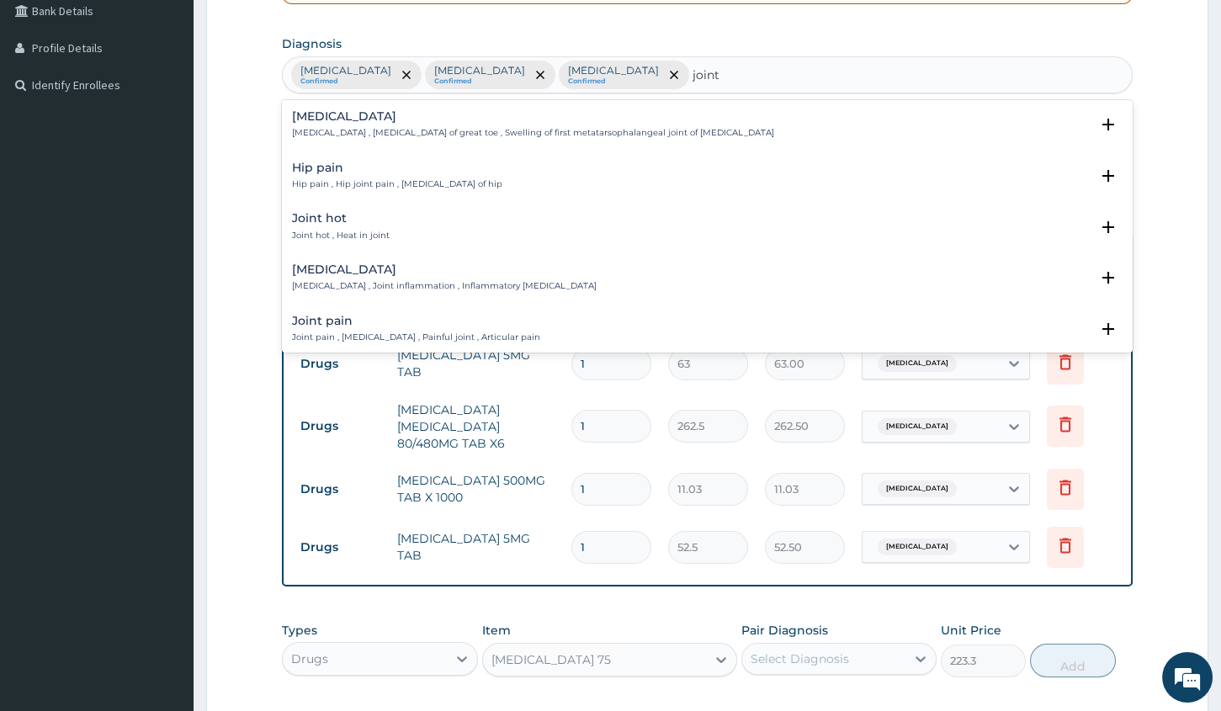
type input "joint"
click at [311, 323] on h4 "Joint pain" at bounding box center [416, 321] width 248 height 13
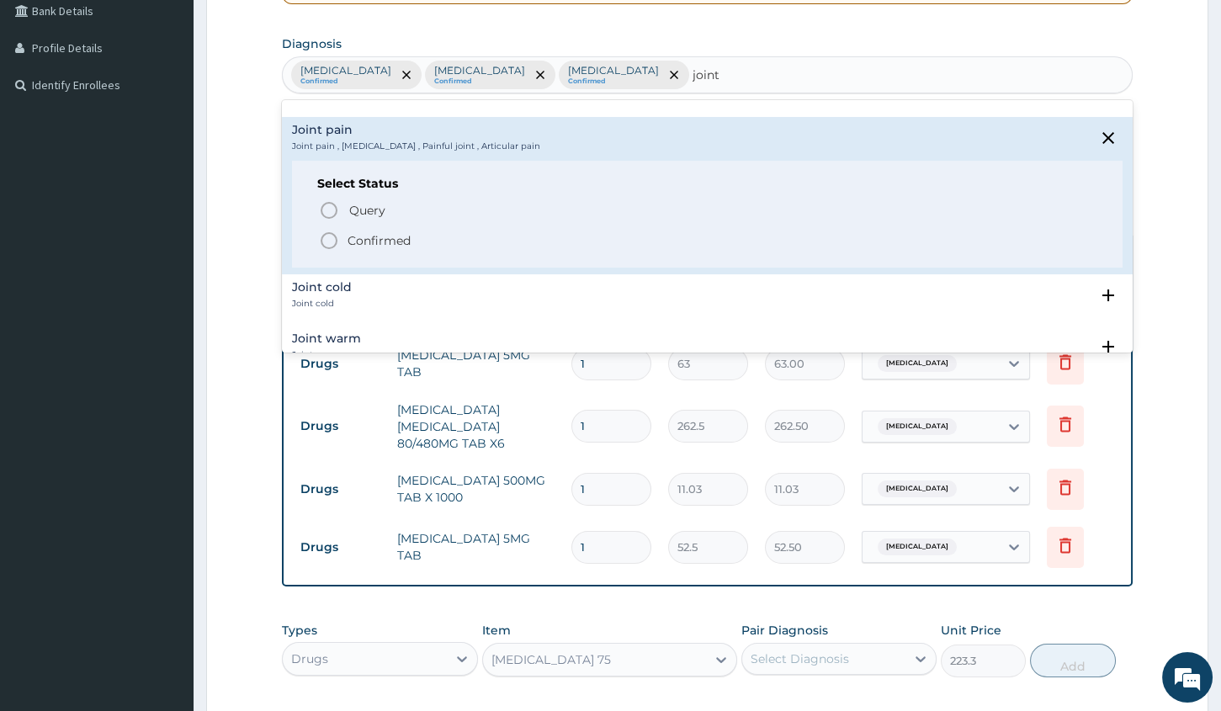
scroll to position [229, 0]
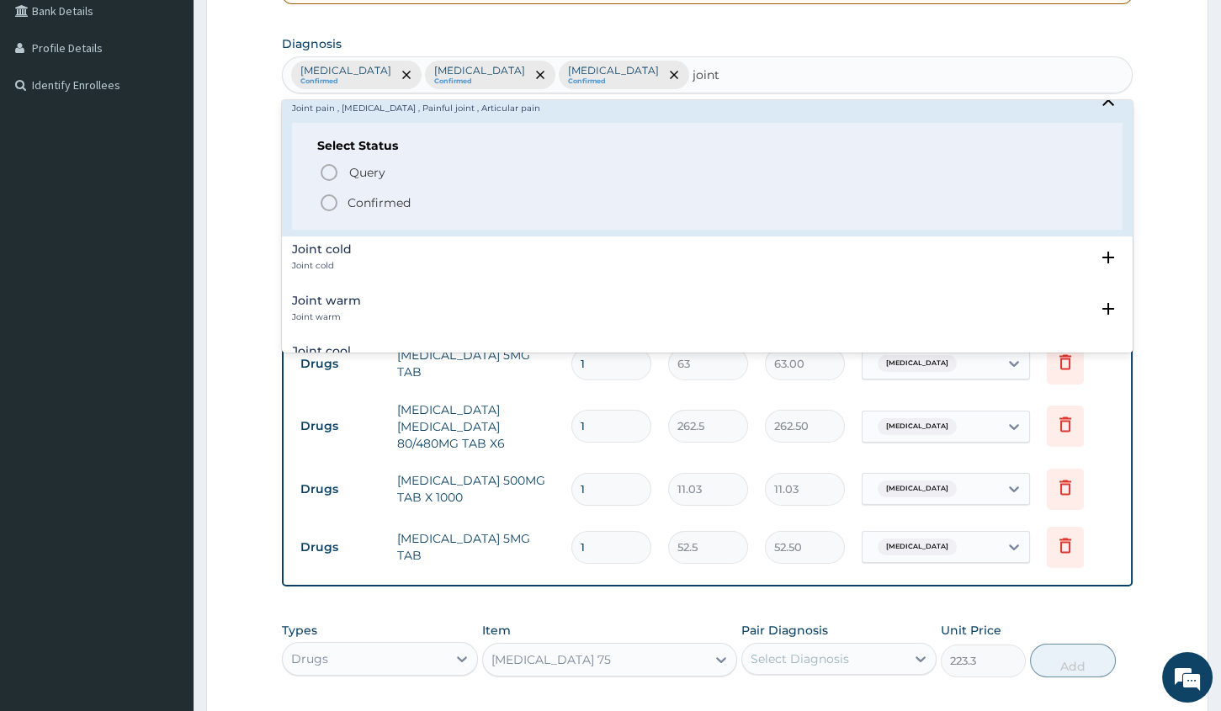
click at [327, 201] on icon "status option filled" at bounding box center [329, 203] width 20 height 20
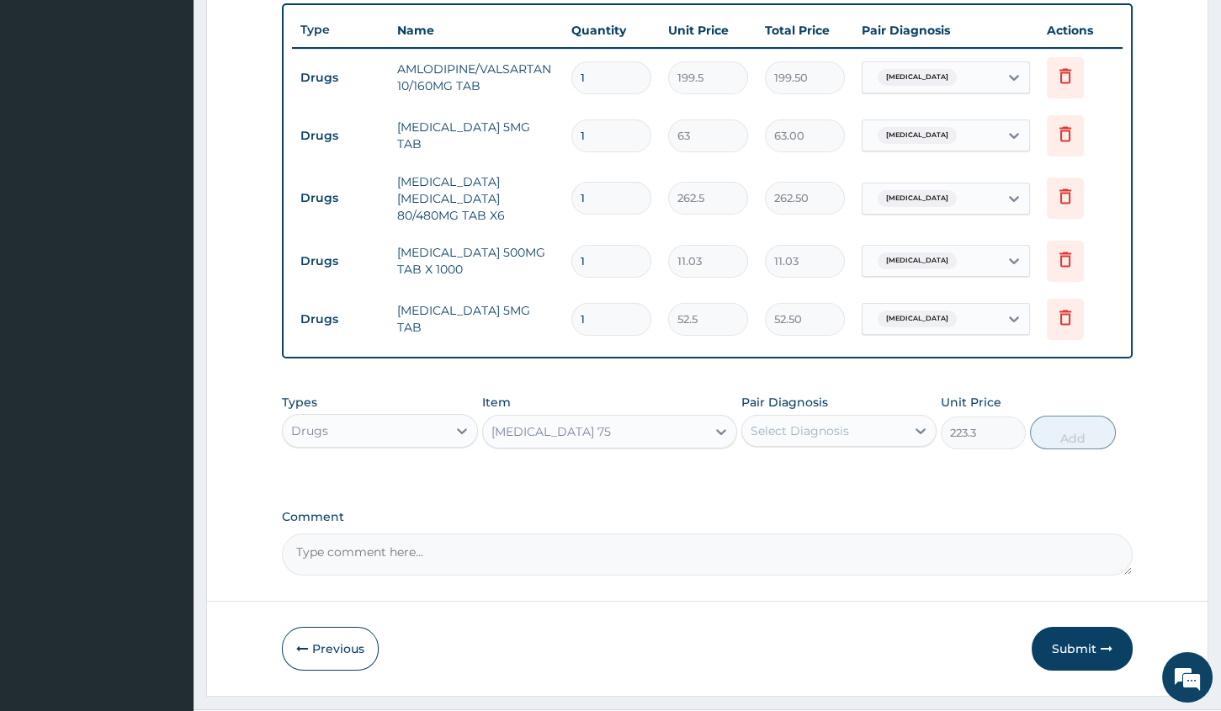
scroll to position [624, 0]
click at [623, 320] on input "1" at bounding box center [611, 318] width 80 height 33
type input "0.00"
type input "7"
type input "367.50"
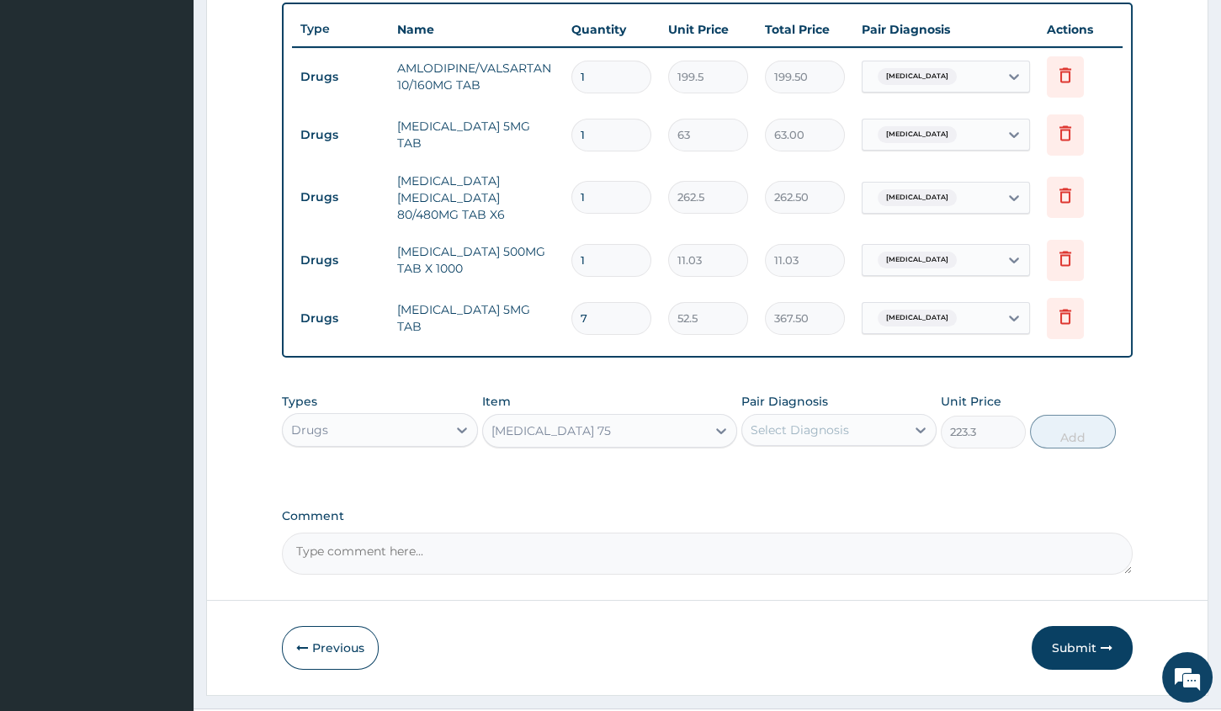
type input "7"
click at [615, 263] on input "1" at bounding box center [611, 260] width 80 height 33
type input "0.00"
type input "3"
type input "33.09"
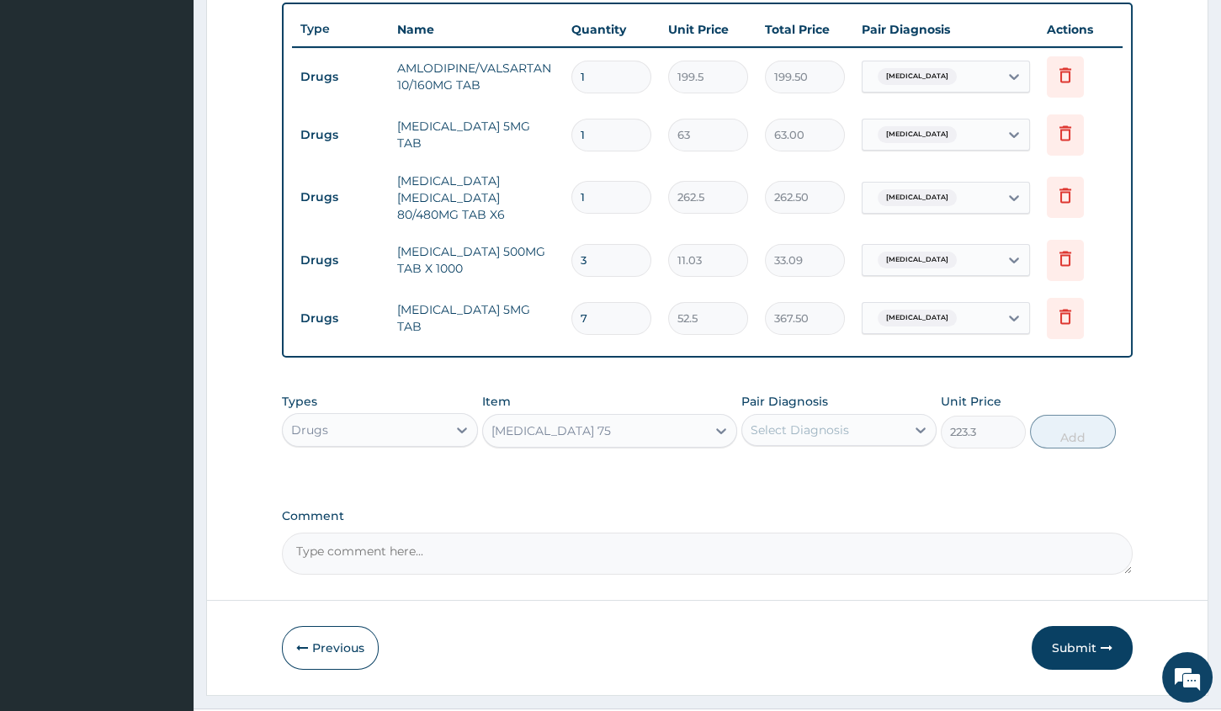
type input "30"
type input "330.90"
type input "31"
type input "341.93"
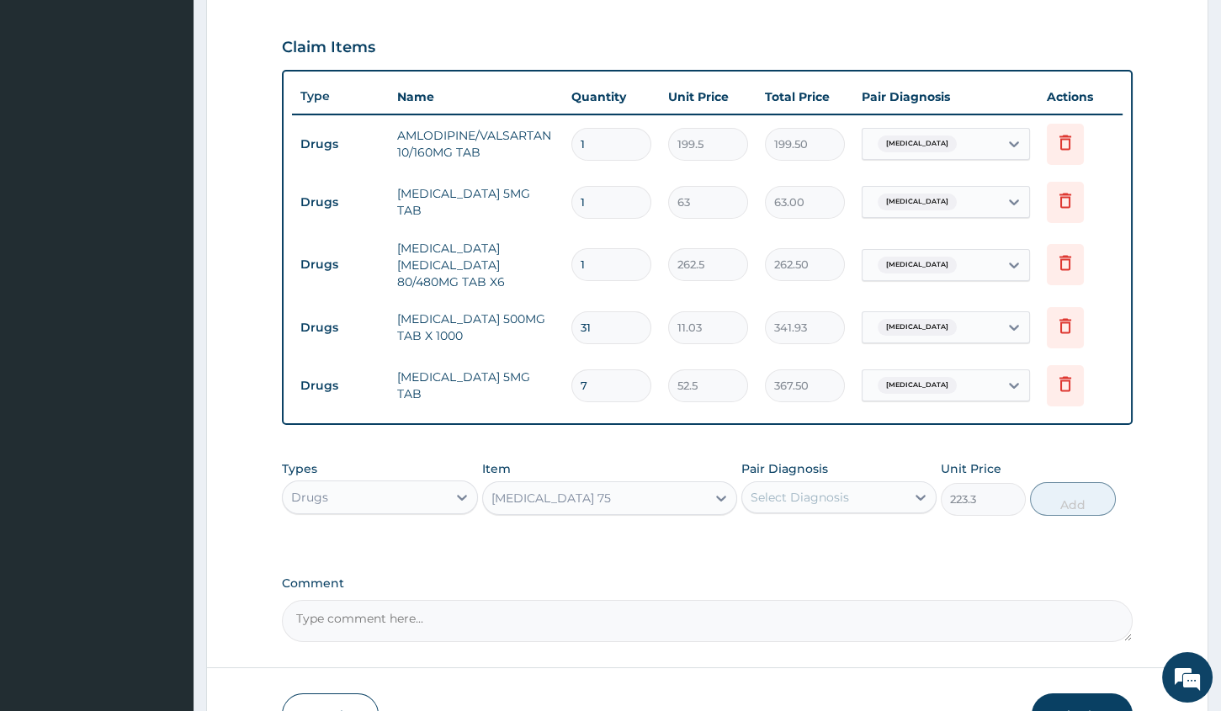
scroll to position [547, 0]
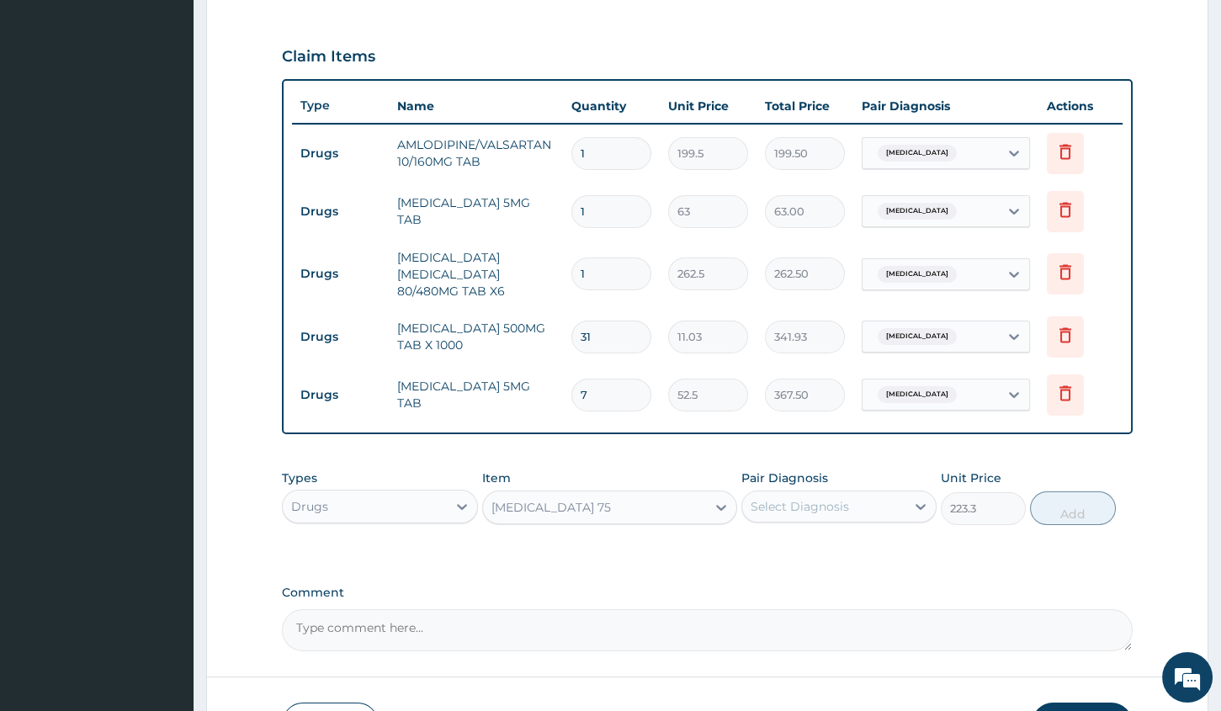
type input "31"
click at [614, 278] on input "1" at bounding box center [611, 274] width 80 height 33
type input "0.00"
type input "6"
type input "1575.00"
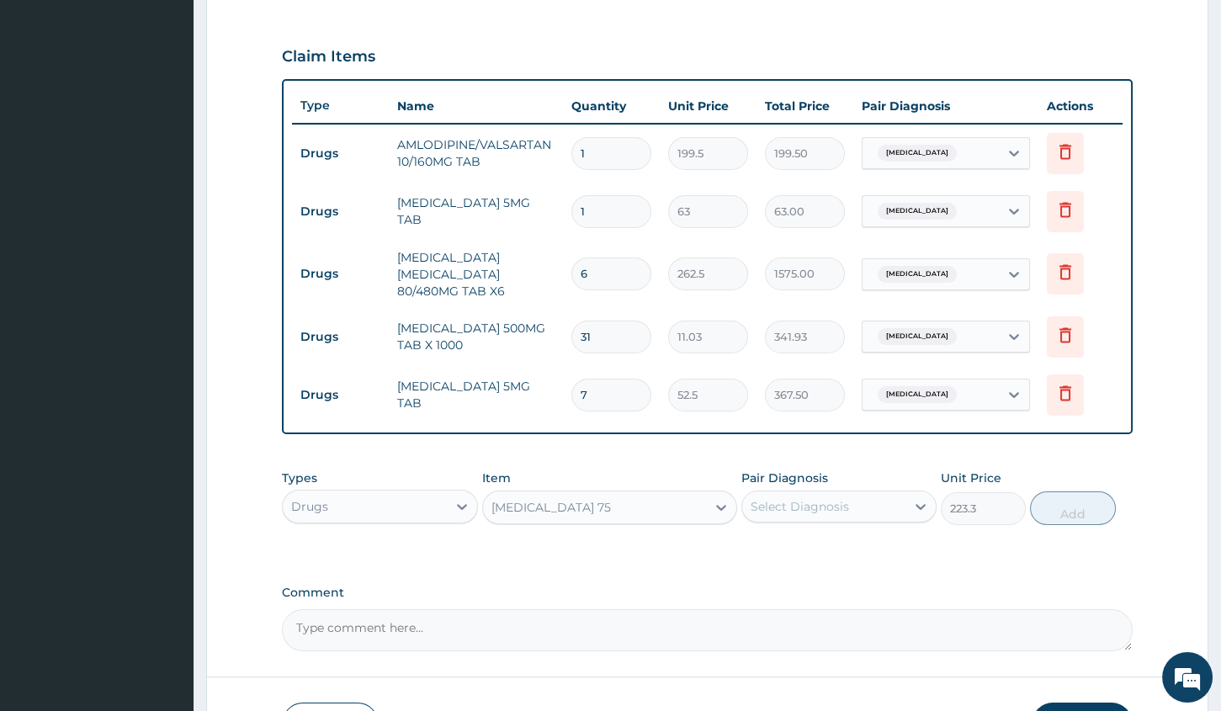
type input "6"
click at [598, 215] on input "1" at bounding box center [611, 211] width 80 height 33
type input "0.00"
type input "2"
type input "126.00"
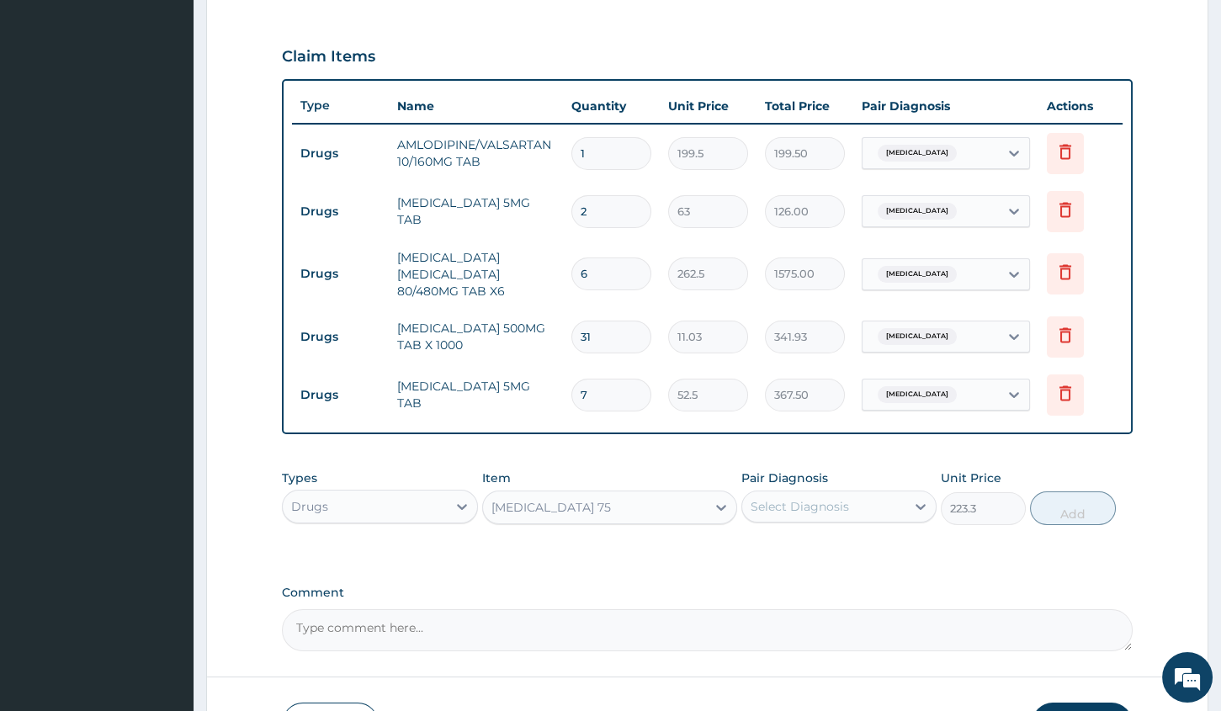
type input "28"
type input "1764.00"
type input "28"
click at [604, 151] on input "1" at bounding box center [611, 153] width 80 height 33
type input "0.00"
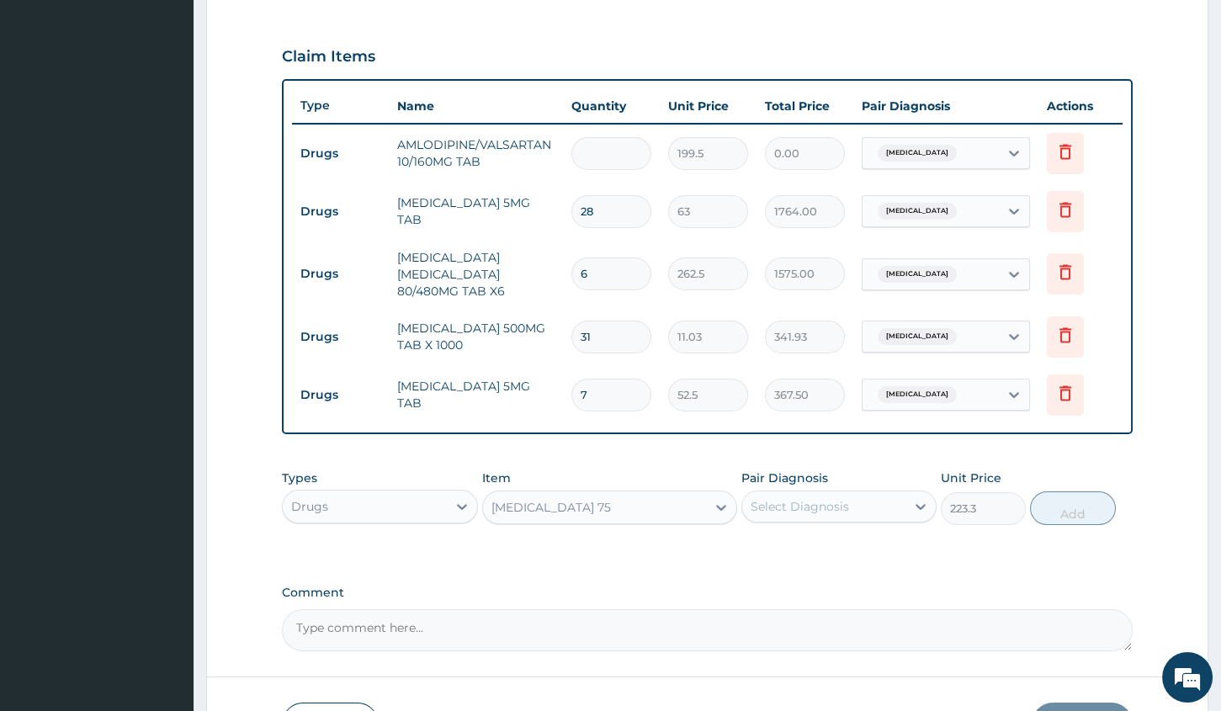
type input "2"
type input "399.00"
type input "28"
type input "5586.00"
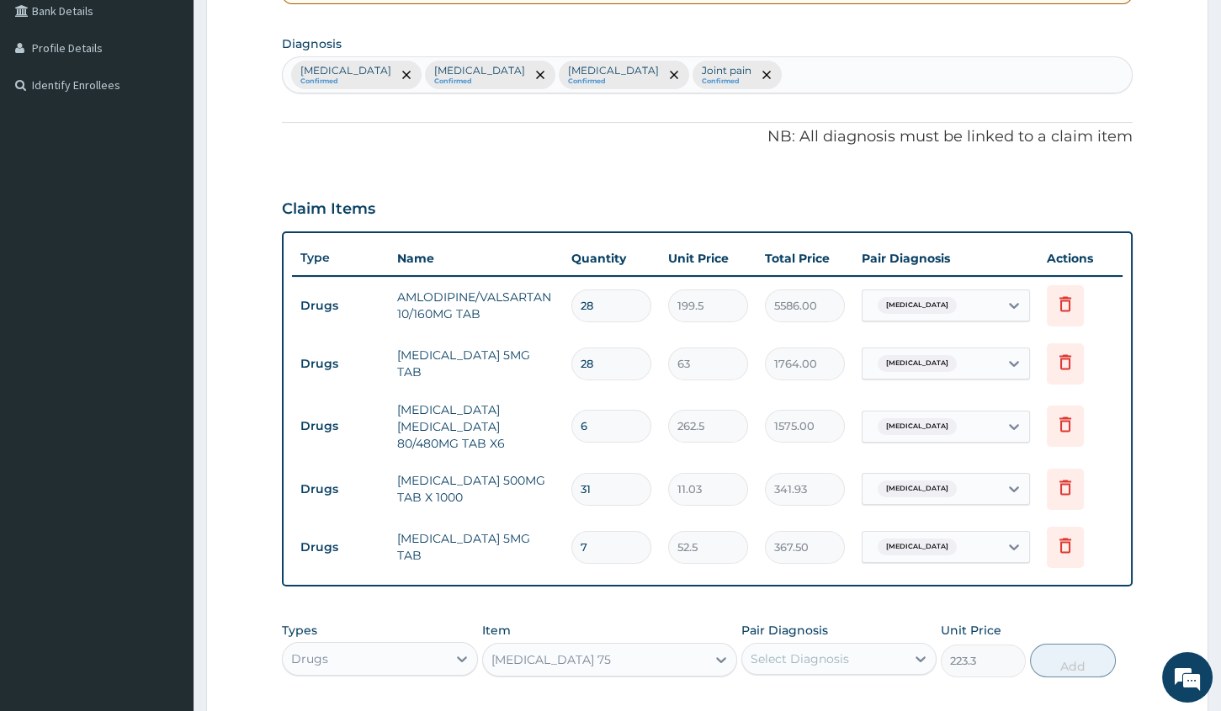
type input "27"
type input "5386.50"
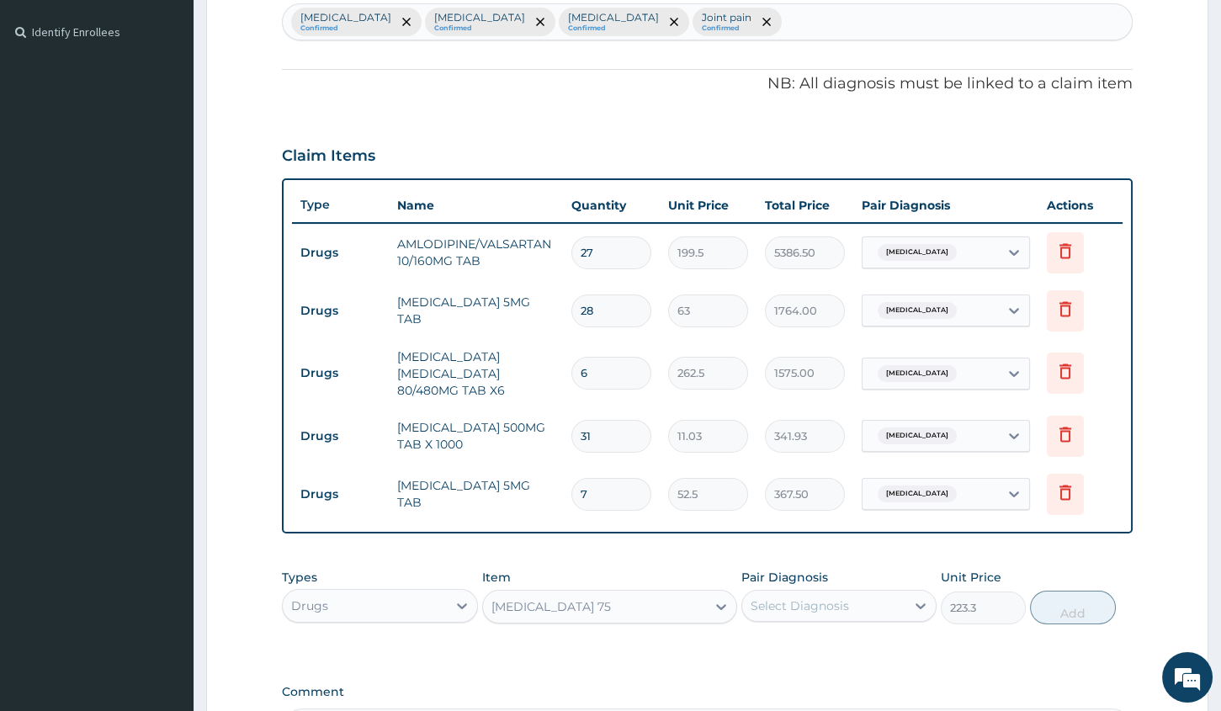
scroll to position [664, 0]
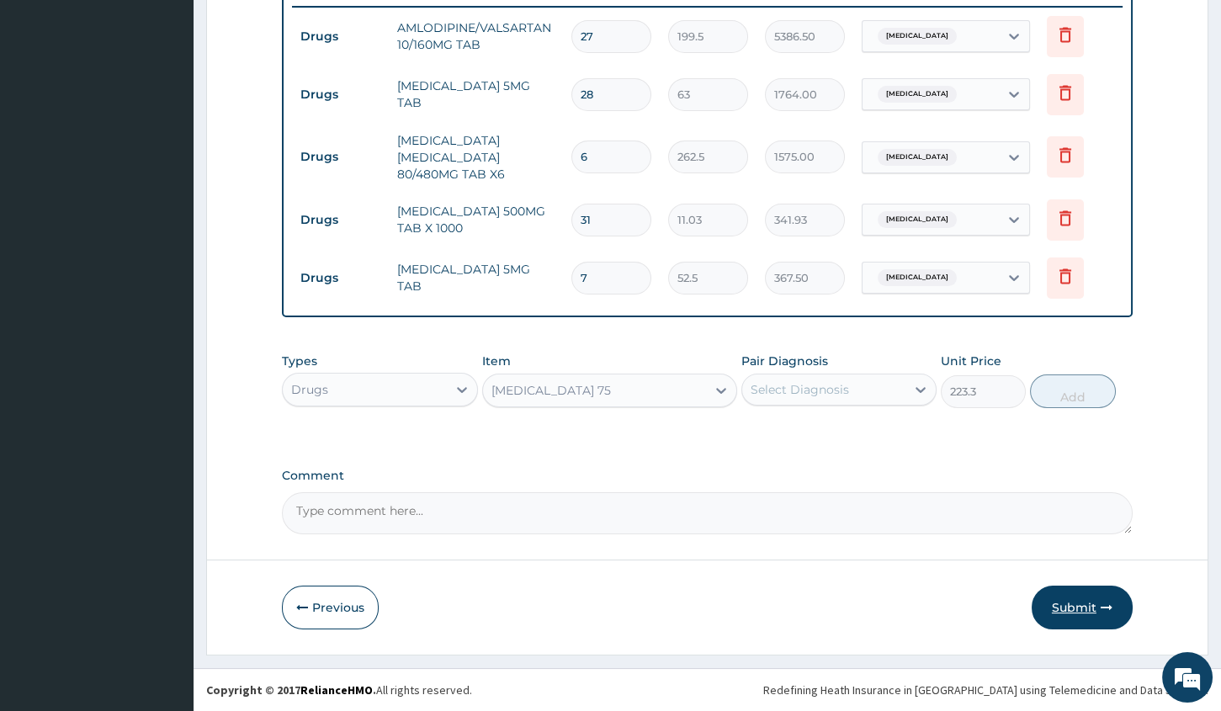
type input "27"
click at [1076, 606] on button "Submit" at bounding box center [1082, 608] width 101 height 44
click at [496, 301] on tr "Drugs [MEDICAL_DATA] 5MG TAB 7 52.5 367.50 [MEDICAL_DATA] Delete" at bounding box center [707, 278] width 831 height 58
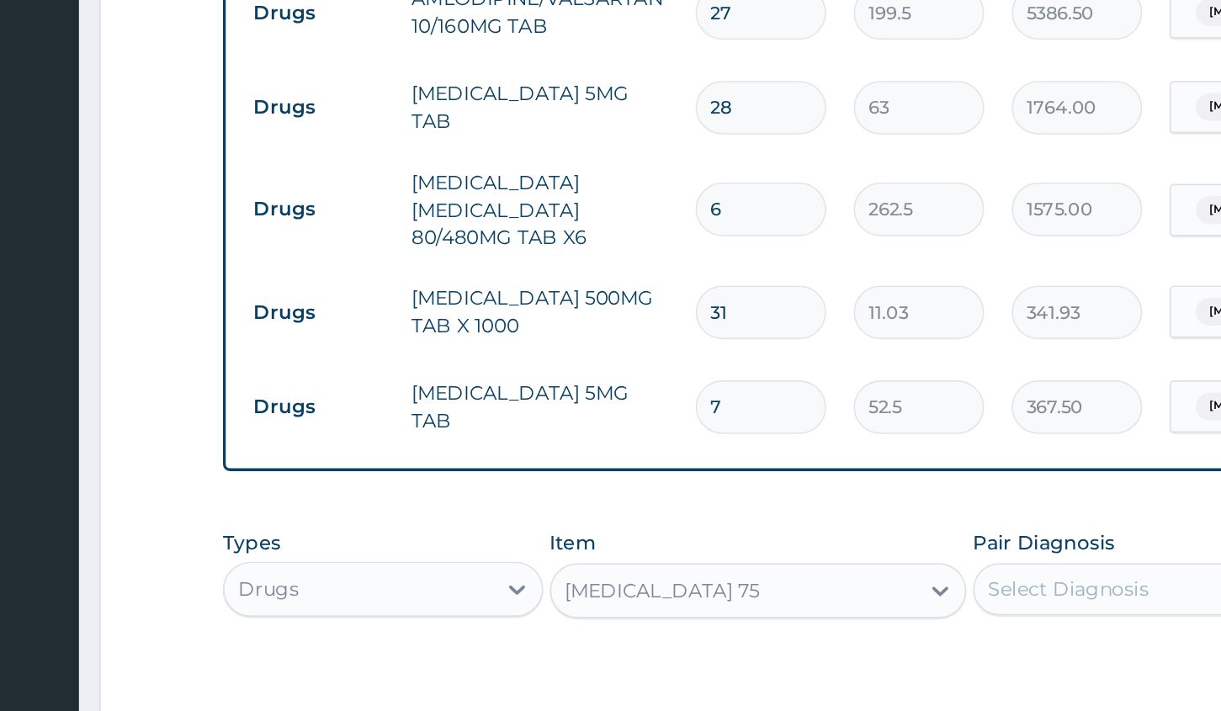
scroll to position [662, 0]
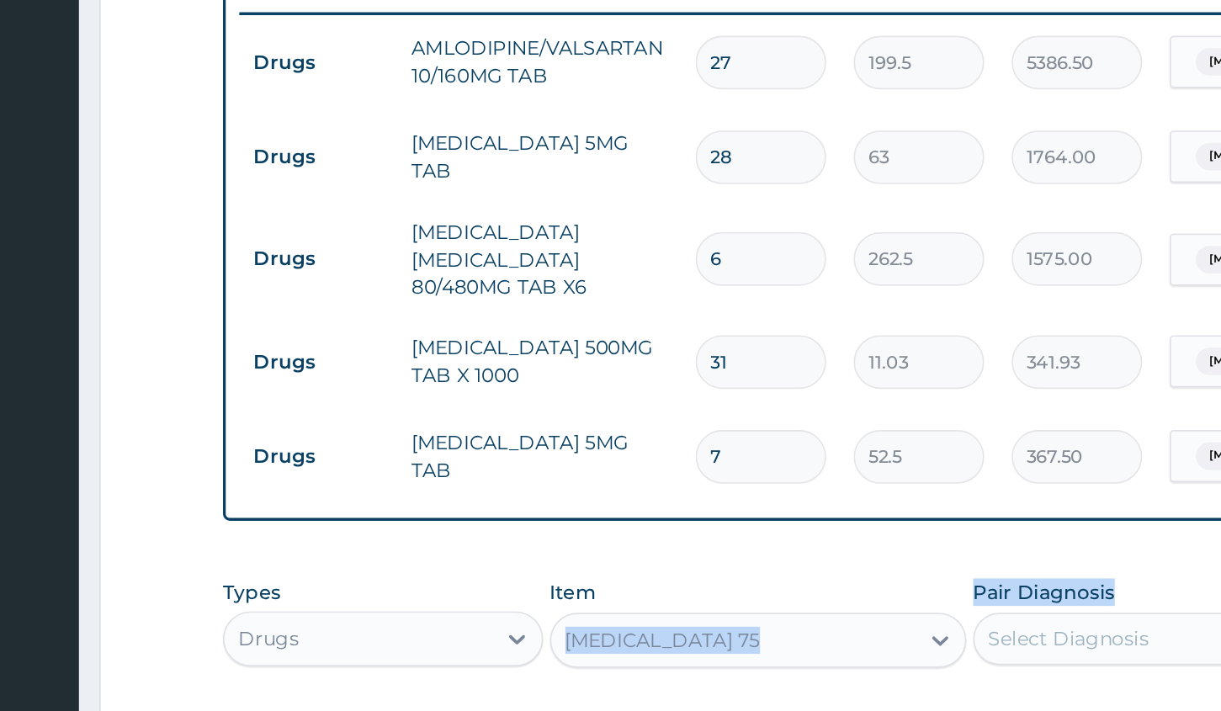
drag, startPoint x: 858, startPoint y: 345, endPoint x: 654, endPoint y: 323, distance: 205.7
click at [646, 328] on div "PA Code / Prescription Code Enter Code(Secondary Care Only) Encounter Date [DAT…" at bounding box center [707, 17] width 851 height 1038
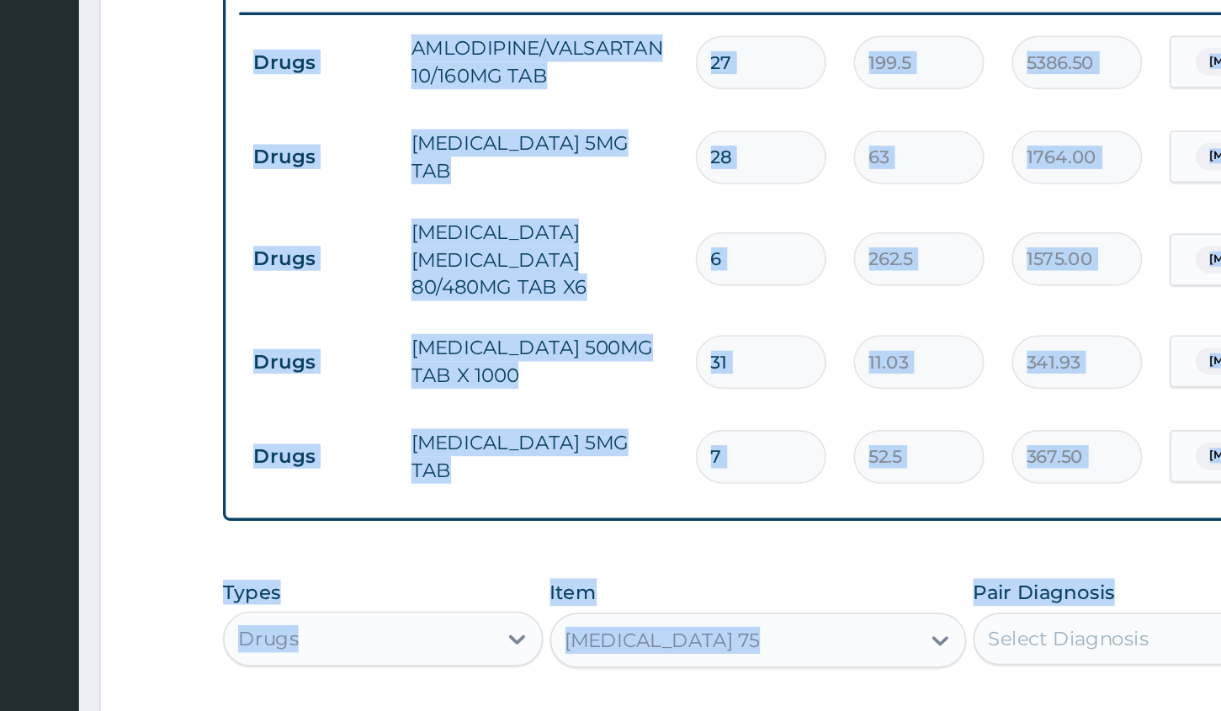
click at [656, 332] on div "PA Code / Prescription Code Enter Code(Secondary Care Only) Encounter Date [DAT…" at bounding box center [707, 17] width 851 height 1038
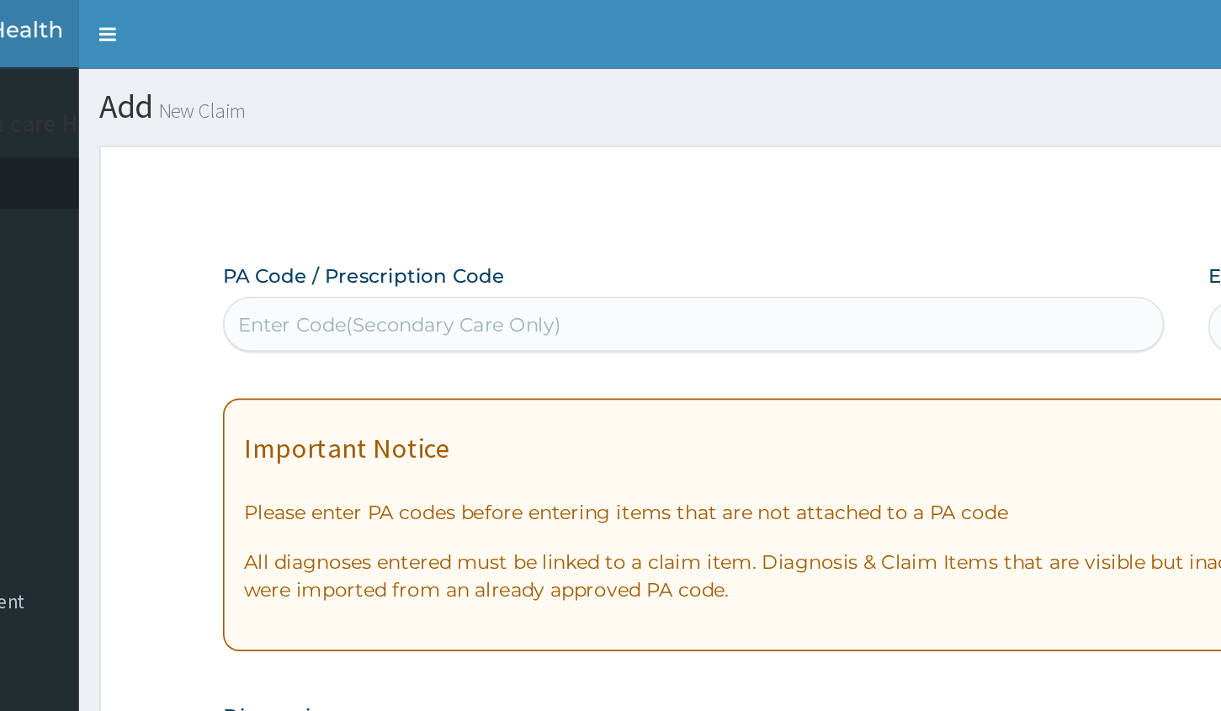
scroll to position [0, 0]
